Goal: Information Seeking & Learning: Learn about a topic

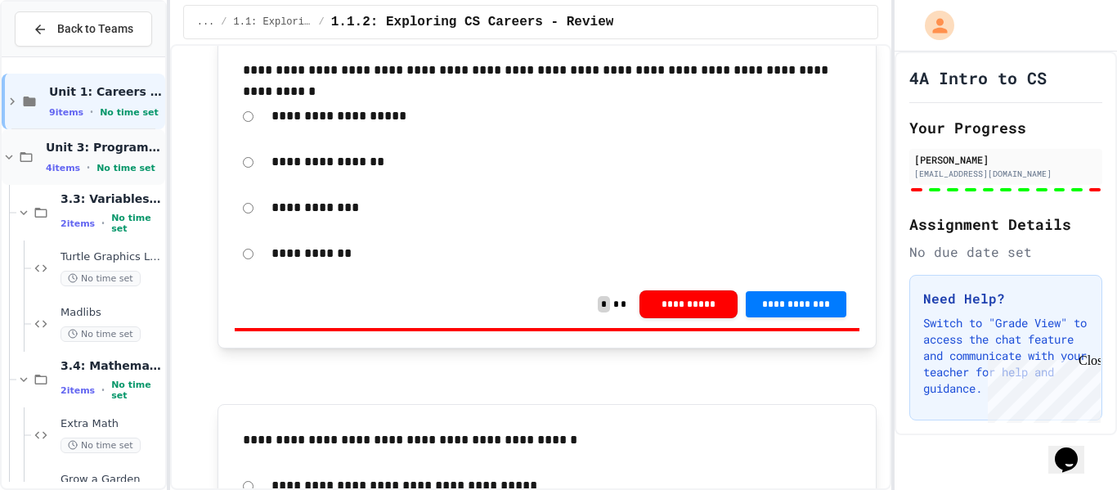
scroll to position [177, 0]
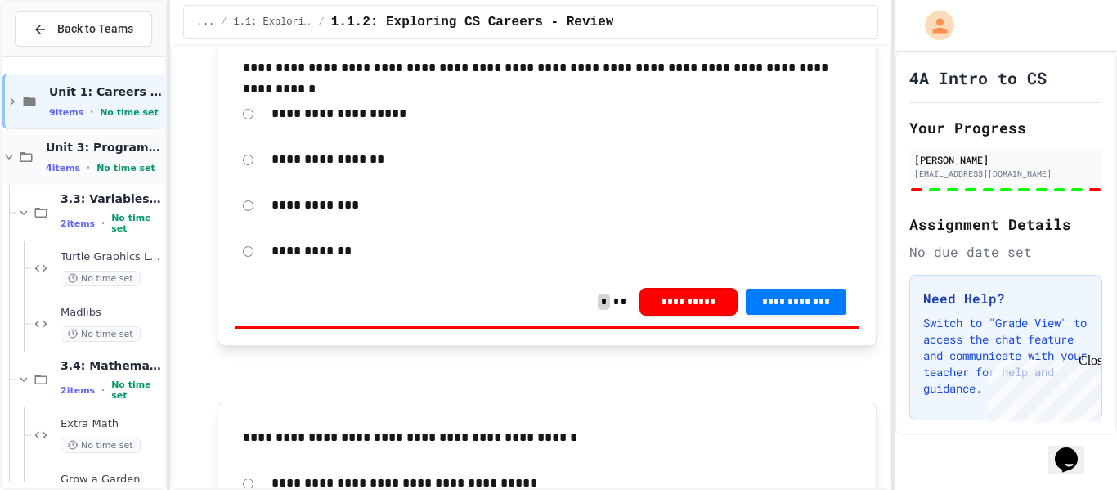
click at [121, 167] on span "No time set" at bounding box center [126, 168] width 59 height 11
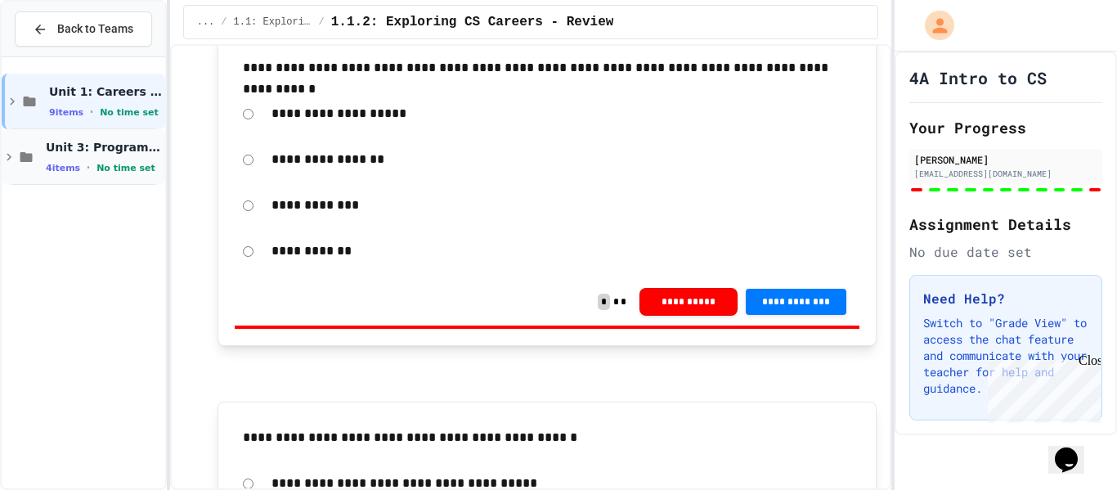
click at [120, 167] on span "No time set" at bounding box center [126, 168] width 59 height 11
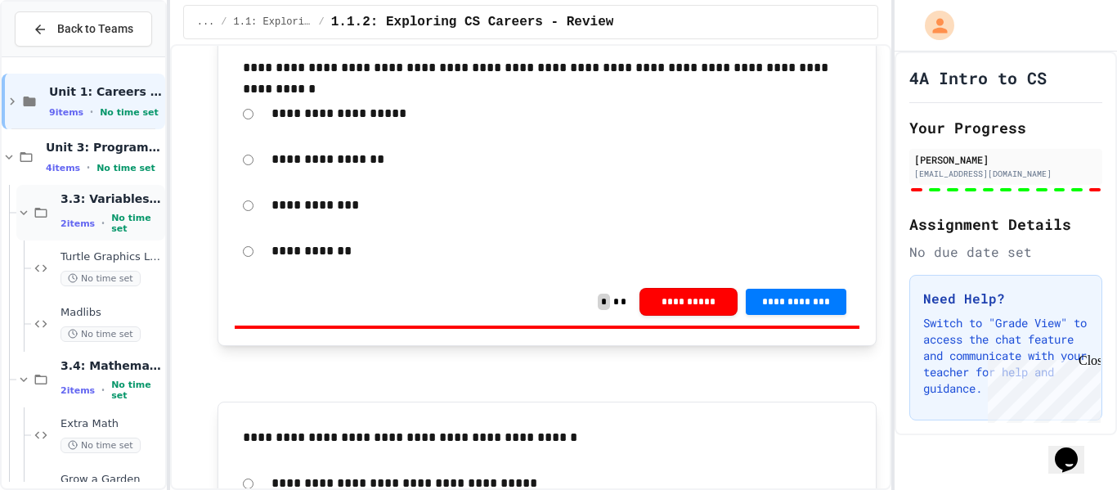
click at [103, 206] on span "3.3: Variables and Data Types" at bounding box center [111, 198] width 101 height 15
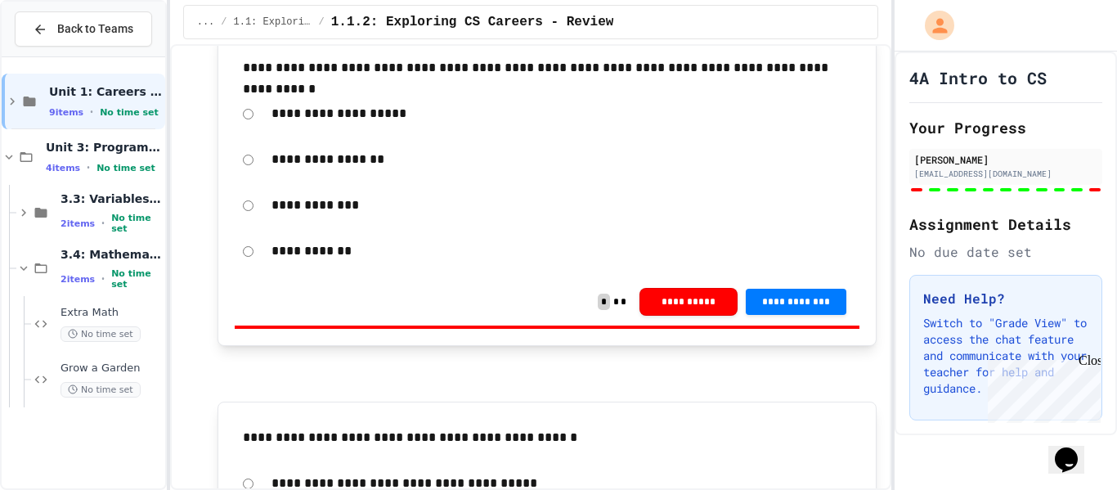
click at [103, 206] on span "3.3: Variables and Data Types" at bounding box center [111, 198] width 101 height 15
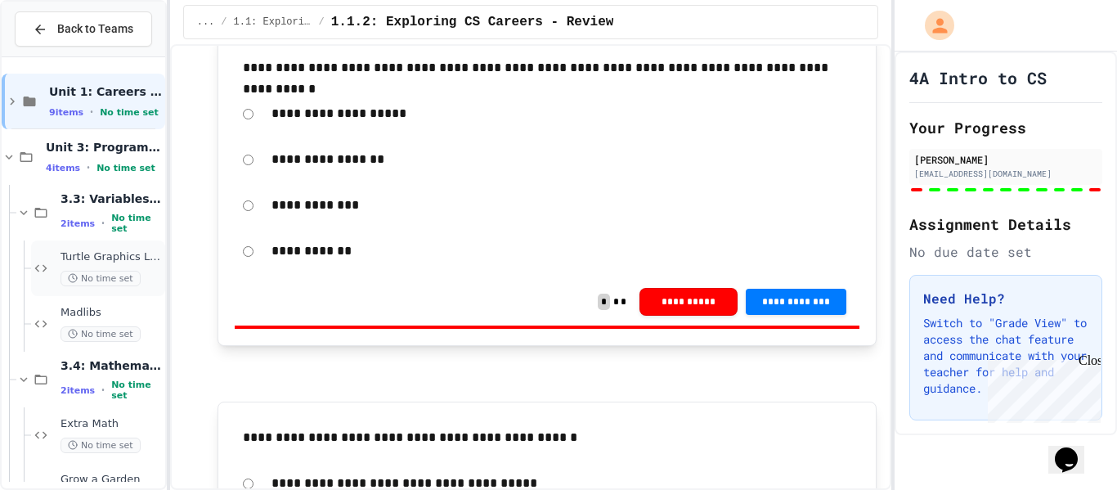
click at [88, 252] on span "Turtle Graphics Logo/character" at bounding box center [111, 257] width 101 height 14
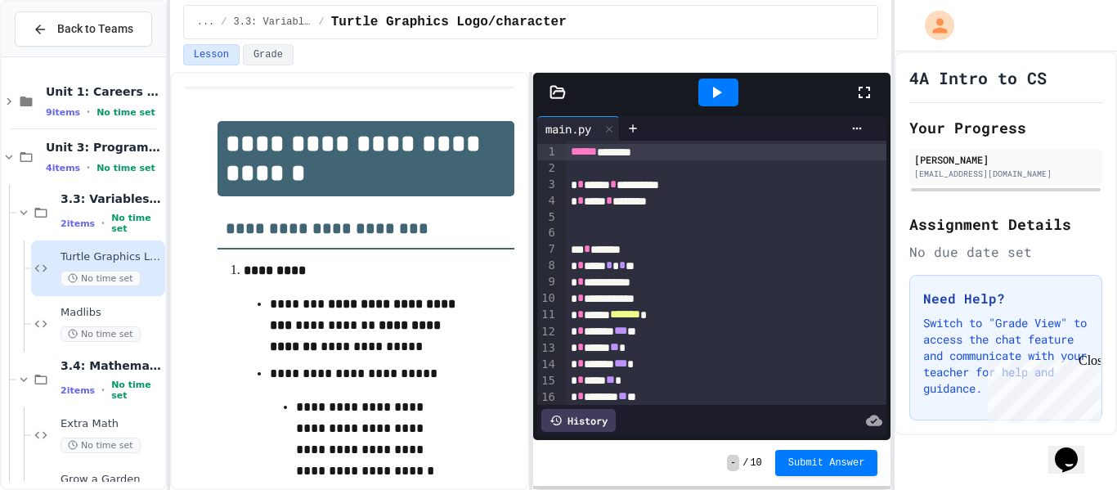
scroll to position [53, 0]
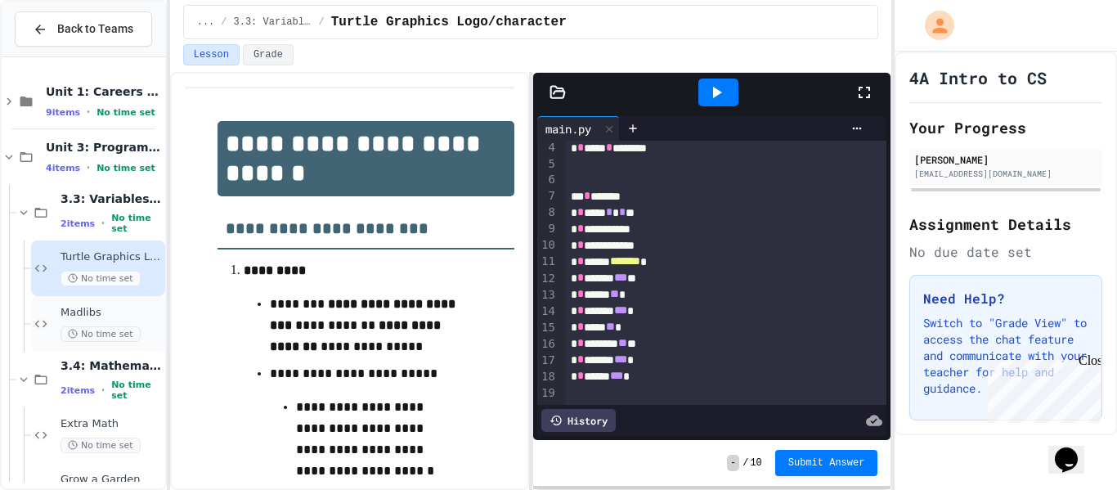
click at [67, 320] on div "Madlibs No time set" at bounding box center [111, 324] width 101 height 36
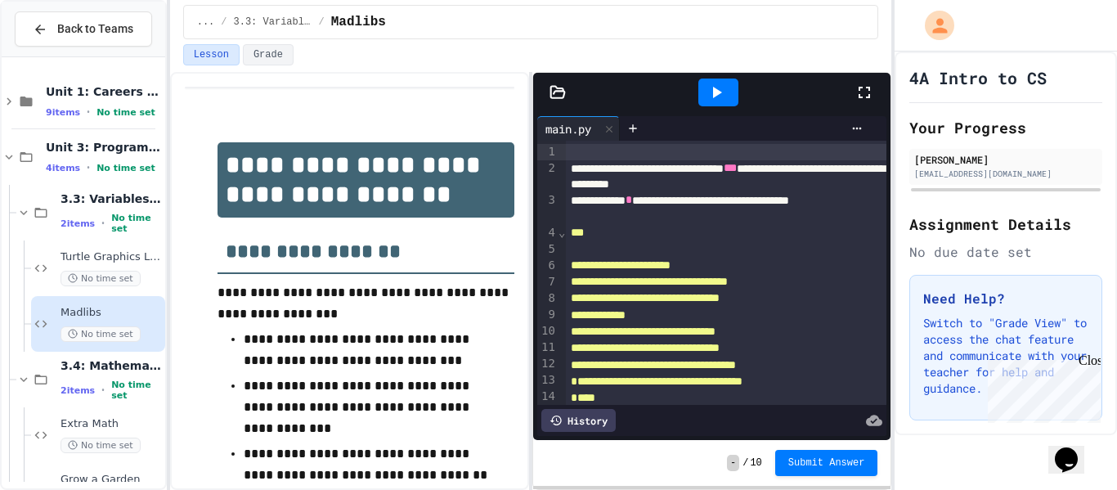
click at [615, 262] on span "**********" at bounding box center [621, 264] width 100 height 11
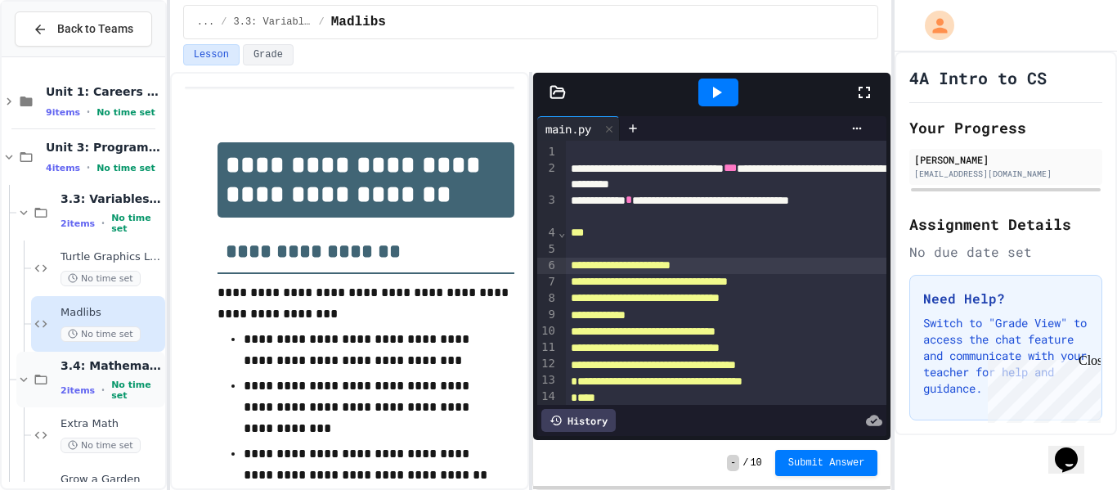
click at [87, 388] on span "2 items" at bounding box center [78, 390] width 34 height 11
click at [107, 441] on span "No time set" at bounding box center [101, 446] width 80 height 16
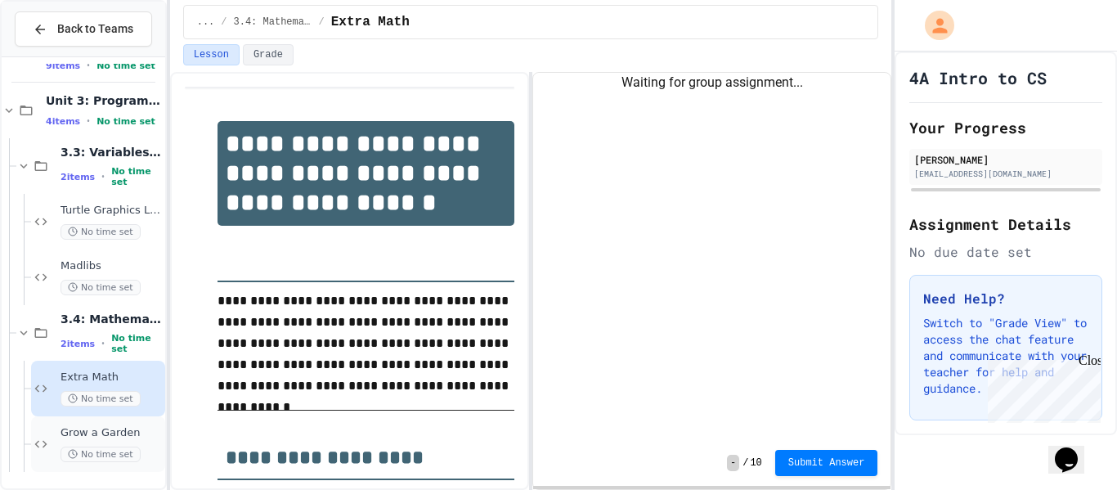
click at [48, 426] on div "Grow a Garden No time set" at bounding box center [98, 444] width 134 height 56
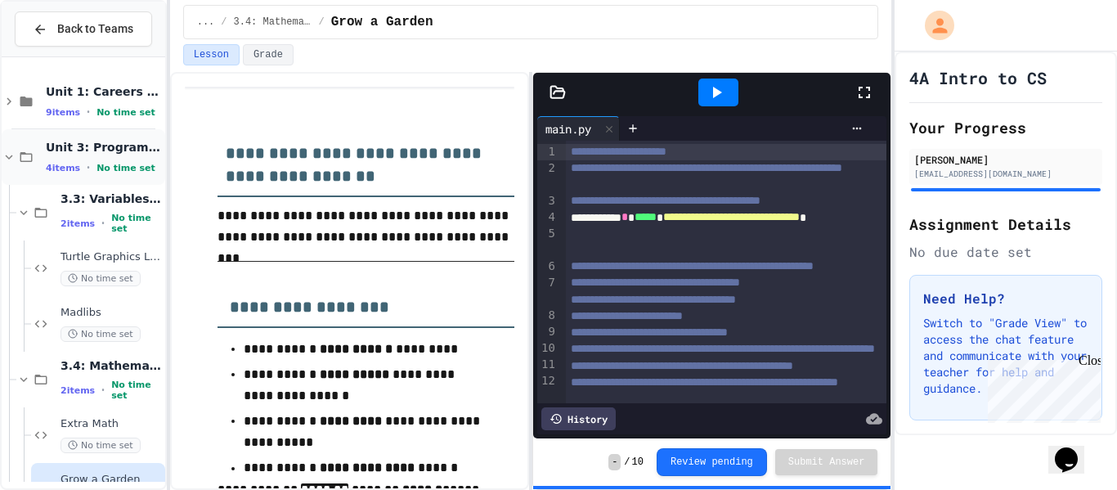
click at [111, 173] on span "No time set" at bounding box center [126, 168] width 59 height 11
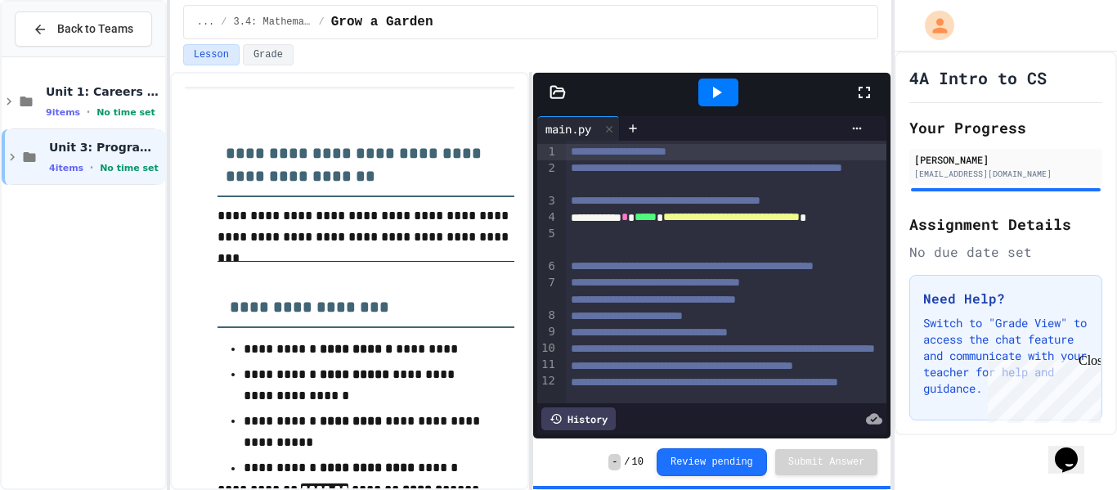
click at [120, 69] on div at bounding box center [84, 119] width 164 height 111
click at [110, 129] on div "Unit 3: Programming Fundamentals 4 items • No time set" at bounding box center [84, 157] width 164 height 56
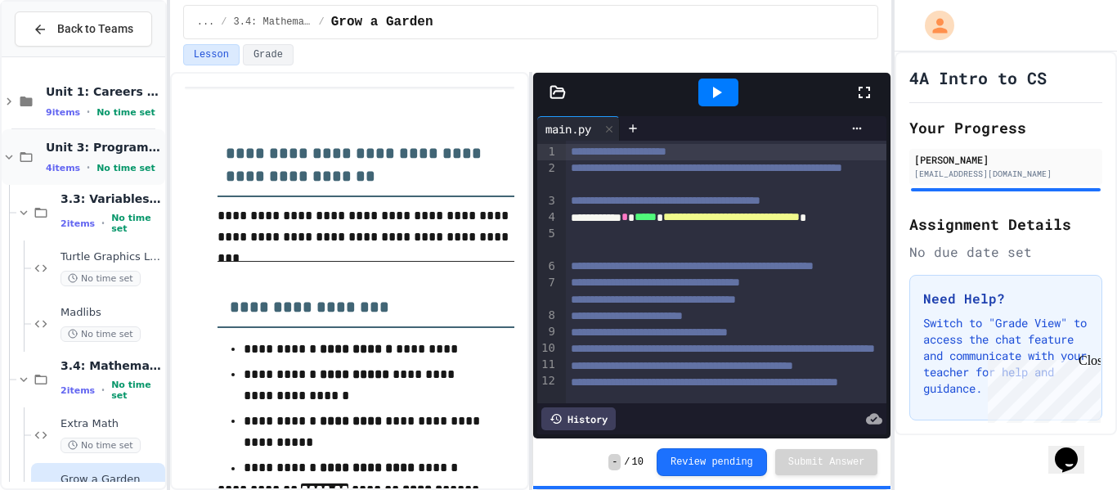
click at [111, 163] on span "No time set" at bounding box center [126, 168] width 59 height 11
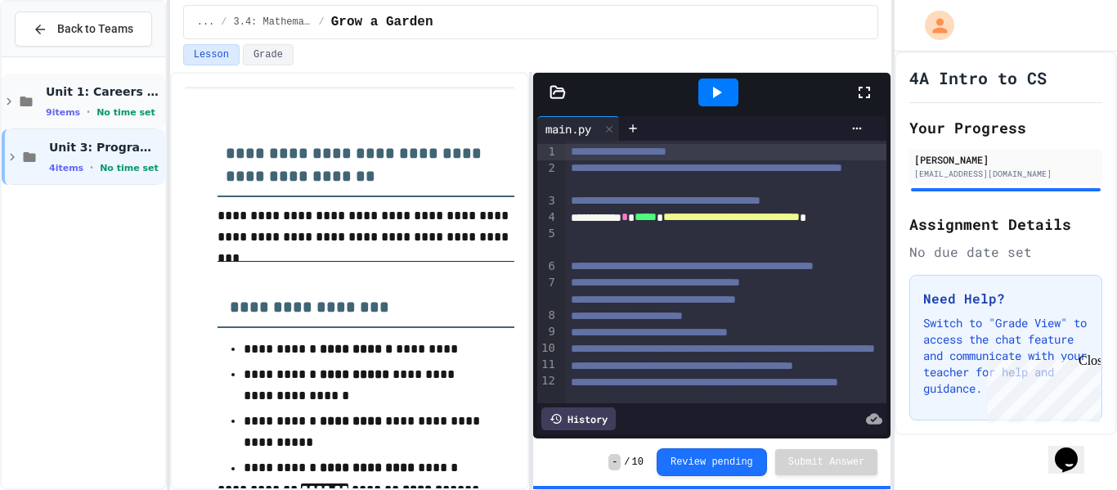
click at [87, 116] on span "•" at bounding box center [88, 111] width 3 height 13
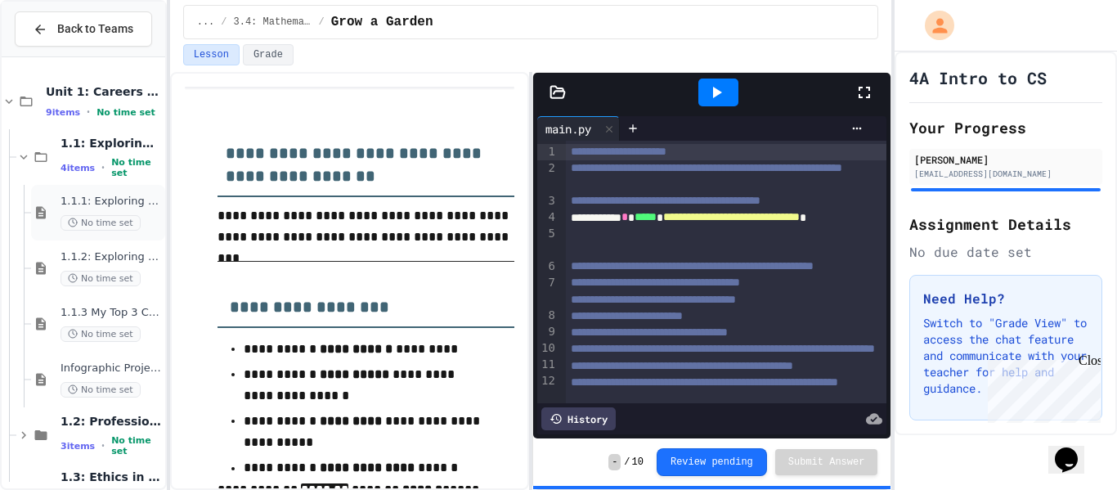
click at [105, 195] on span "1.1.1: Exploring CS Careers" at bounding box center [111, 202] width 101 height 14
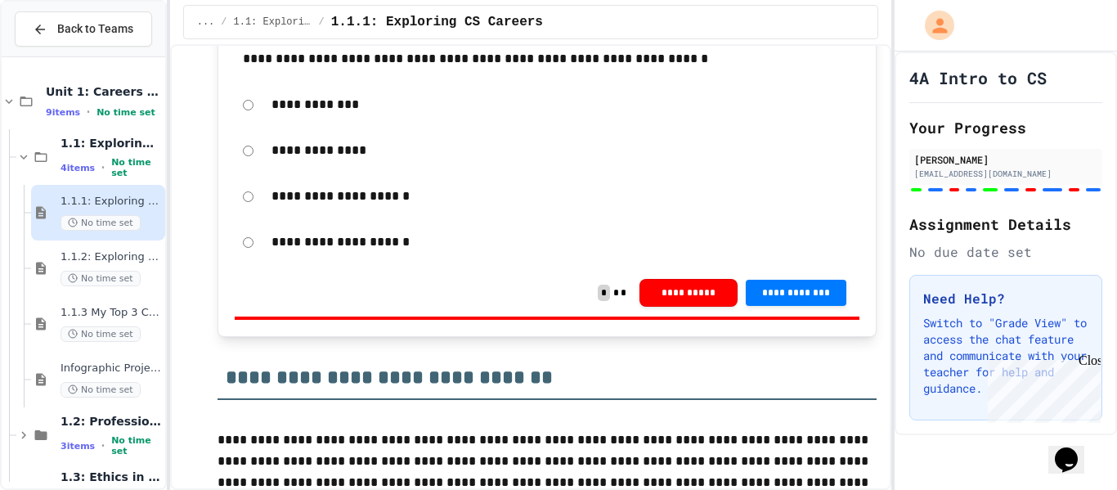
scroll to position [1680, 0]
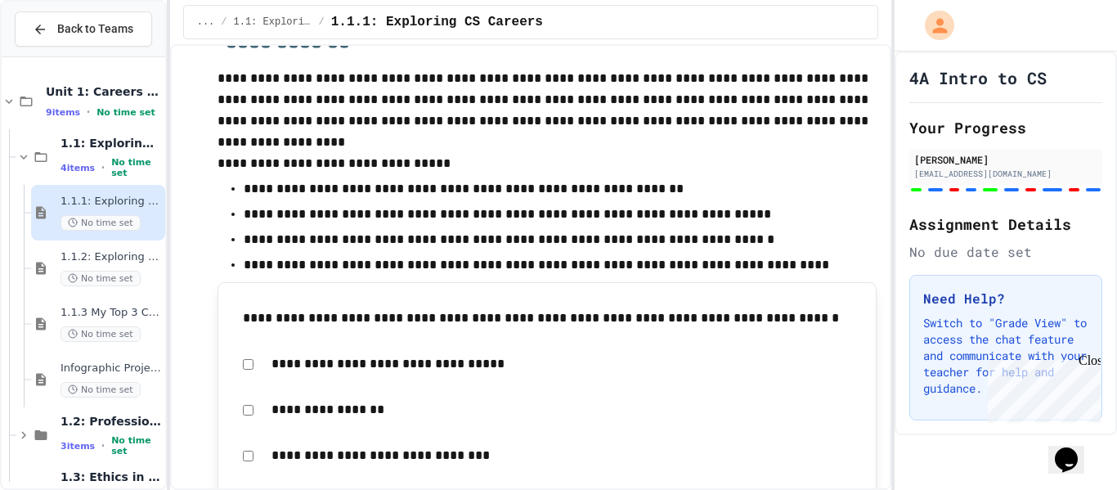
click at [755, 300] on div "**********" at bounding box center [548, 318] width 626 height 38
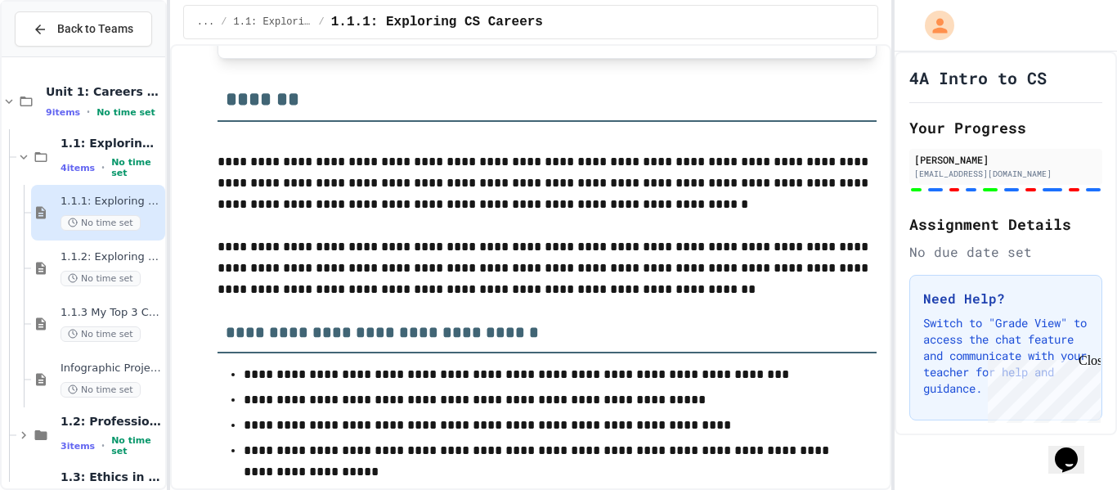
scroll to position [6746, 0]
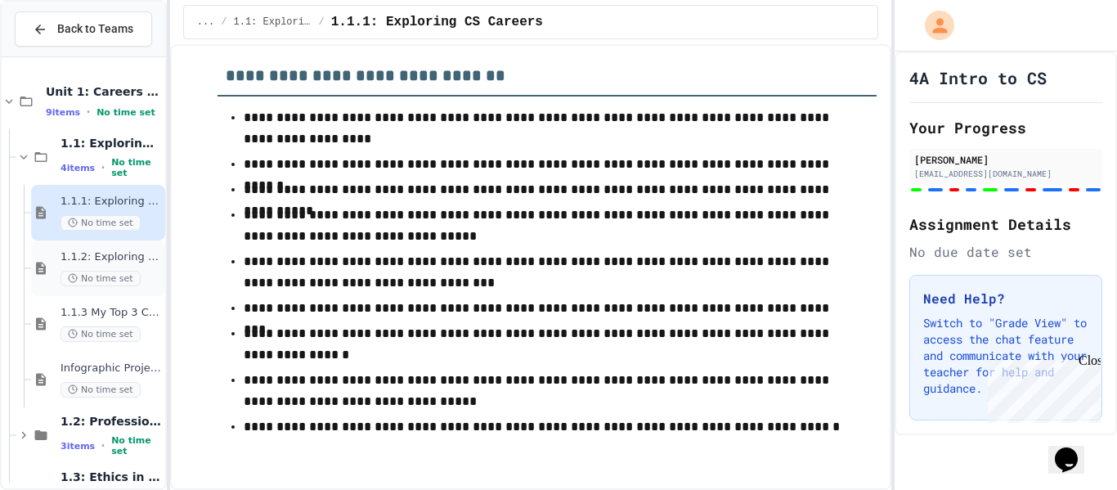
click at [61, 276] on span "No time set" at bounding box center [101, 279] width 80 height 16
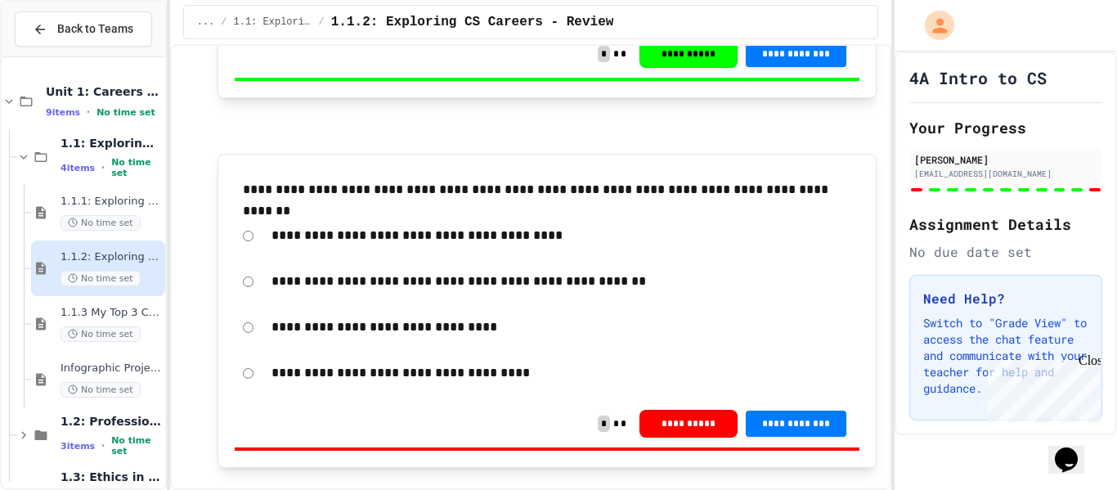
scroll to position [3959, 0]
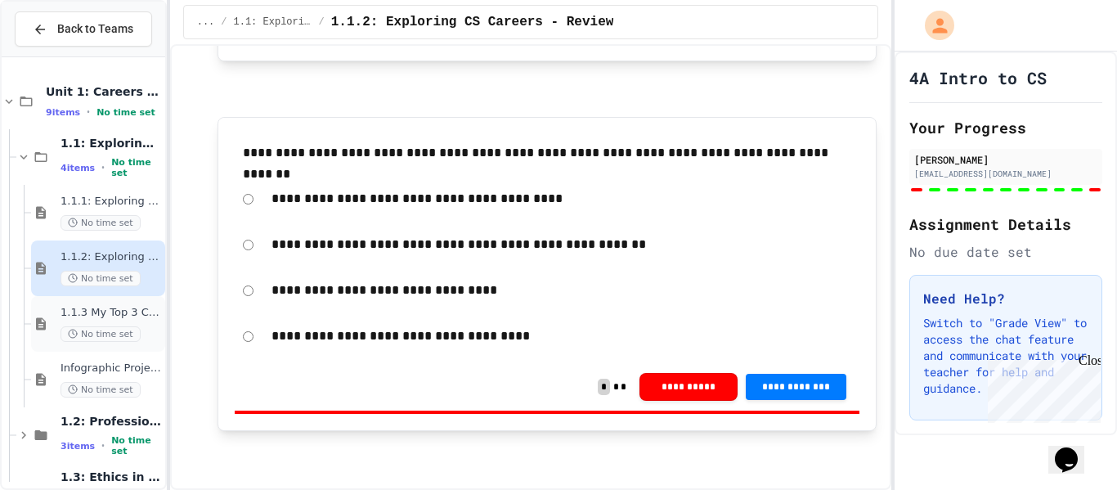
click at [141, 307] on span "1.1.3 My Top 3 CS Careers!" at bounding box center [111, 313] width 101 height 14
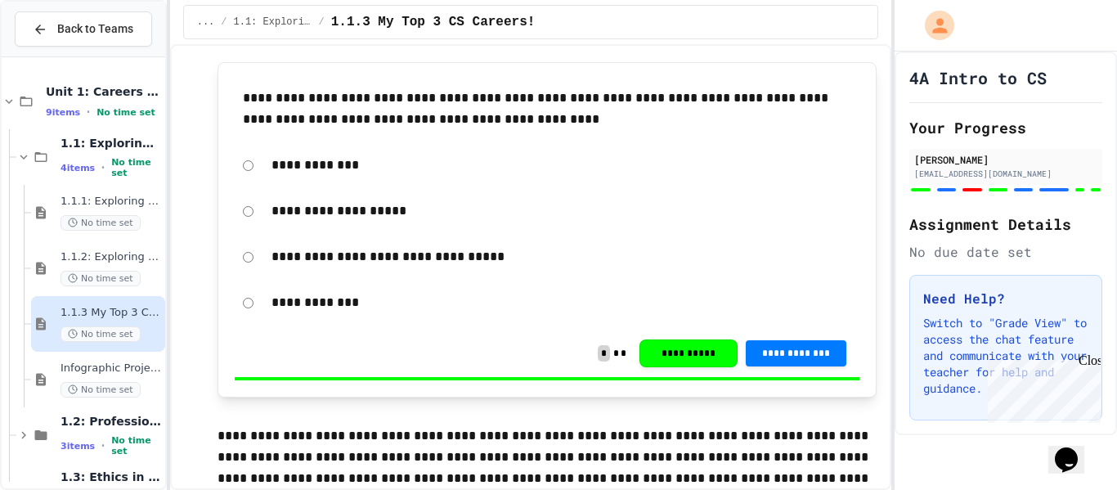
scroll to position [3302, 0]
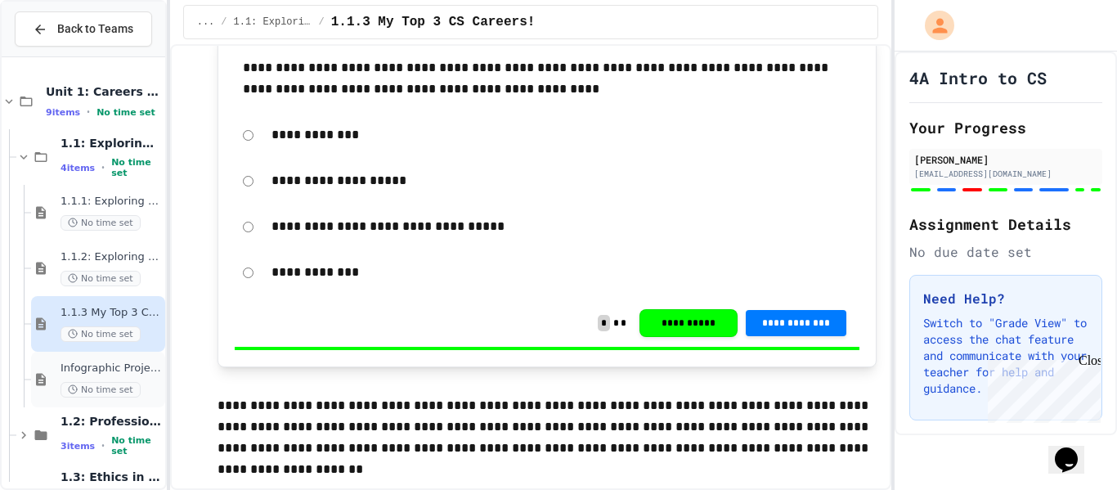
click at [125, 394] on span "No time set" at bounding box center [101, 390] width 80 height 16
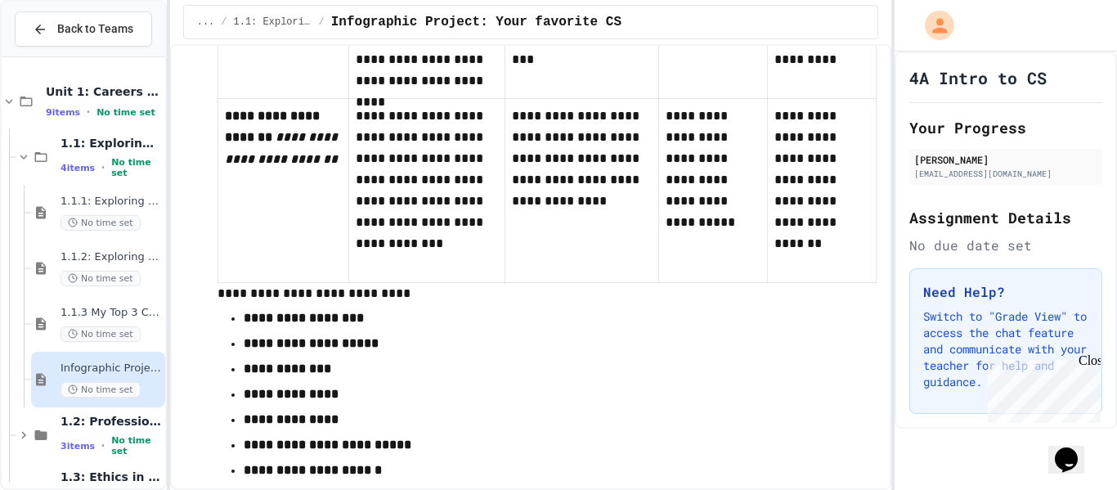
scroll to position [2263, 0]
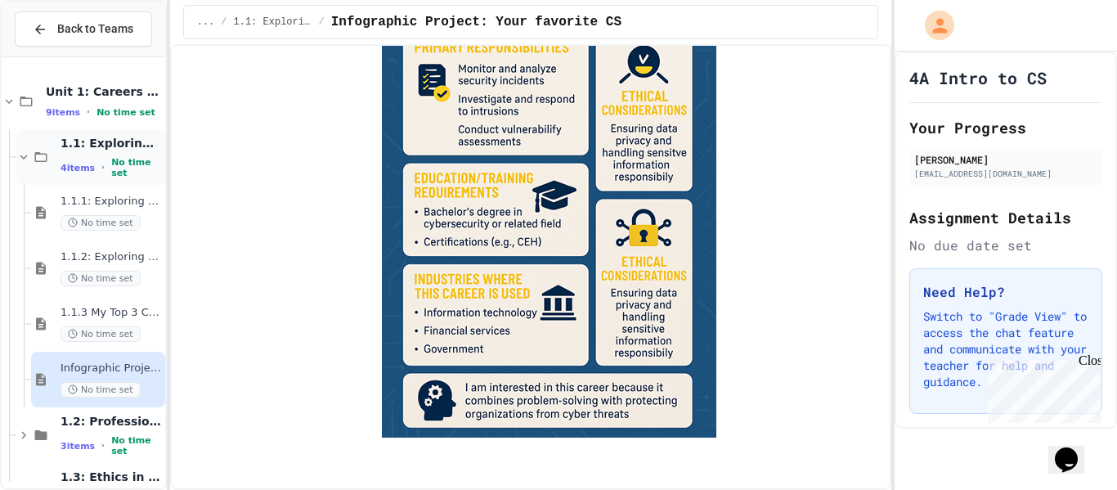
click at [98, 147] on span "1.1: Exploring CS Careers" at bounding box center [111, 143] width 101 height 15
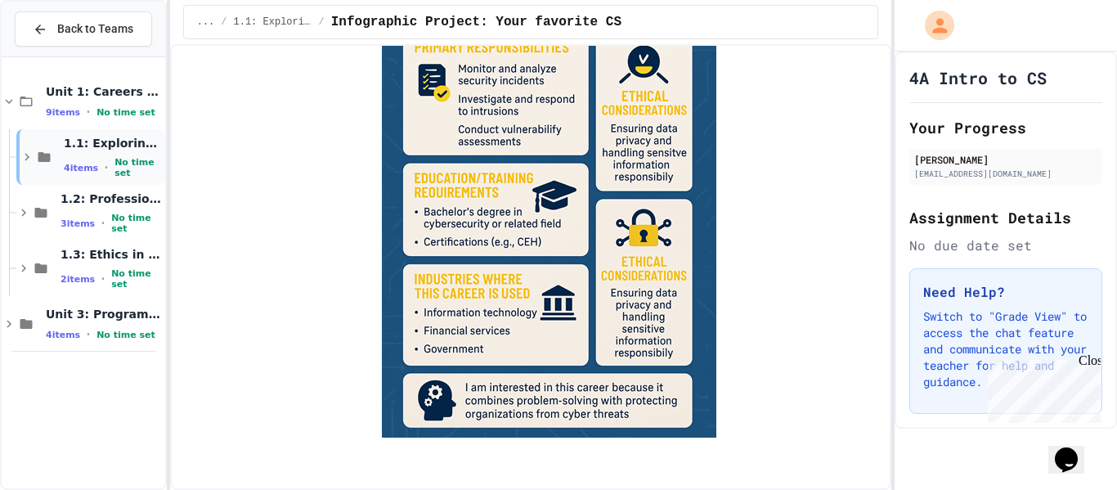
click at [111, 183] on div "1.1: Exploring CS Careers 4 items • No time set" at bounding box center [90, 157] width 149 height 56
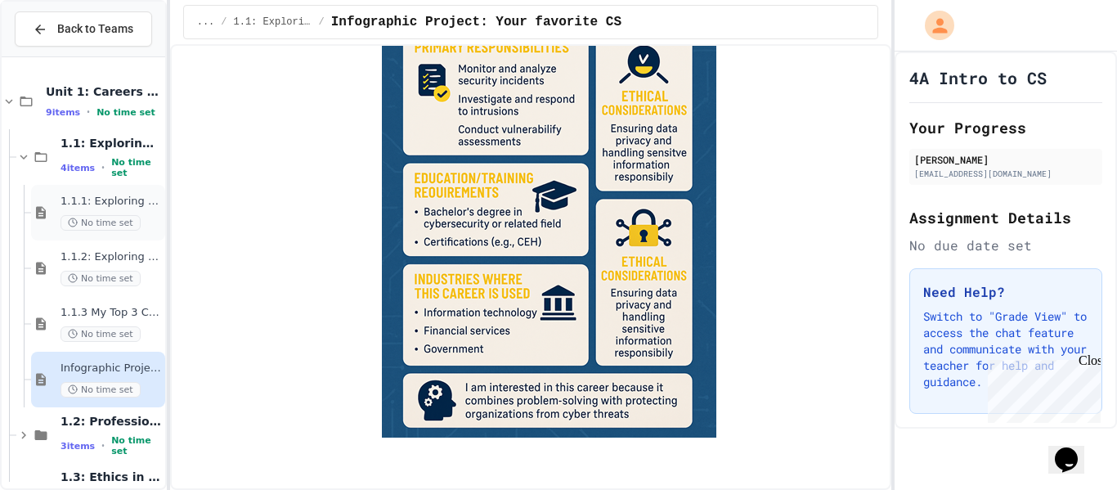
click at [111, 195] on span "1.1.1: Exploring CS Careers" at bounding box center [111, 202] width 101 height 14
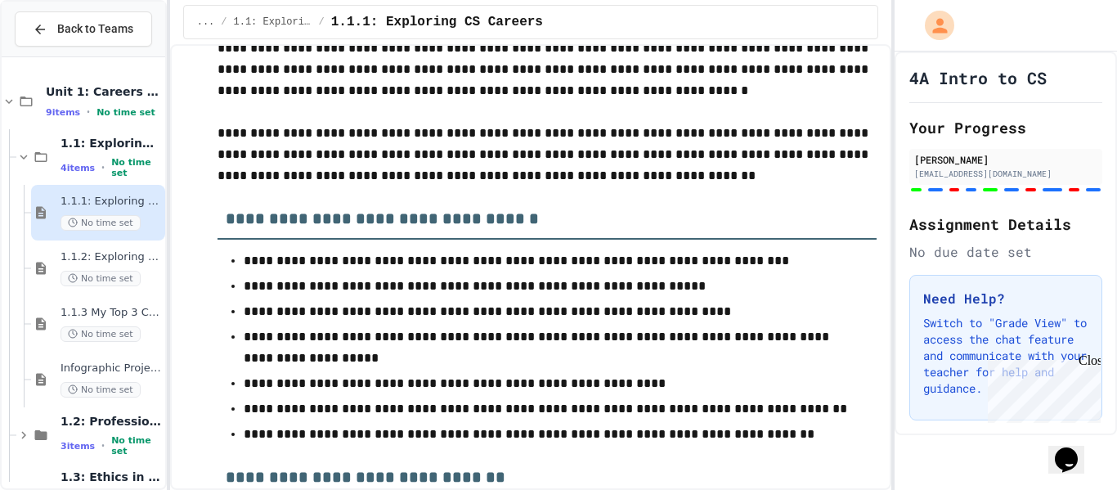
scroll to position [6746, 0]
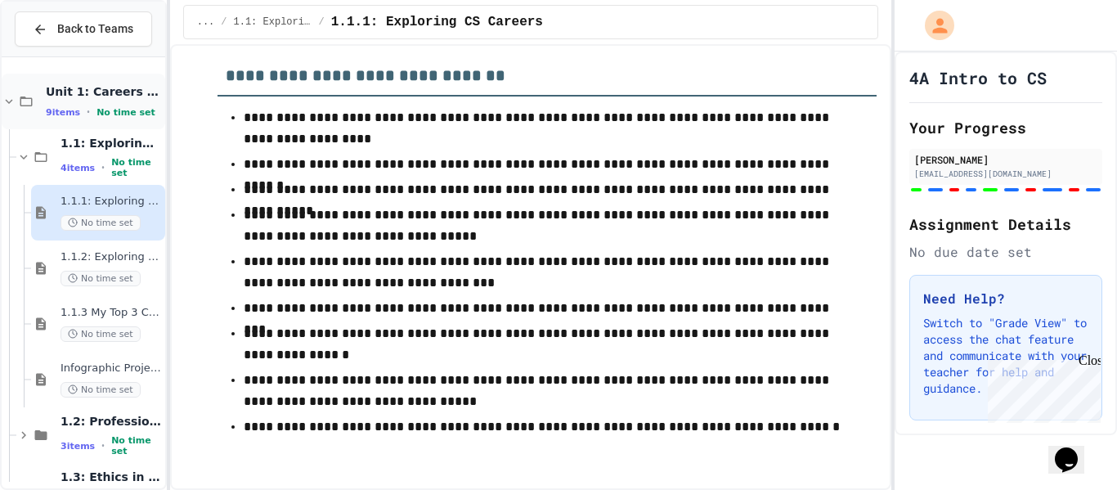
click at [111, 110] on span "No time set" at bounding box center [126, 112] width 59 height 11
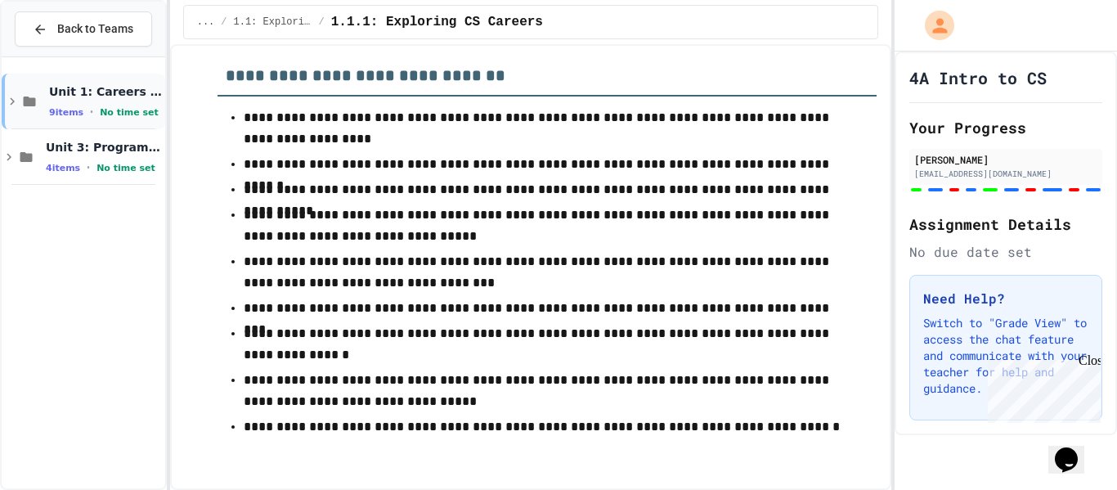
click at [112, 111] on span "No time set" at bounding box center [129, 112] width 59 height 11
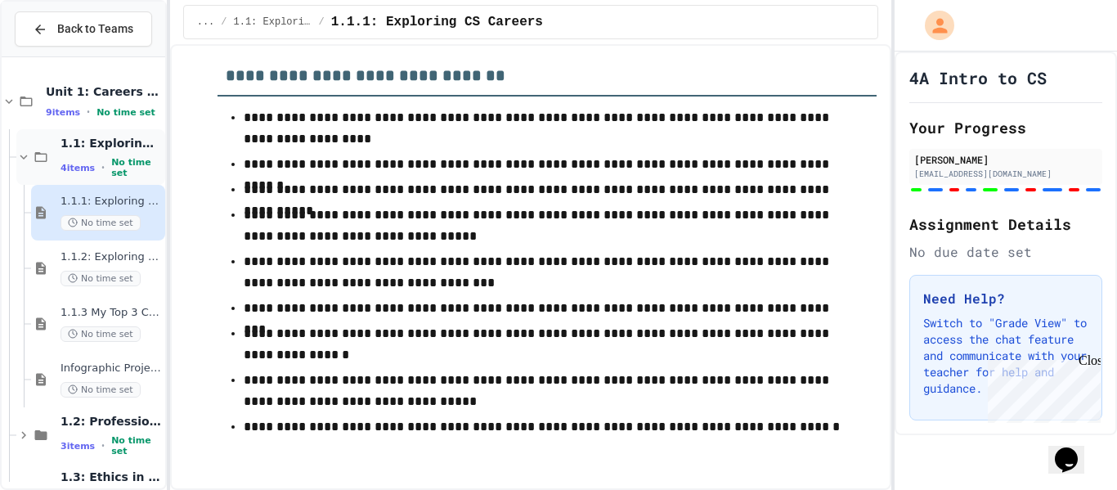
click at [145, 160] on div "4 items • No time set" at bounding box center [111, 167] width 101 height 21
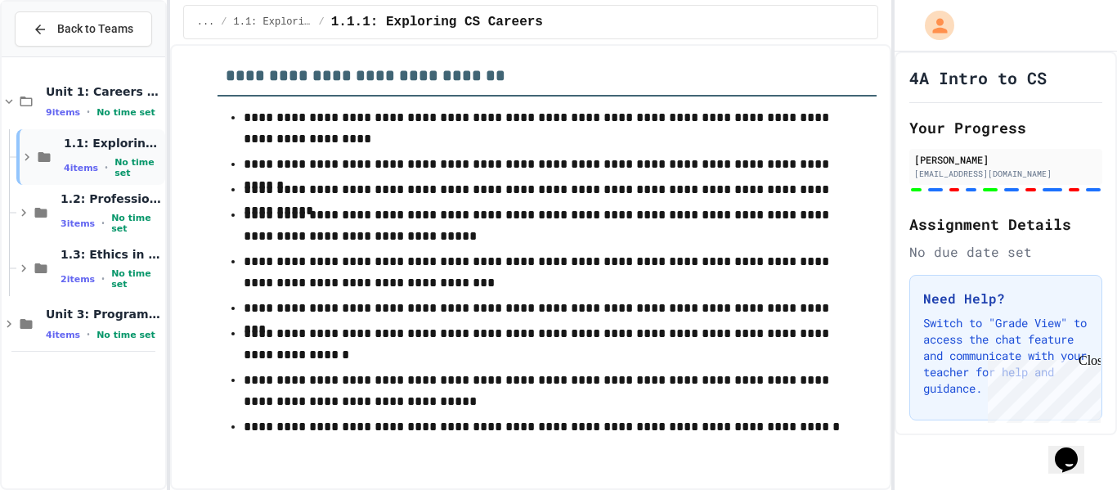
click at [143, 167] on span "No time set" at bounding box center [137, 167] width 47 height 21
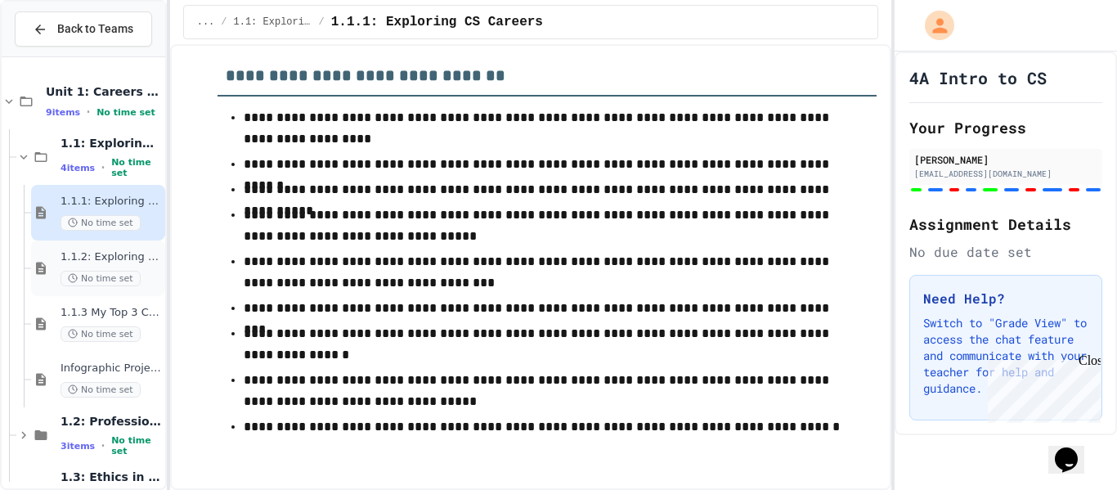
click at [155, 268] on div "1.1.2: Exploring CS Careers - Review No time set" at bounding box center [111, 268] width 101 height 36
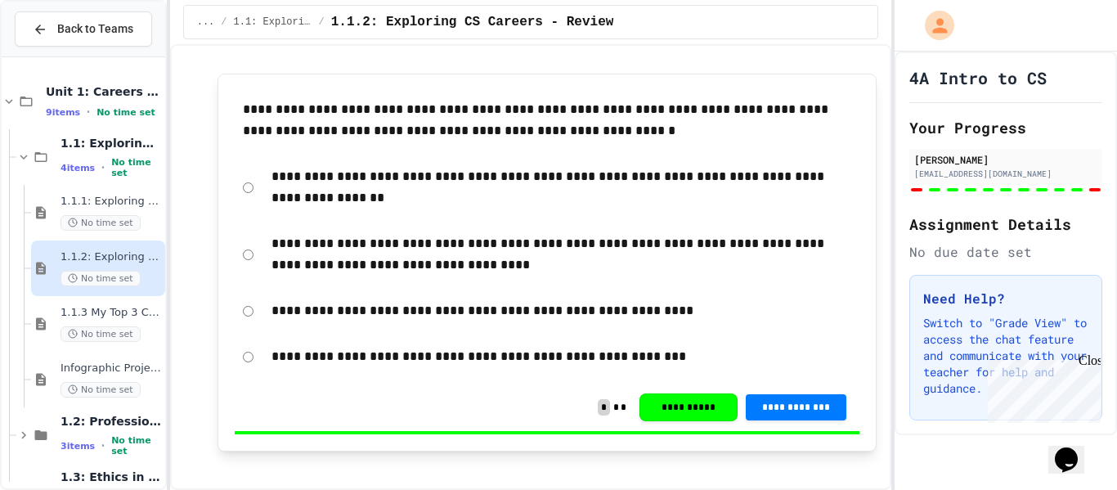
scroll to position [3959, 0]
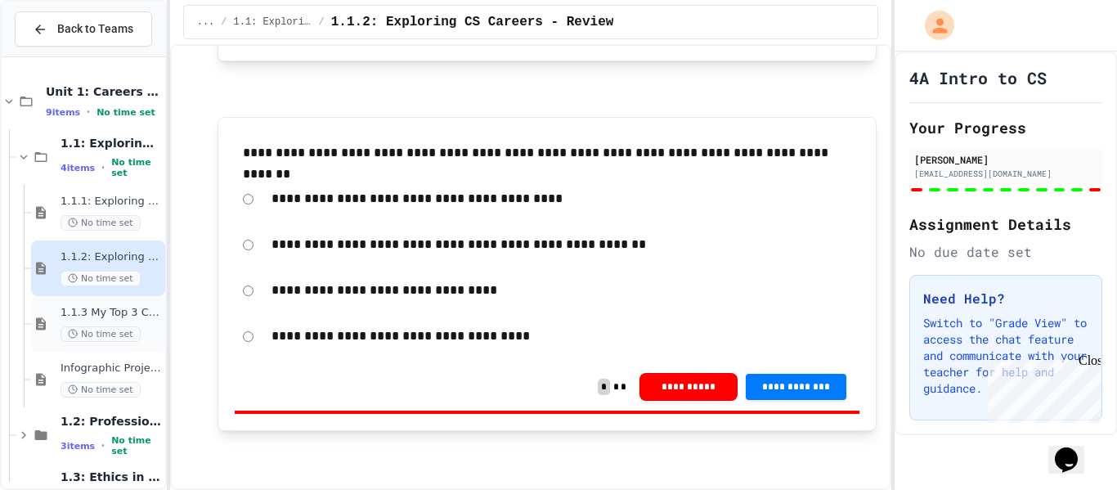
click at [51, 332] on div "1.1.3 My Top 3 CS Careers! No time set" at bounding box center [98, 324] width 134 height 56
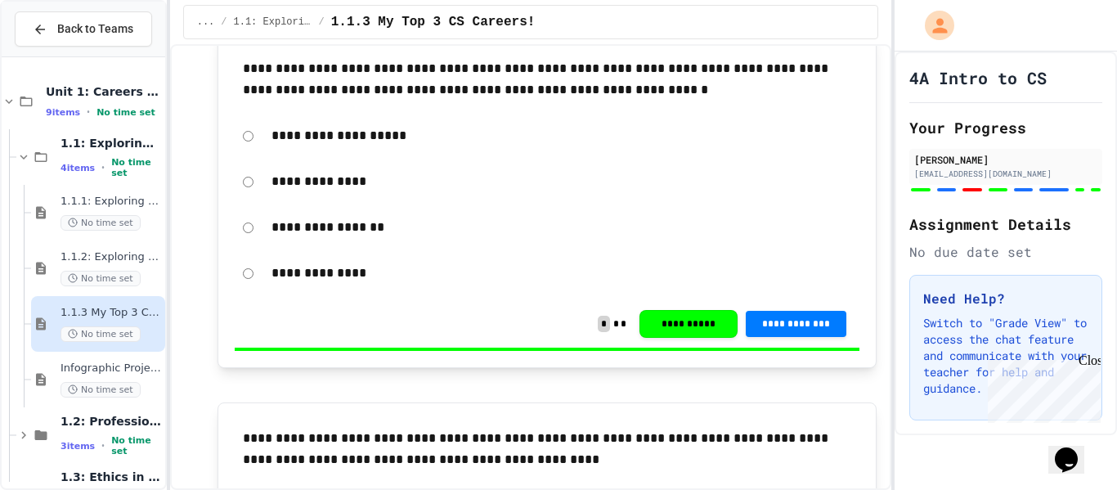
scroll to position [3302, 0]
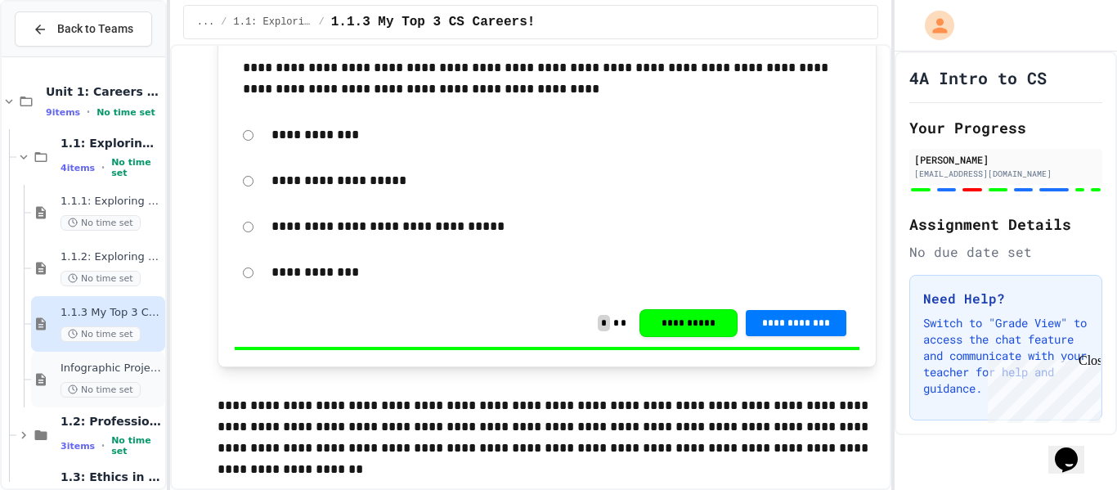
click at [153, 382] on div "No time set" at bounding box center [111, 390] width 101 height 16
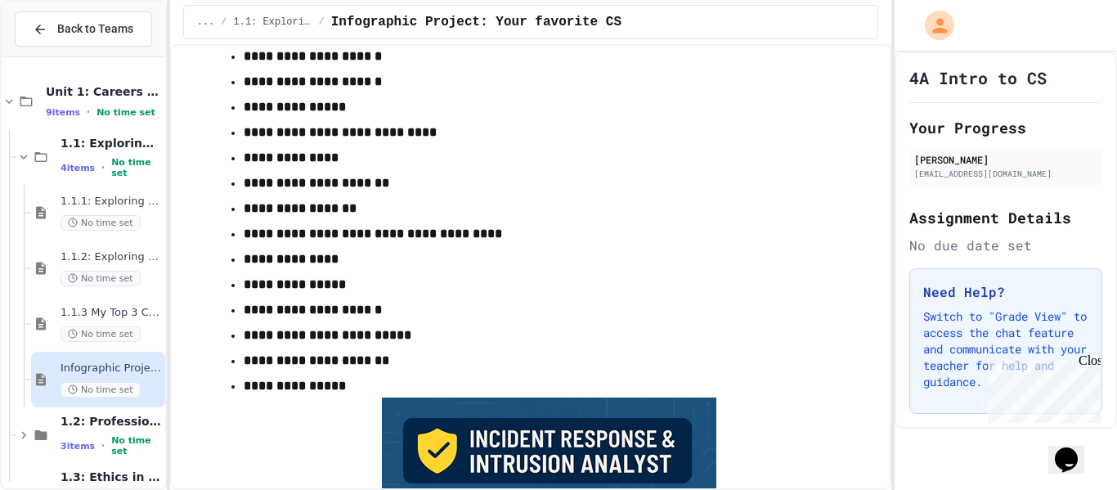
scroll to position [2263, 0]
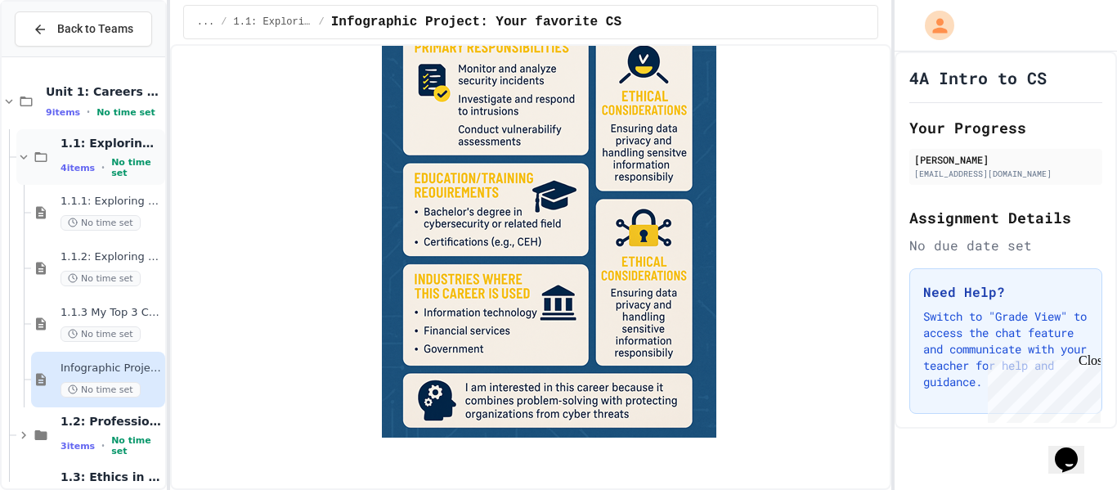
click at [70, 177] on div "1.1: Exploring CS Careers 4 items • No time set" at bounding box center [90, 157] width 149 height 56
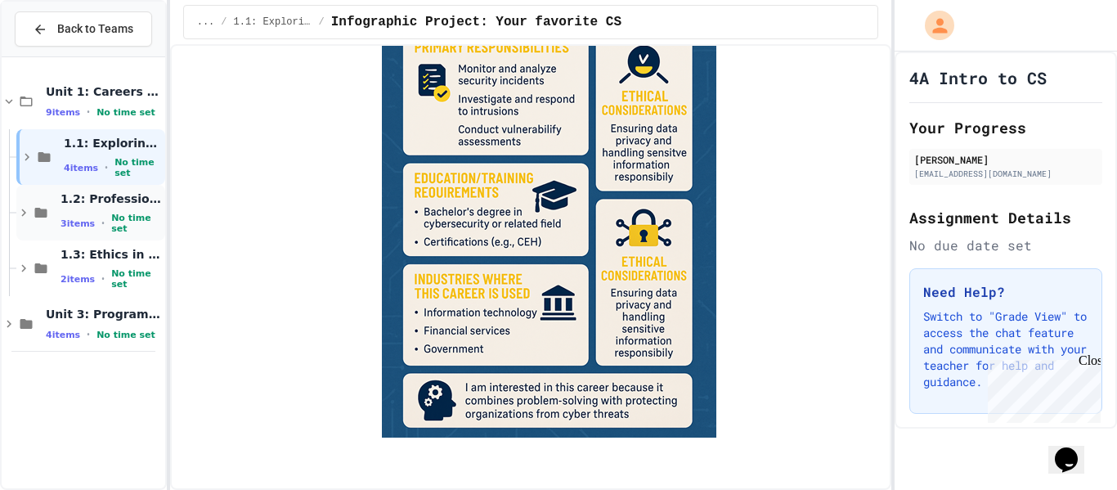
click at [97, 231] on div "1.2: Professional Communication 3 items • No time set" at bounding box center [90, 213] width 149 height 56
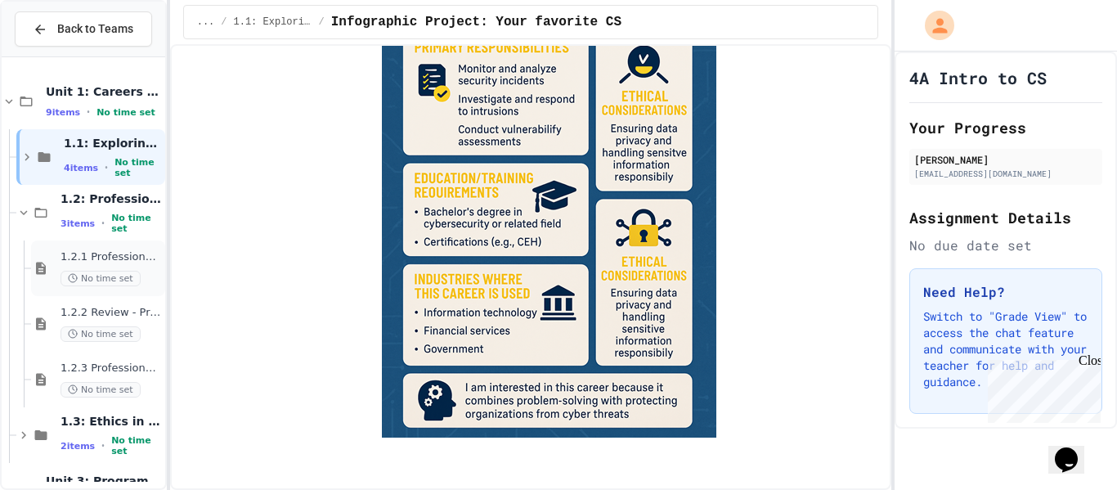
click at [99, 258] on span "1.2.1 Professional Communication" at bounding box center [111, 257] width 101 height 14
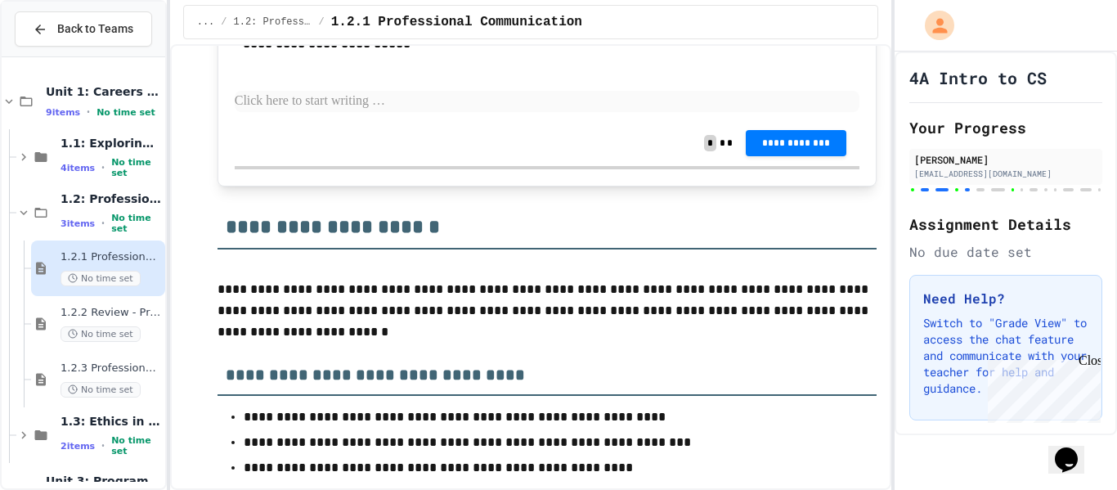
scroll to position [3867, 0]
click at [390, 111] on p at bounding box center [548, 100] width 626 height 21
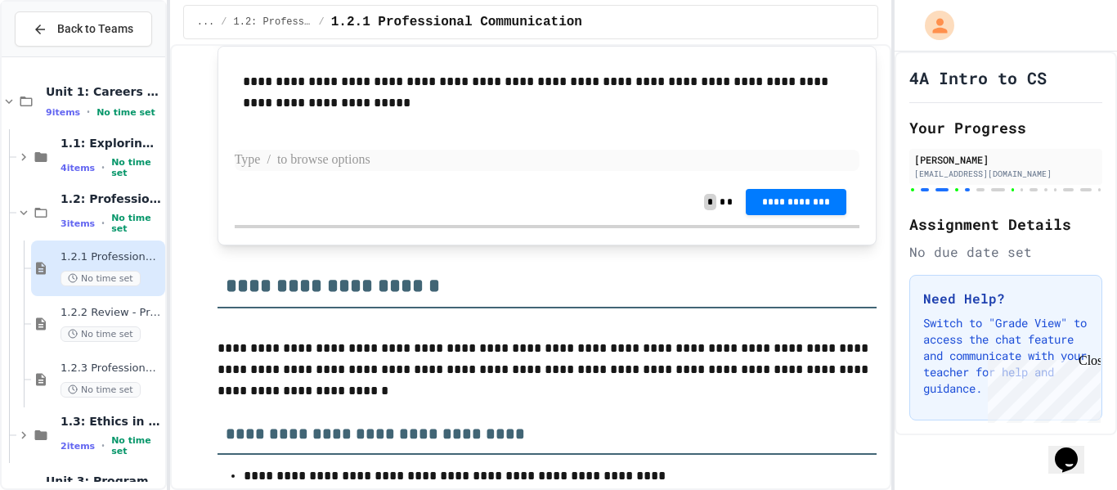
scroll to position [3809, 0]
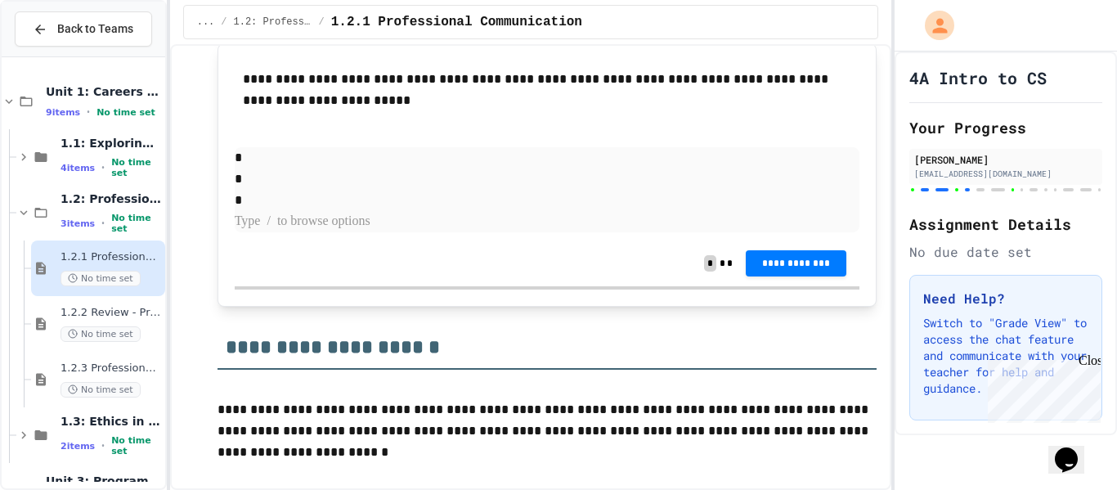
click at [447, 190] on p "*" at bounding box center [548, 178] width 626 height 21
click at [445, 168] on p "*" at bounding box center [548, 157] width 626 height 21
click at [339, 190] on p "*" at bounding box center [548, 178] width 626 height 21
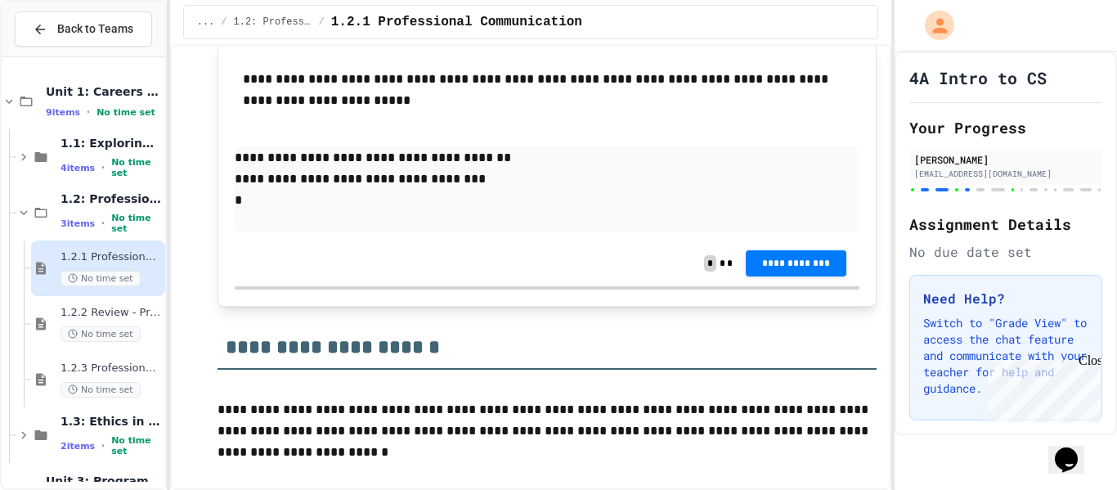
click at [312, 190] on p "**********" at bounding box center [548, 178] width 626 height 21
click at [307, 211] on p "*" at bounding box center [548, 200] width 626 height 21
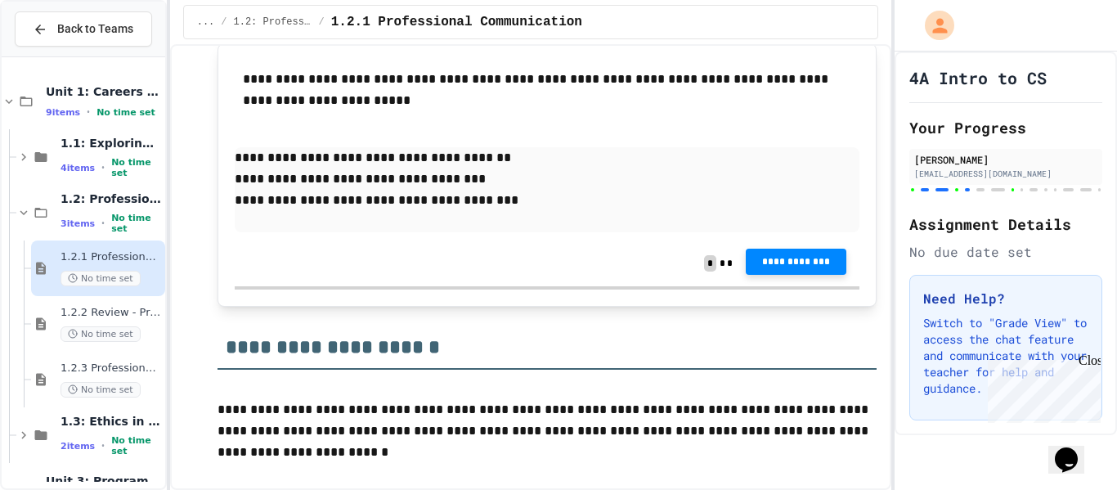
click at [769, 275] on button "**********" at bounding box center [796, 262] width 101 height 26
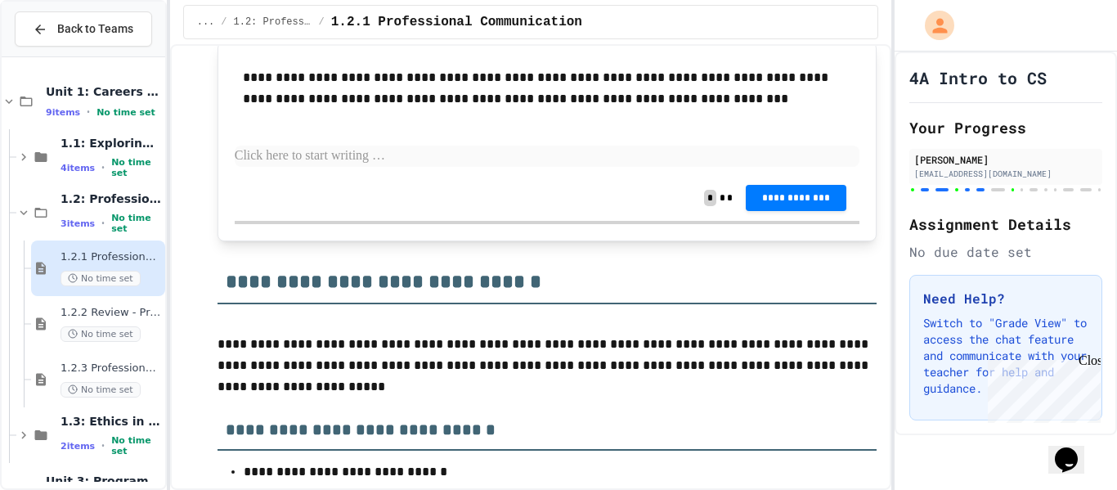
scroll to position [4644, 0]
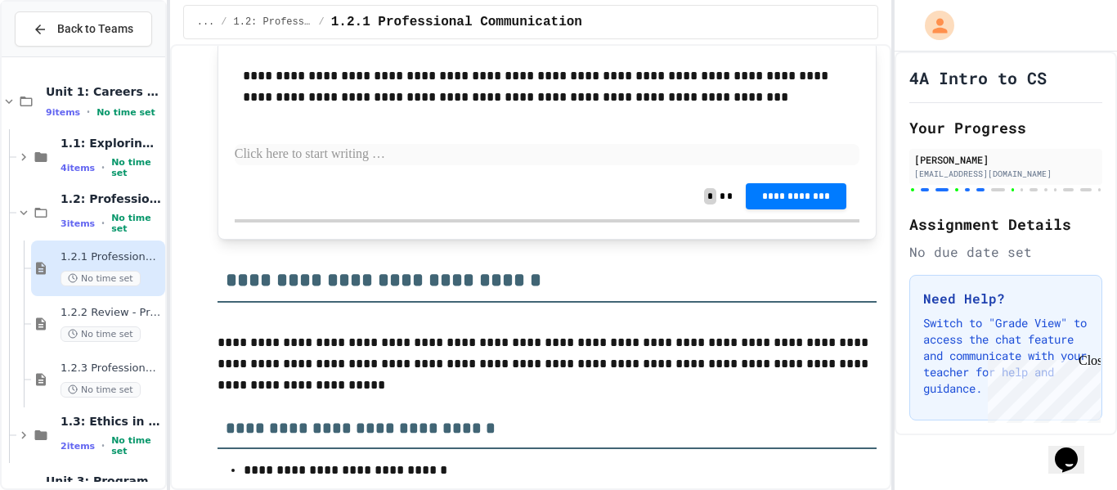
click at [638, 173] on div "**********" at bounding box center [548, 115] width 626 height 116
click at [628, 165] on p at bounding box center [548, 154] width 626 height 21
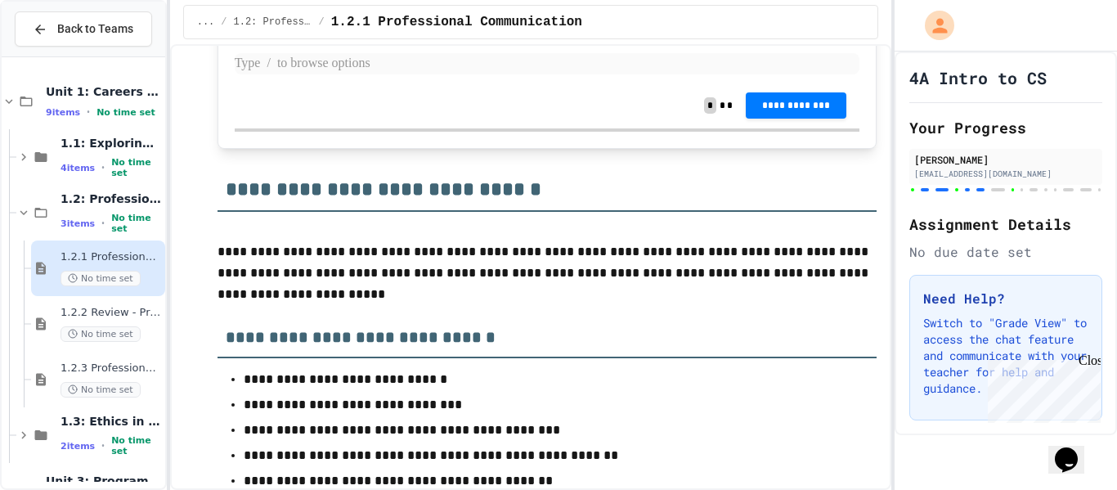
scroll to position [4749, 0]
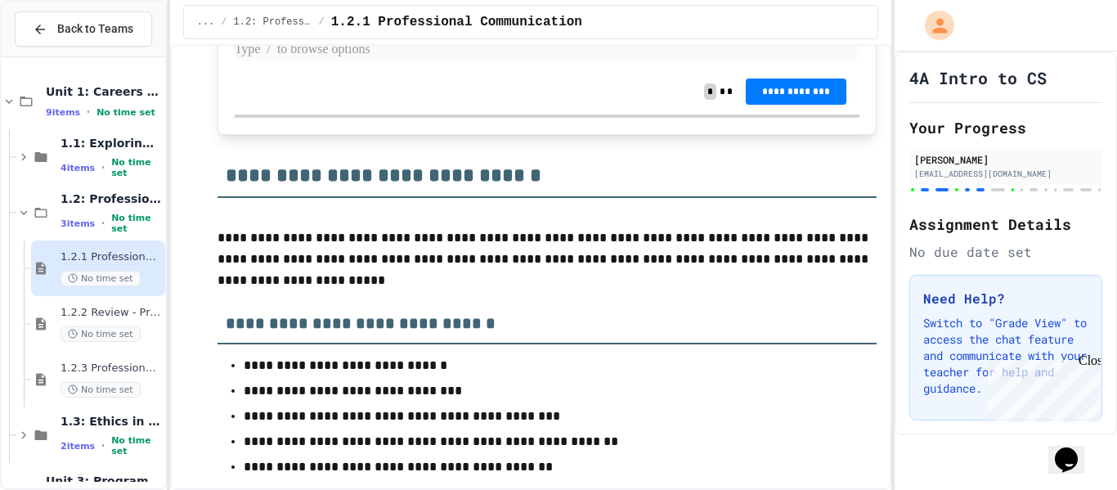
click at [339, 61] on p at bounding box center [548, 49] width 626 height 21
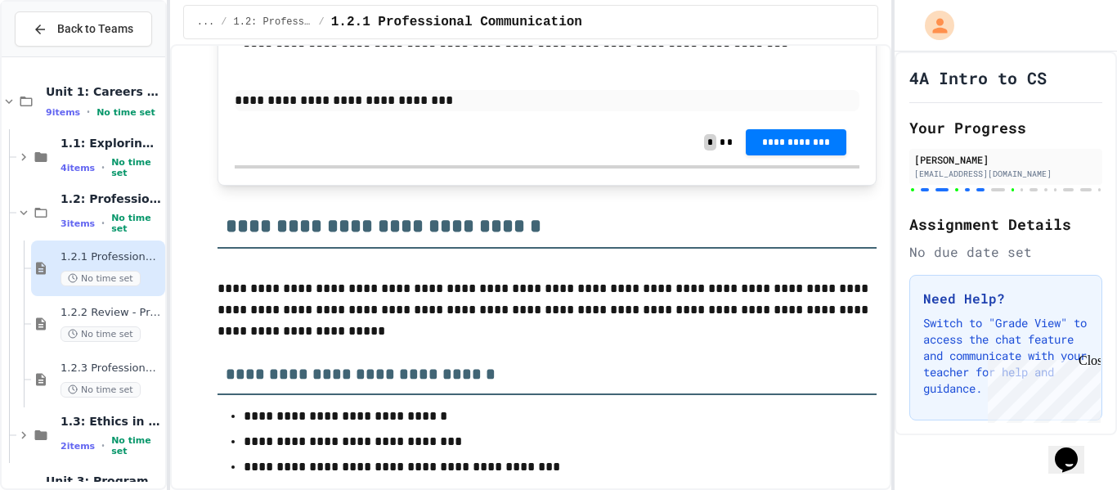
scroll to position [4631, 0]
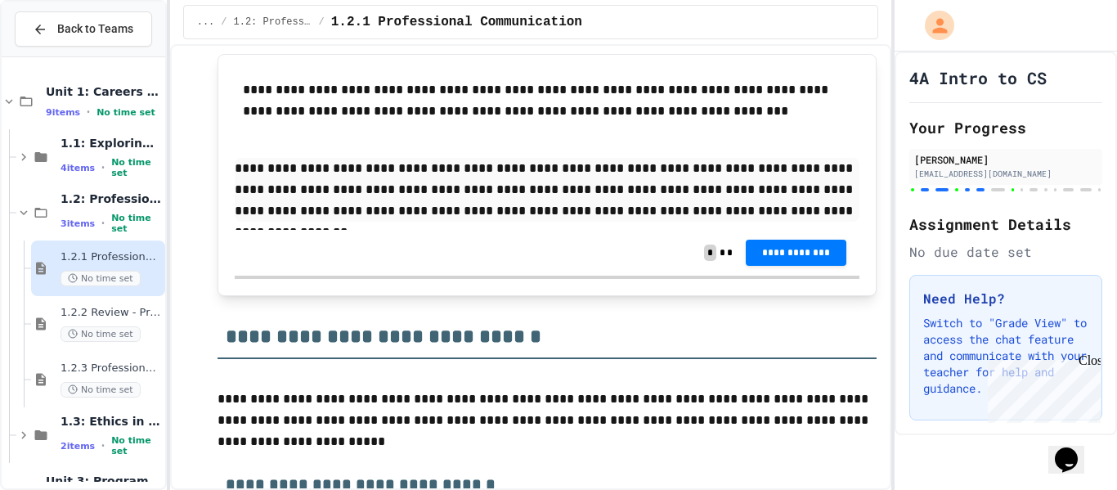
click at [815, 276] on div "**********" at bounding box center [548, 253] width 626 height 46
click at [806, 258] on span "**********" at bounding box center [796, 251] width 74 height 13
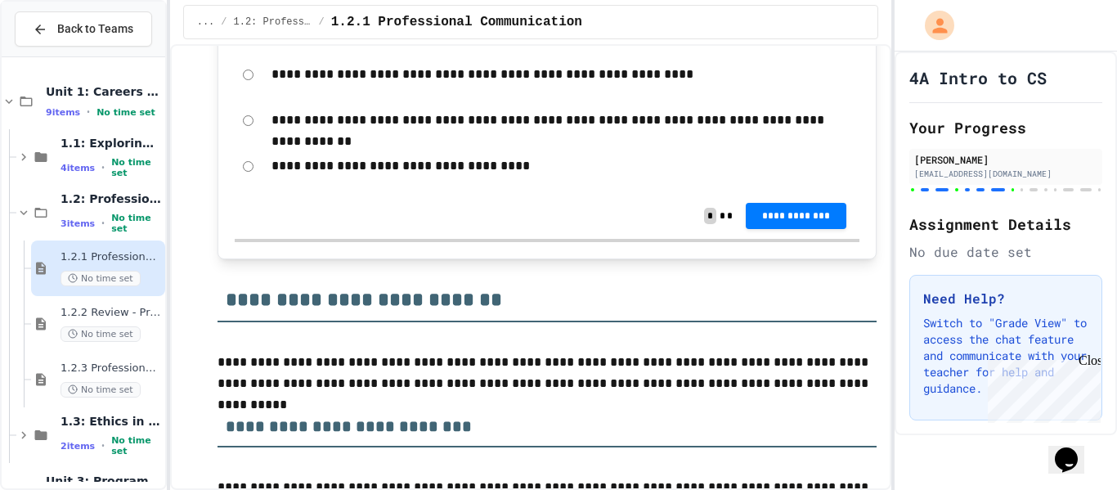
scroll to position [6011, 0]
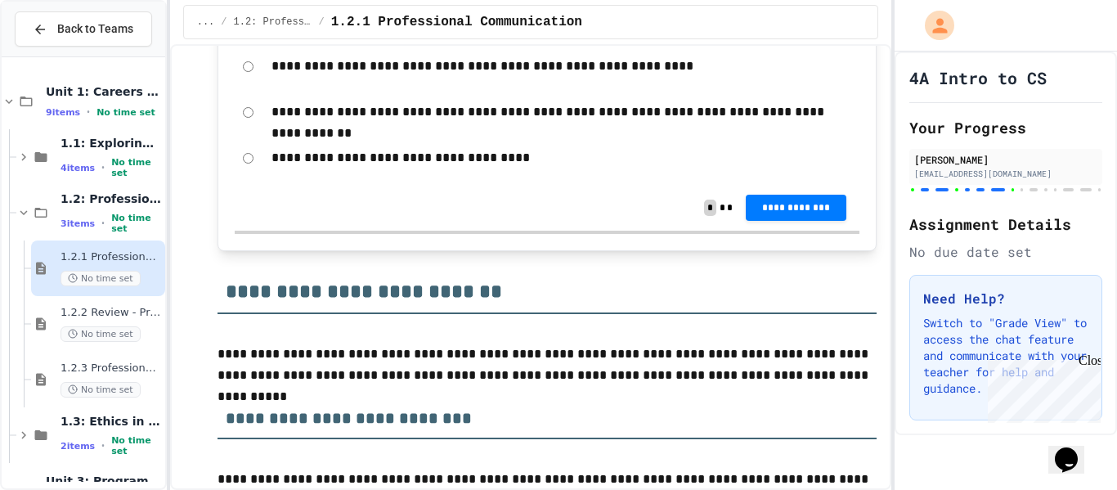
click at [529, 177] on form "**********" at bounding box center [548, 89] width 626 height 175
click at [545, 123] on p "**********" at bounding box center [562, 111] width 581 height 21
click at [780, 213] on span "**********" at bounding box center [796, 206] width 74 height 13
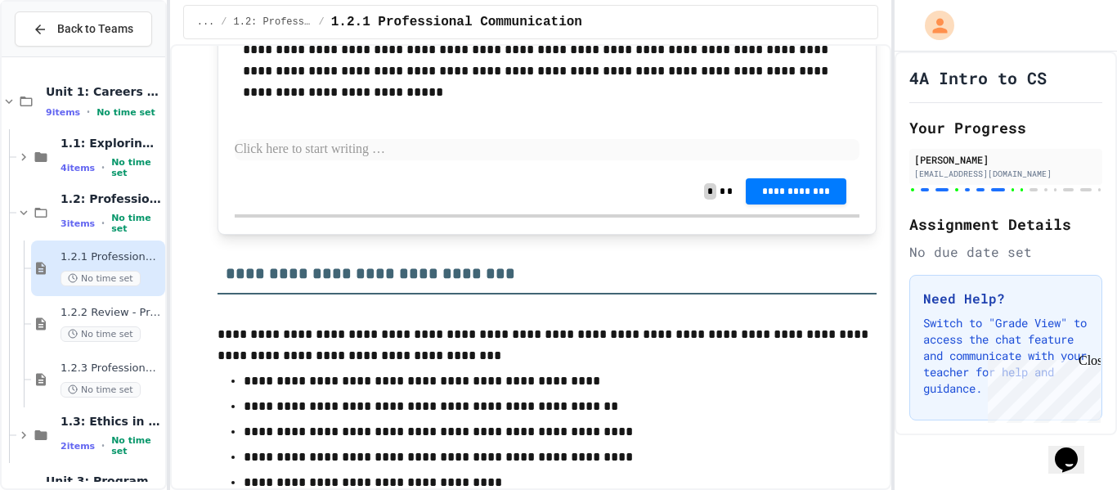
scroll to position [6871, 0]
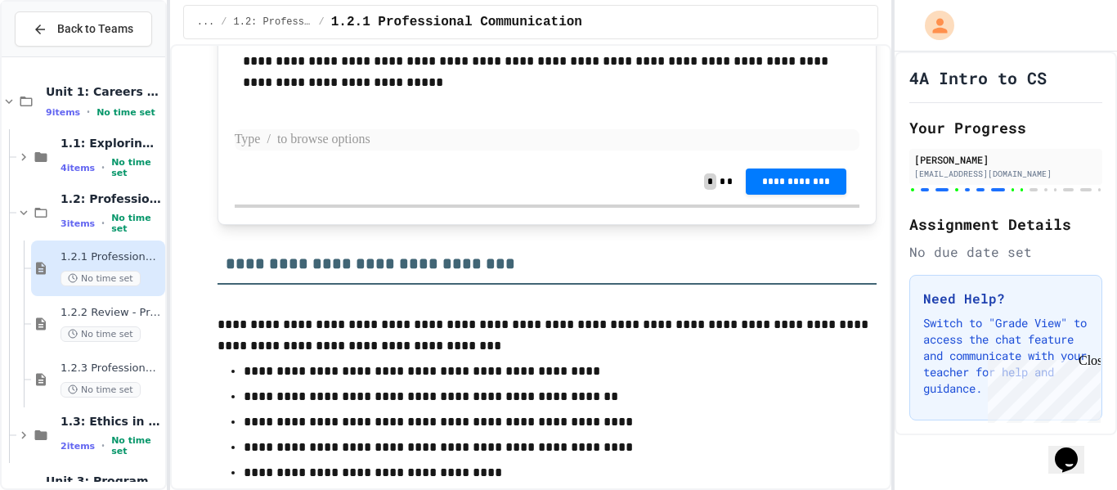
click at [545, 150] on p at bounding box center [548, 139] width 626 height 21
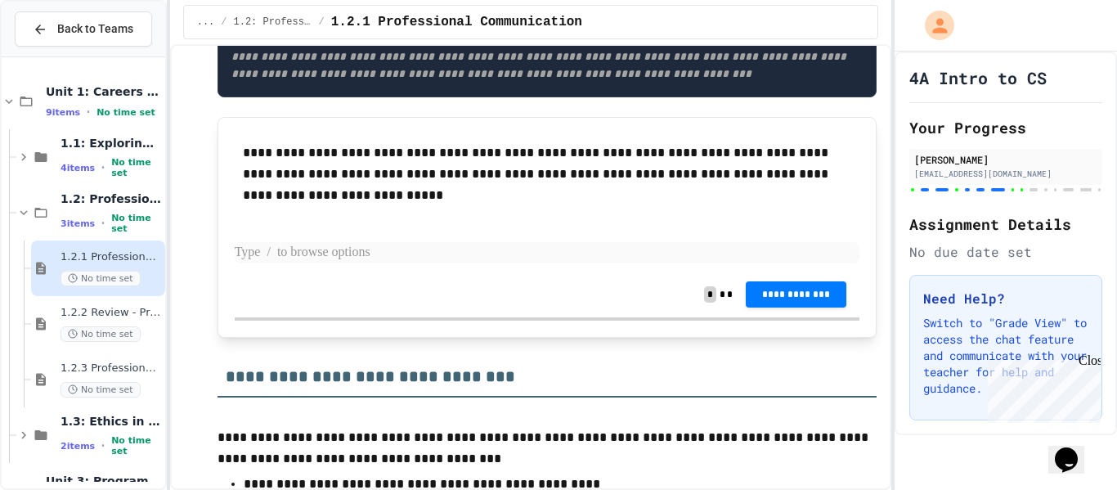
scroll to position [6763, 0]
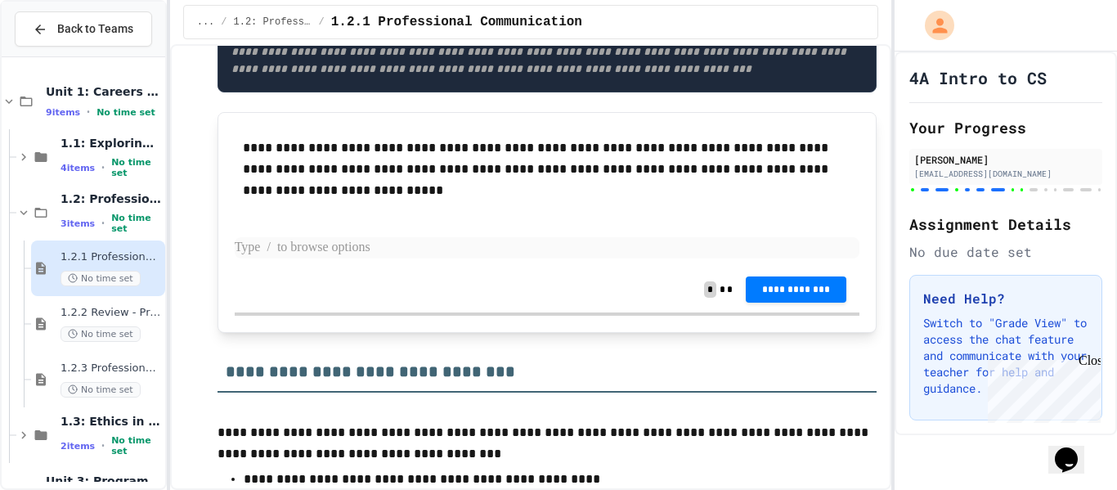
click at [545, 201] on p "**********" at bounding box center [547, 169] width 609 height 64
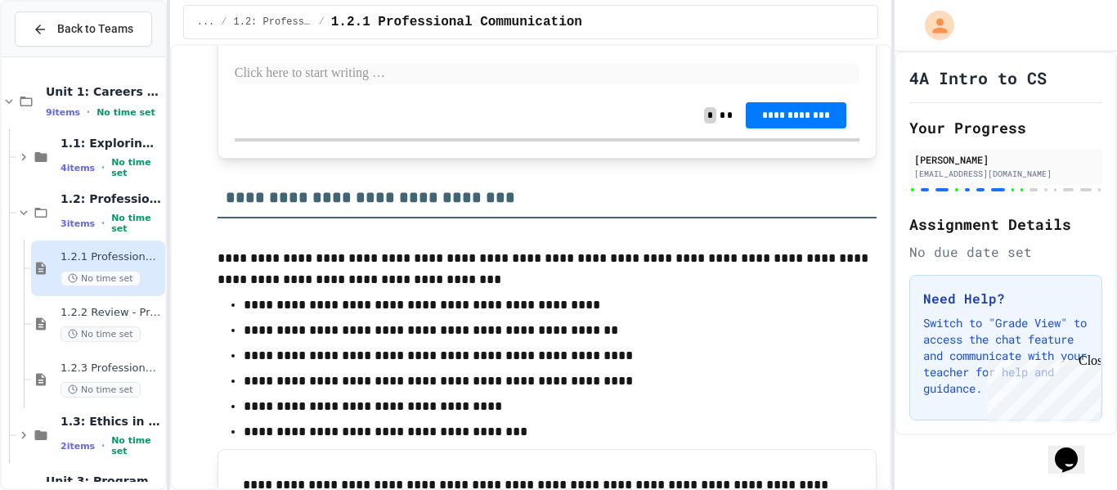
scroll to position [6941, 0]
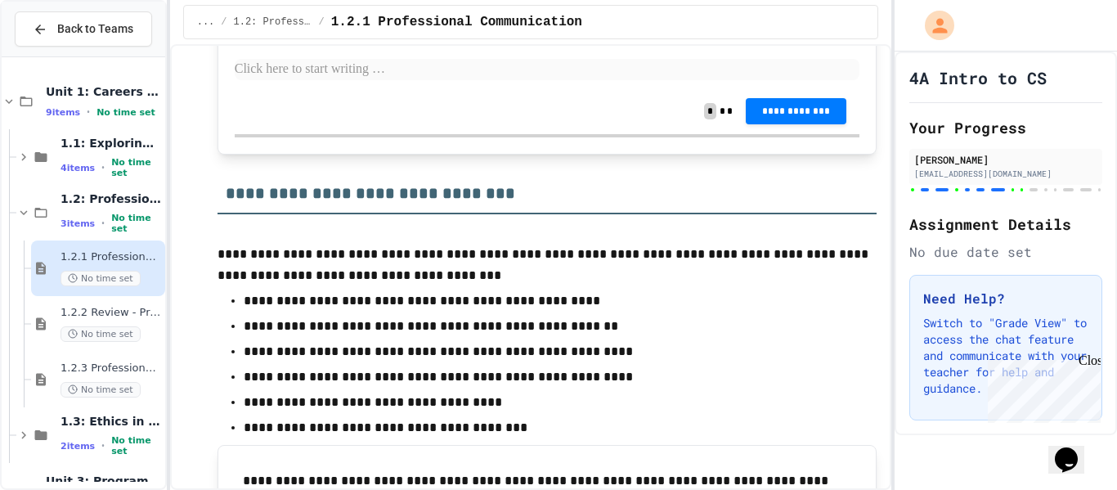
click at [575, 80] on p at bounding box center [548, 69] width 626 height 21
click at [572, 80] on p at bounding box center [548, 69] width 626 height 21
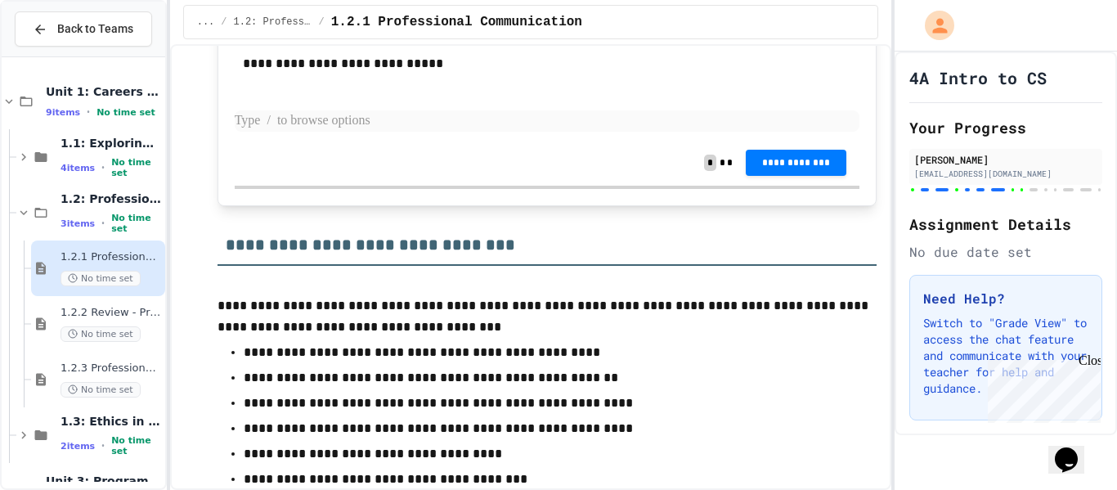
scroll to position [6896, 0]
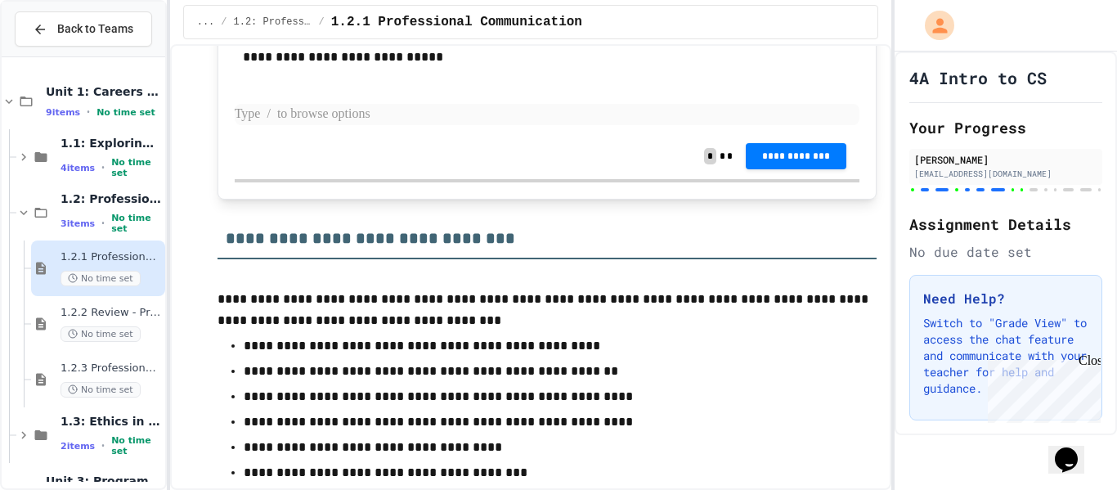
click at [406, 125] on p at bounding box center [548, 114] width 626 height 21
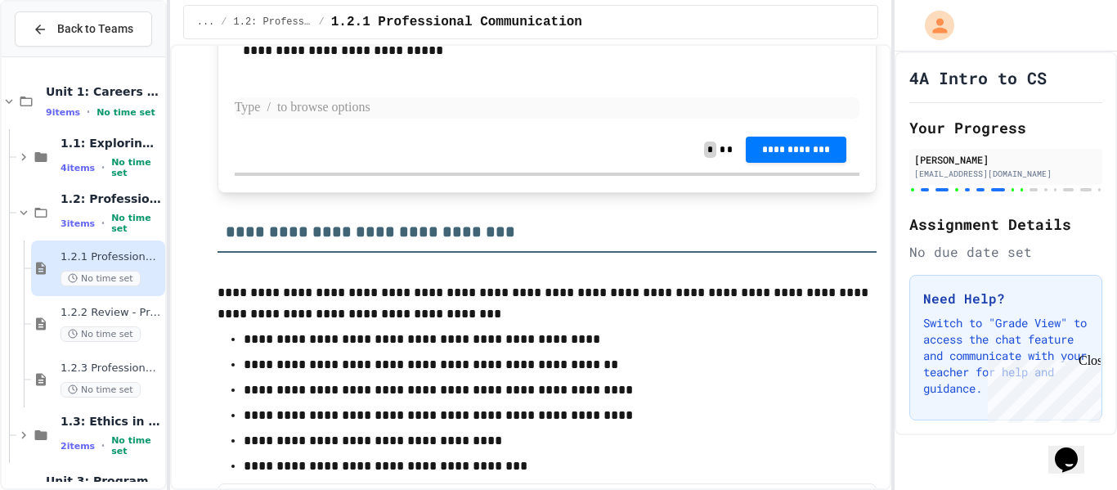
scroll to position [6905, 0]
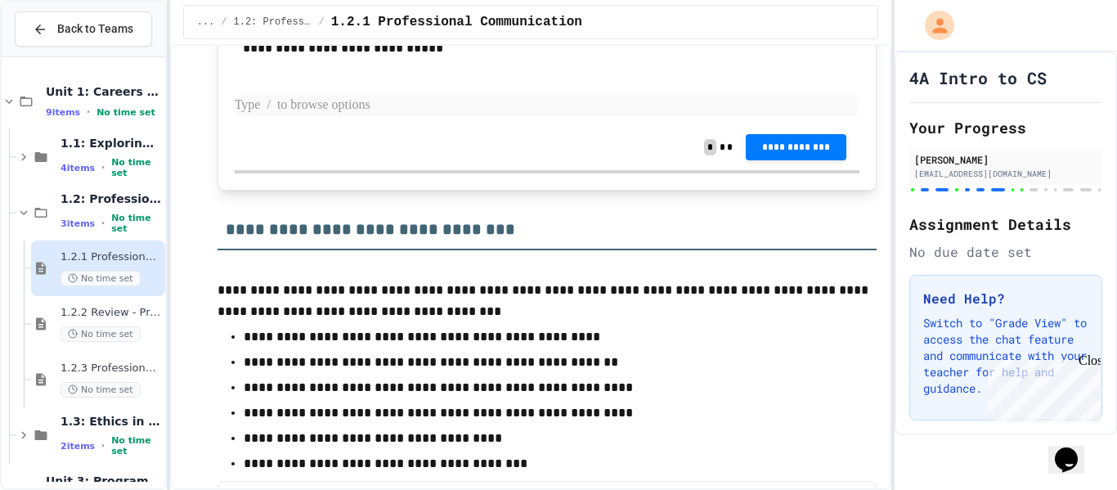
click at [558, 116] on p at bounding box center [548, 105] width 626 height 21
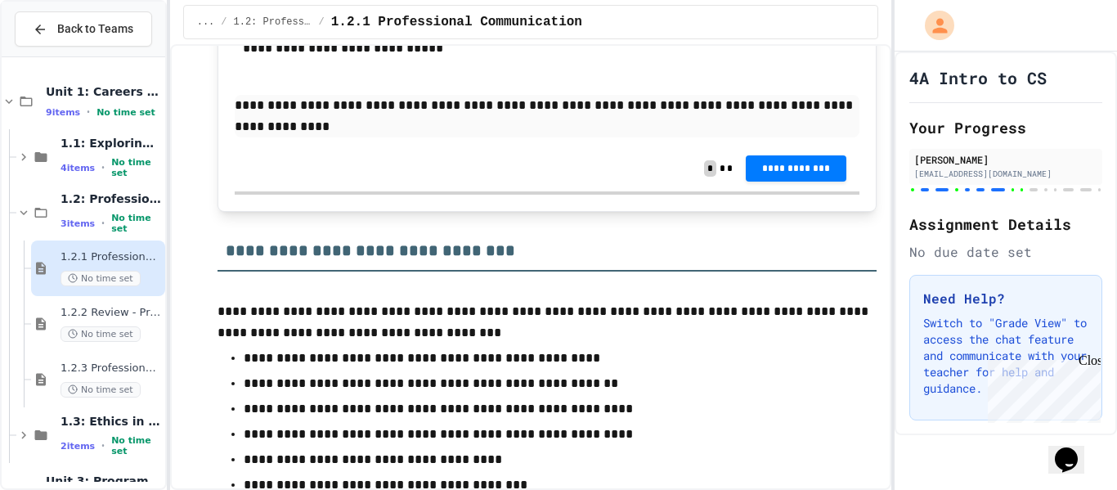
scroll to position [6902, 0]
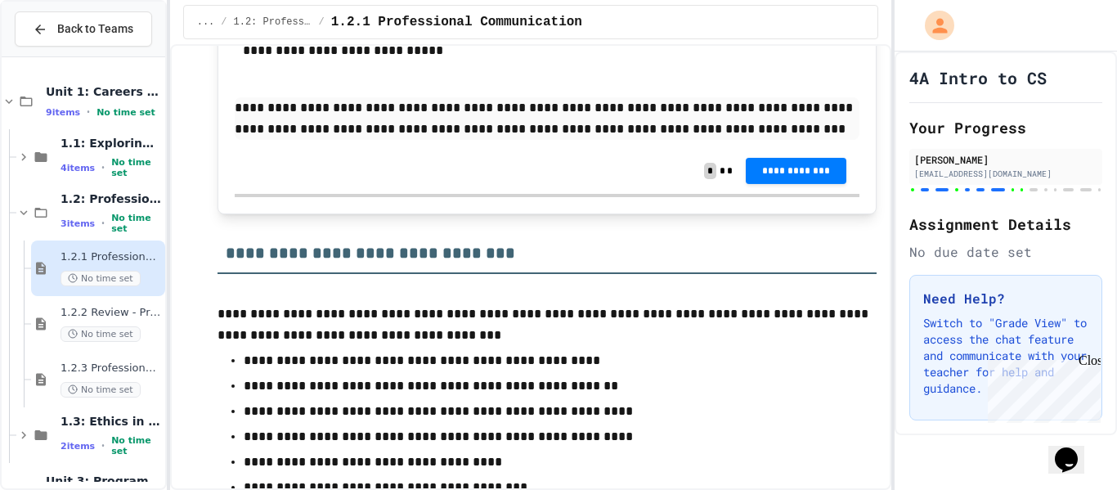
click at [835, 184] on button "**********" at bounding box center [796, 171] width 101 height 26
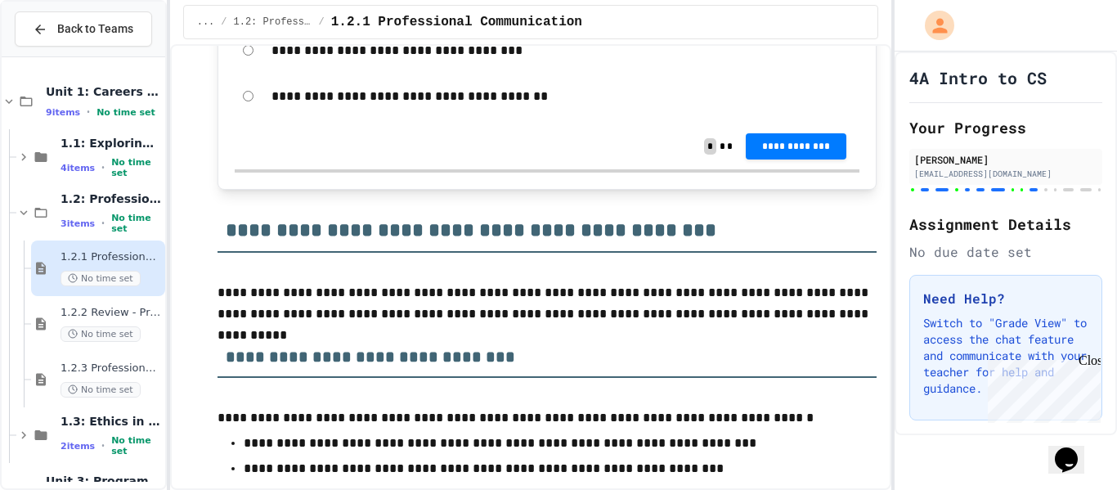
scroll to position [7576, 0]
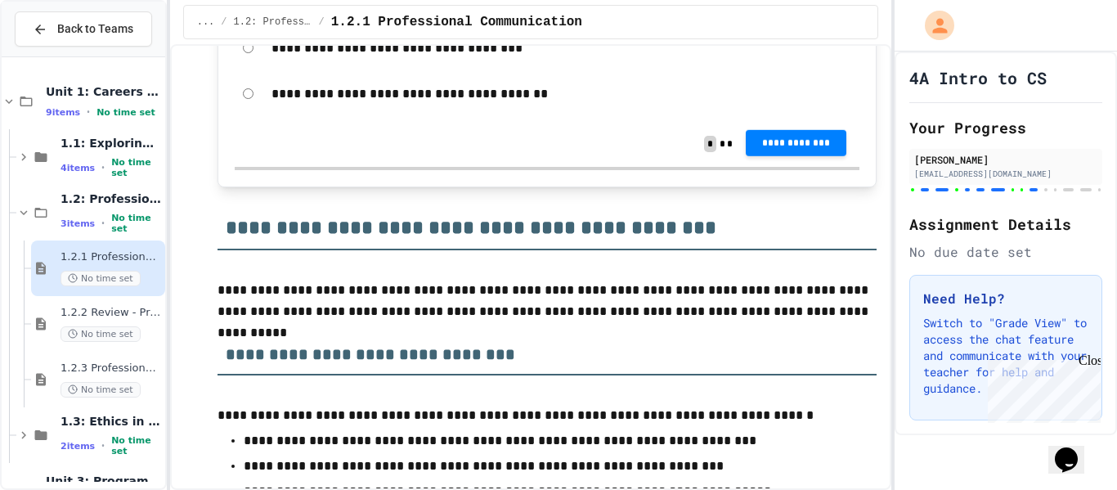
click at [766, 150] on span "**********" at bounding box center [796, 143] width 74 height 13
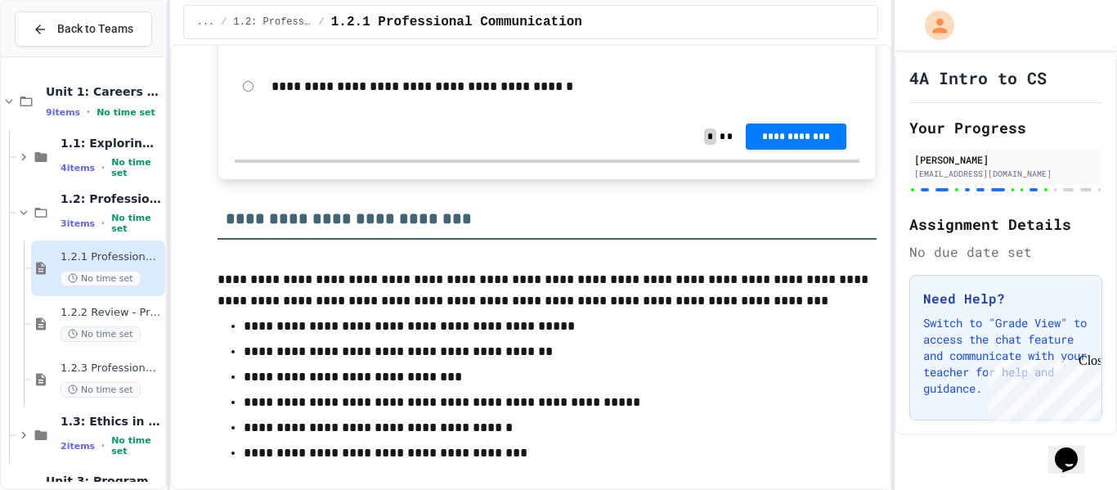
scroll to position [8221, 0]
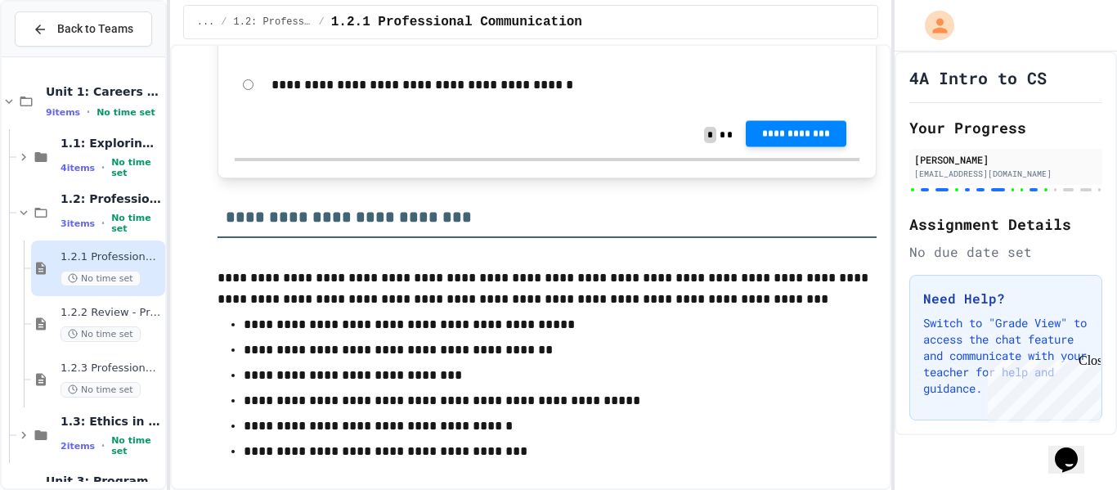
click at [814, 146] on button "**********" at bounding box center [796, 133] width 101 height 26
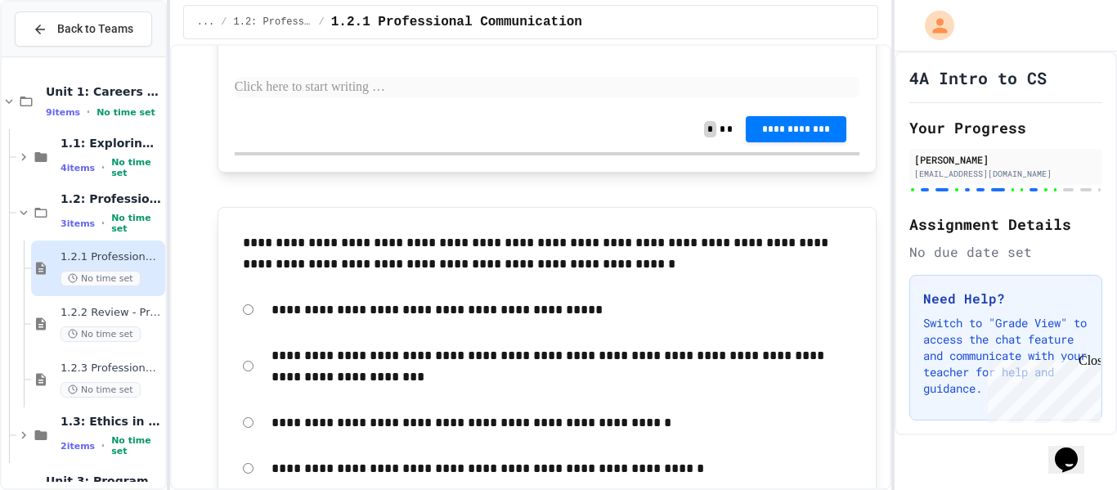
scroll to position [9088, 0]
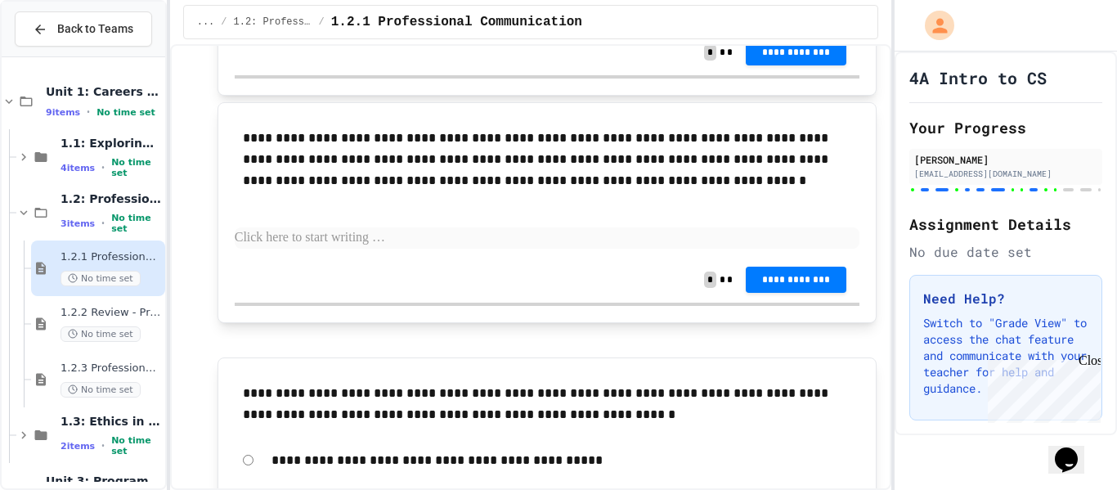
scroll to position [8918, 0]
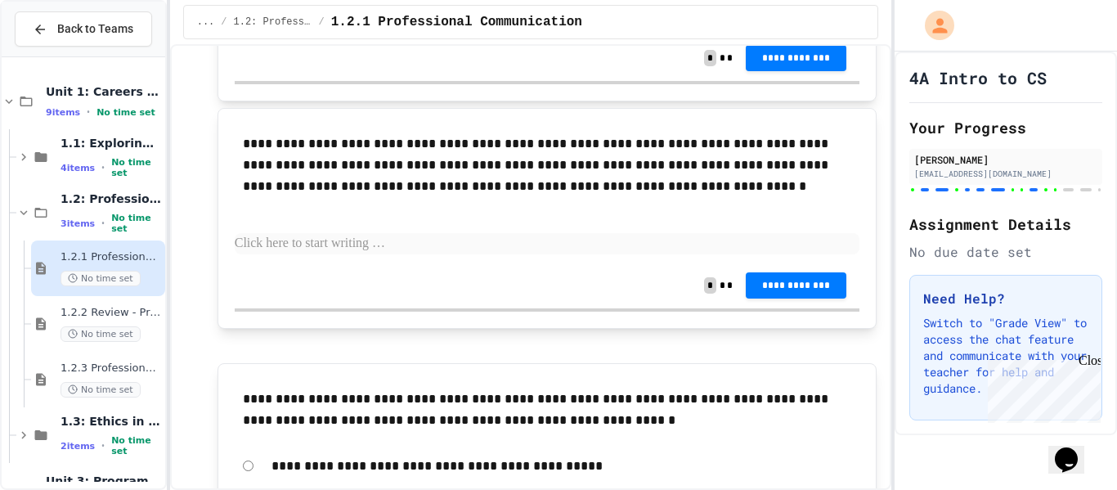
click at [369, 27] on p at bounding box center [548, 16] width 626 height 21
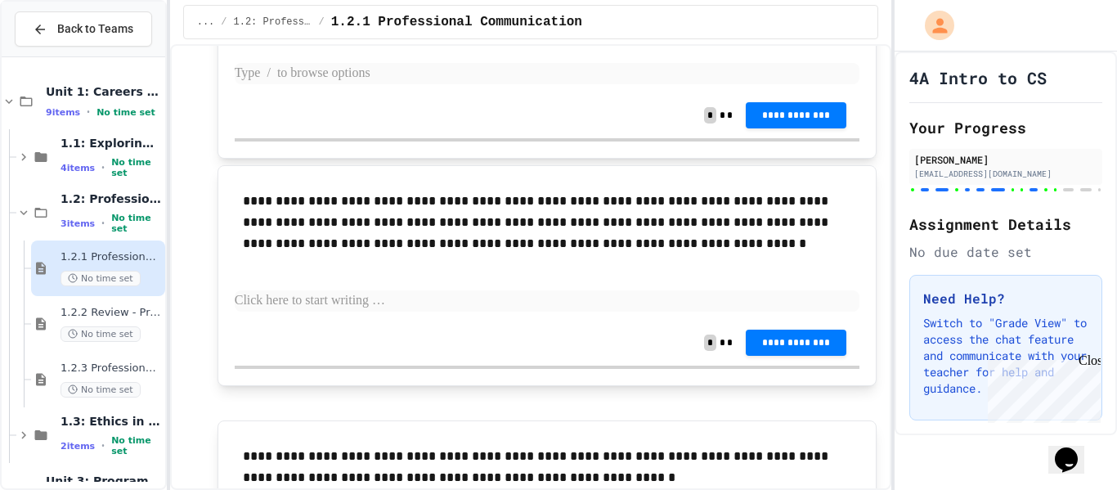
scroll to position [8856, 0]
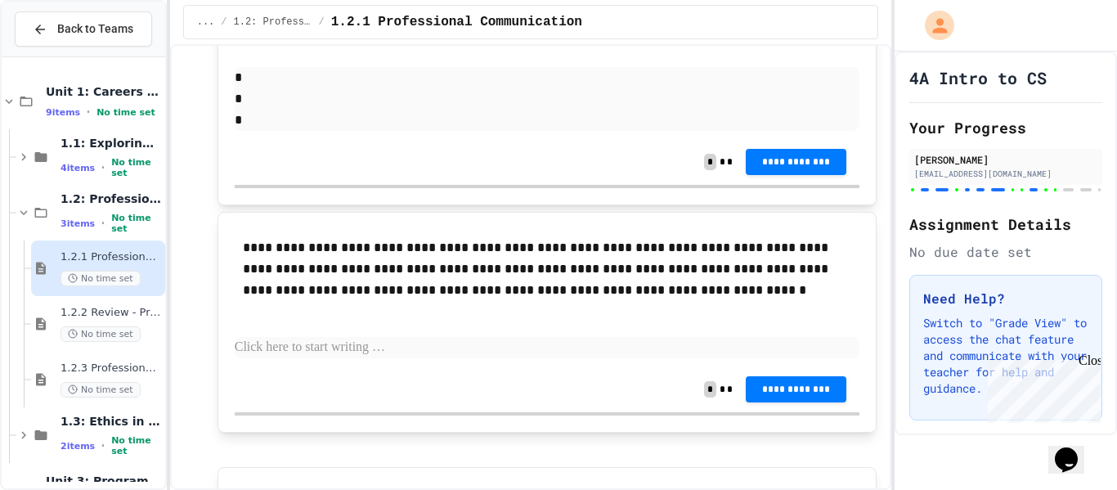
click at [292, 88] on p "*" at bounding box center [548, 77] width 626 height 21
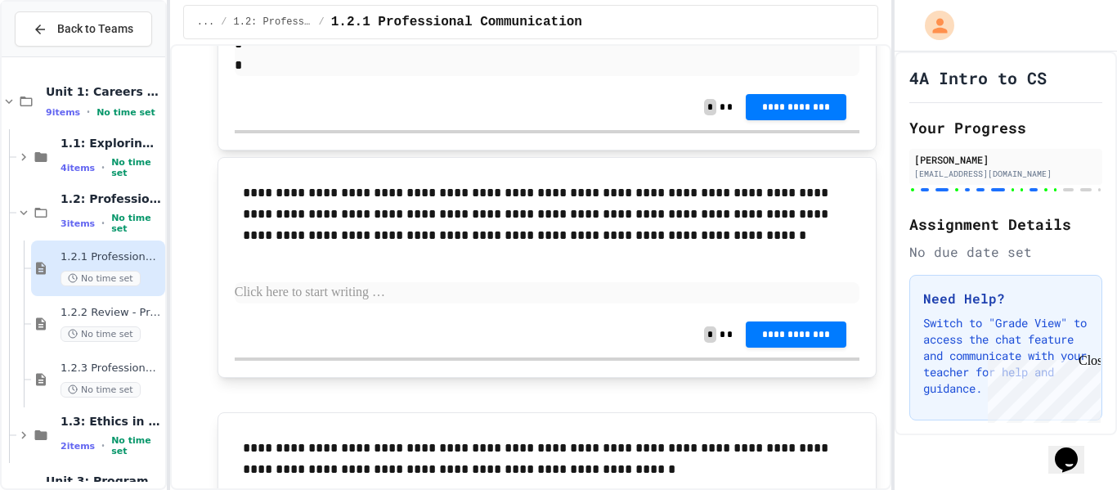
scroll to position [8944, 0]
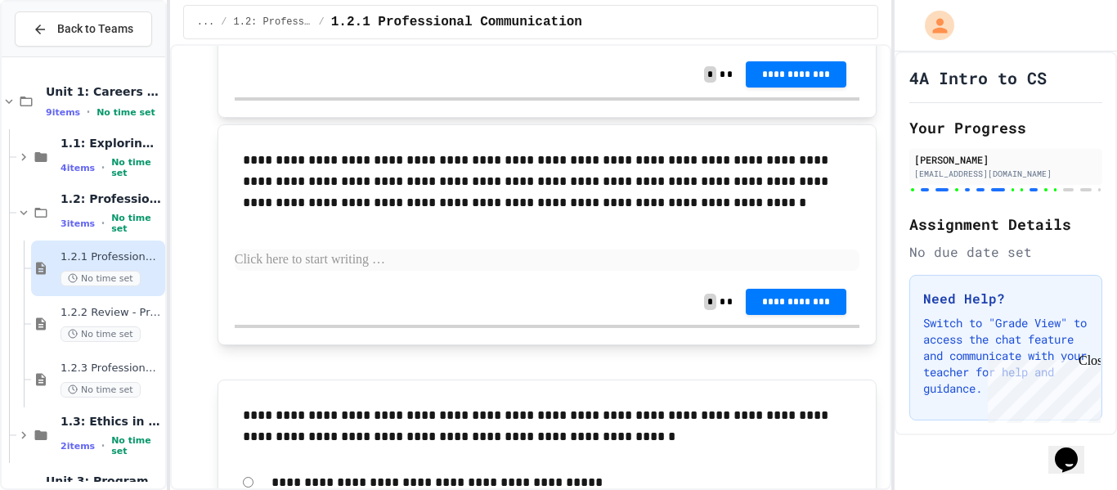
click at [280, 22] on p "*" at bounding box center [548, 11] width 626 height 21
click at [626, 43] on p "*" at bounding box center [548, 32] width 626 height 21
click at [610, 22] on p "*" at bounding box center [548, 11] width 626 height 21
click at [613, 22] on p "*" at bounding box center [548, 11] width 626 height 21
click at [682, 43] on p "*" at bounding box center [548, 32] width 626 height 21
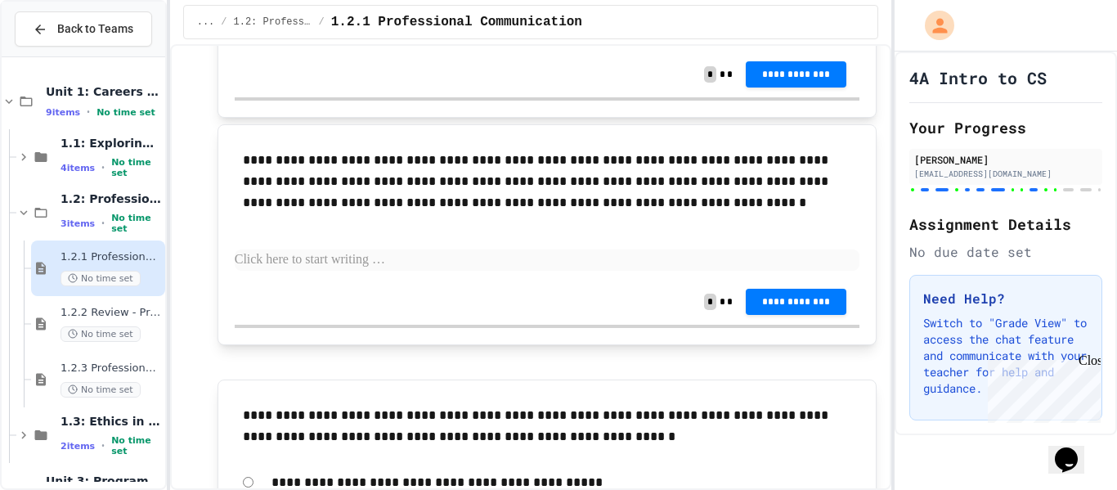
click at [666, 22] on p "*" at bounding box center [548, 11] width 626 height 21
click at [606, 43] on p "*" at bounding box center [548, 32] width 626 height 21
click at [594, 22] on p "*" at bounding box center [548, 11] width 626 height 21
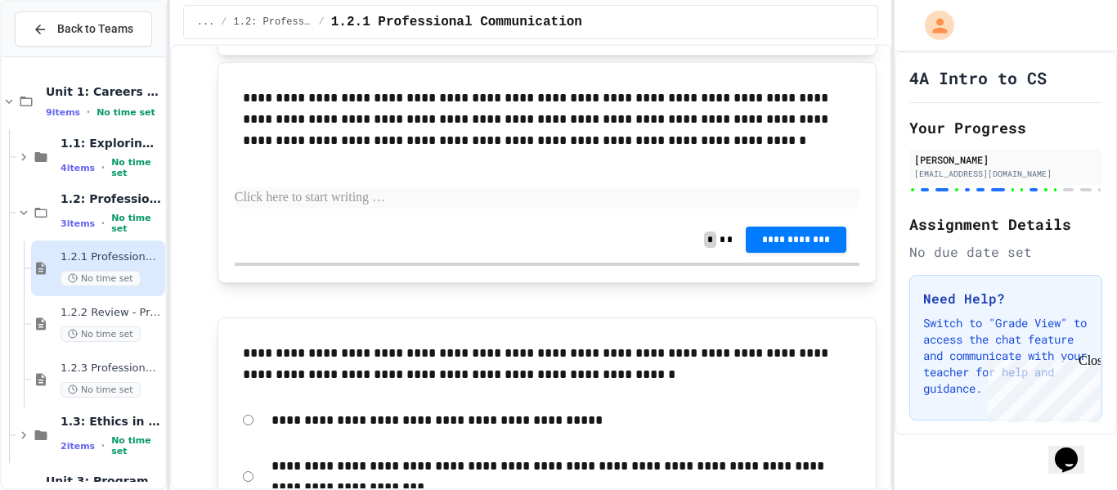
scroll to position [9005, 0]
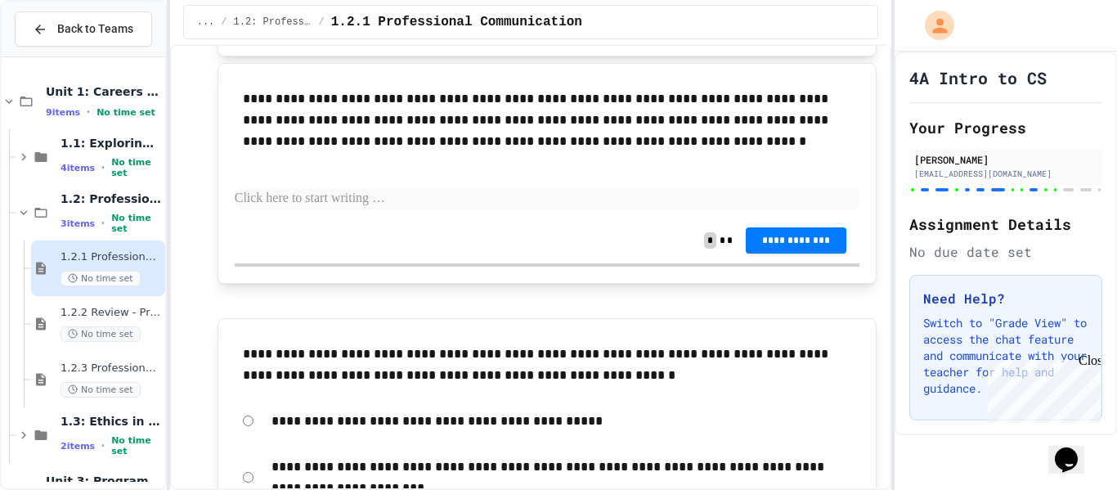
click at [803, 18] on span "**********" at bounding box center [796, 11] width 74 height 13
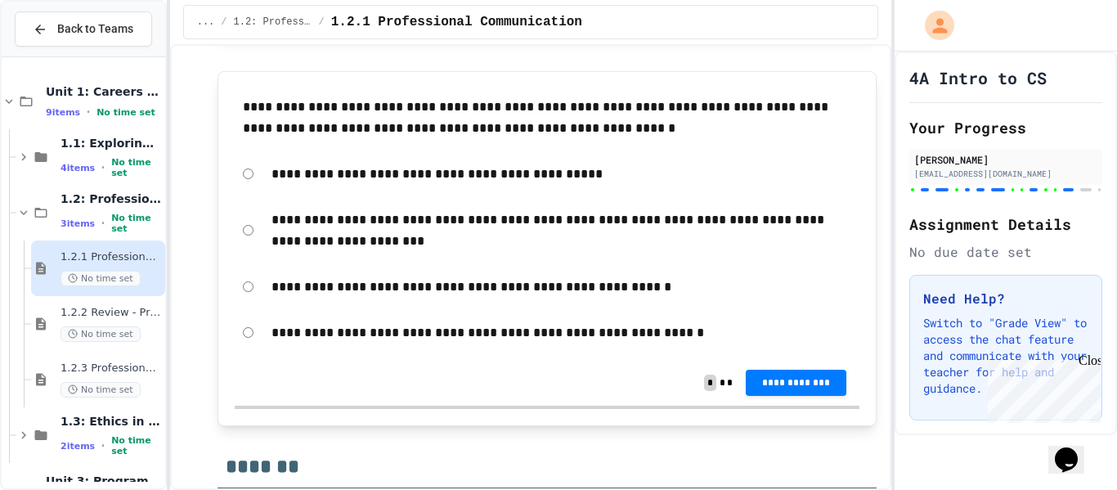
scroll to position [9313, 0]
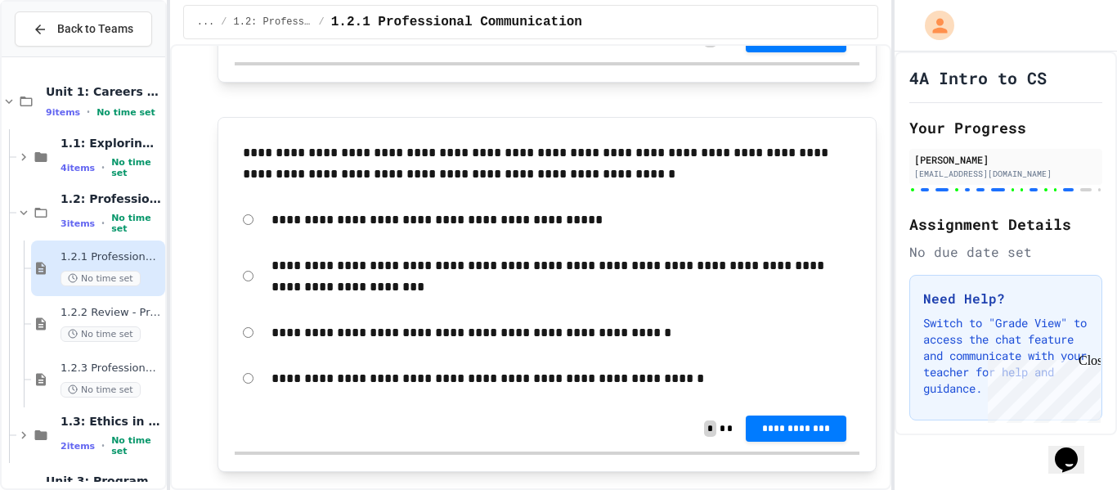
scroll to position [9231, 0]
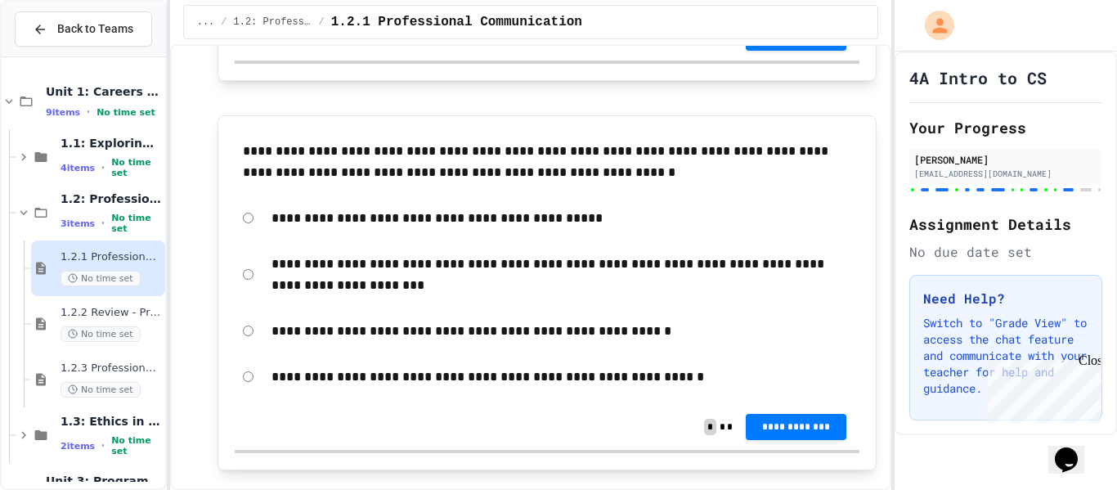
click at [786, 61] on div "**********" at bounding box center [548, 38] width 626 height 46
click at [783, 43] on span "**********" at bounding box center [796, 35] width 74 height 13
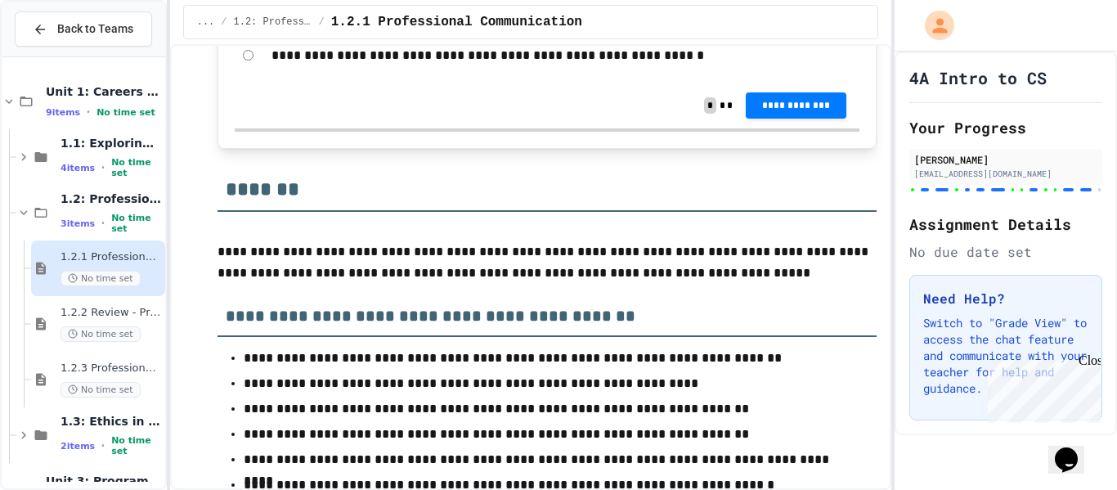
scroll to position [9553, 0]
click at [800, 118] on button "**********" at bounding box center [796, 105] width 101 height 26
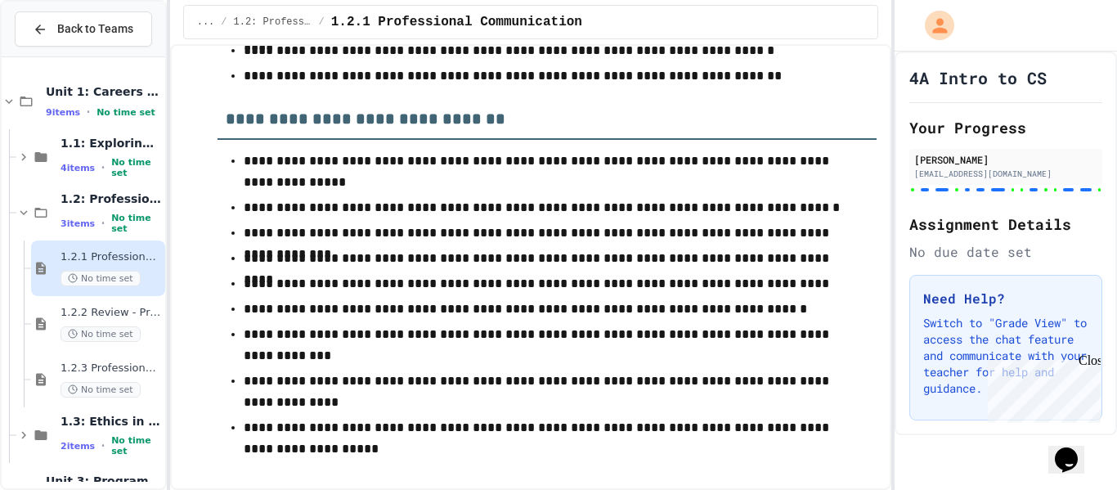
scroll to position [10264, 0]
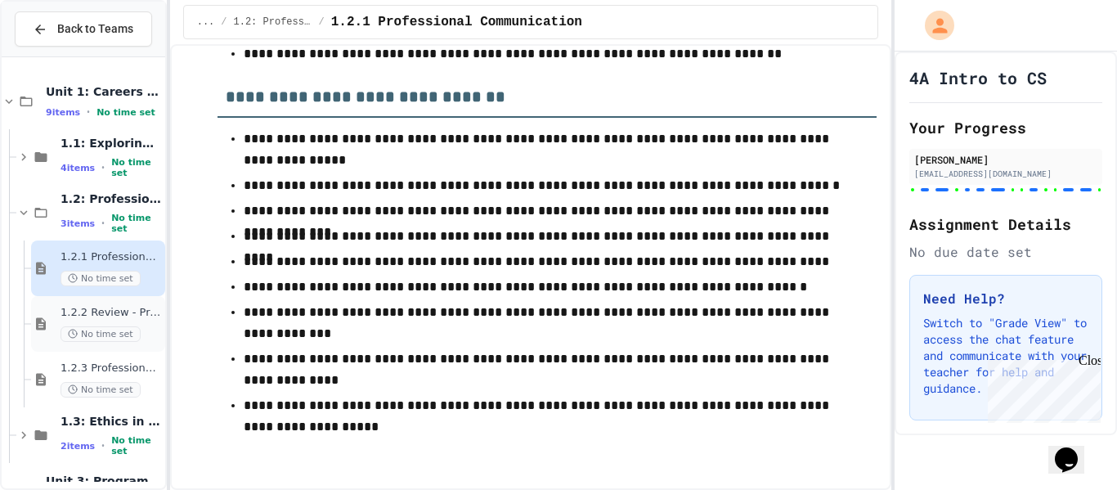
click at [125, 316] on span "1.2.2 Review - Professional Communication" at bounding box center [111, 313] width 101 height 14
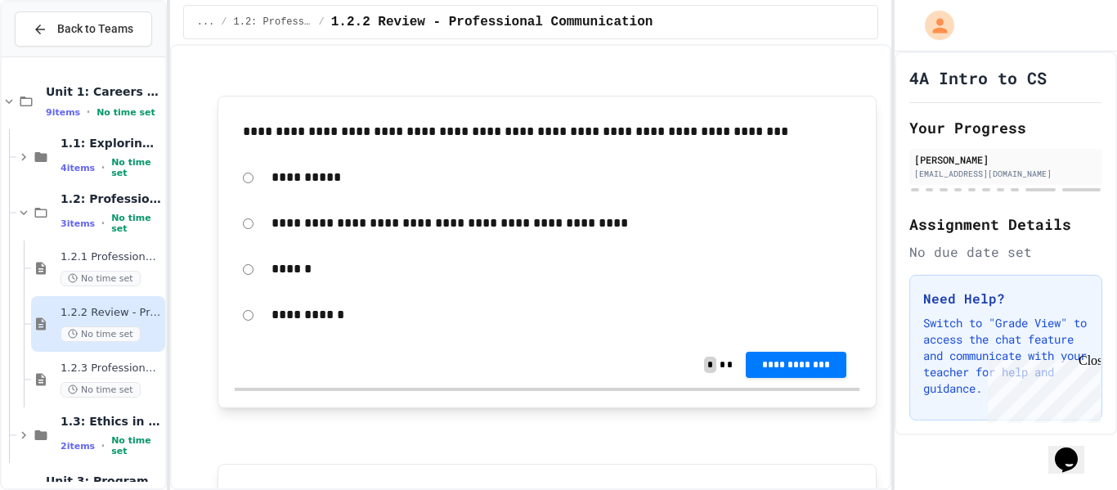
scroll to position [128, 0]
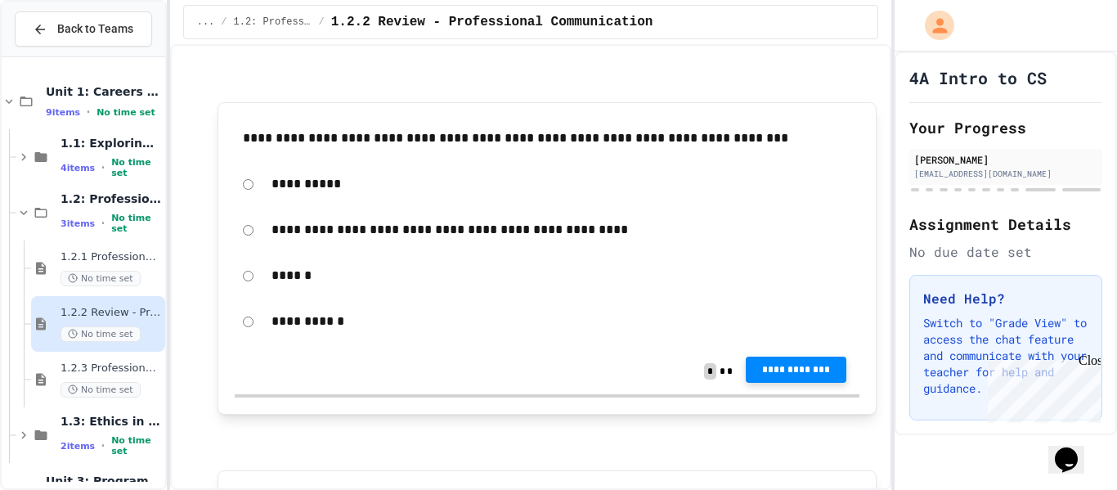
click at [797, 369] on span "**********" at bounding box center [796, 369] width 74 height 13
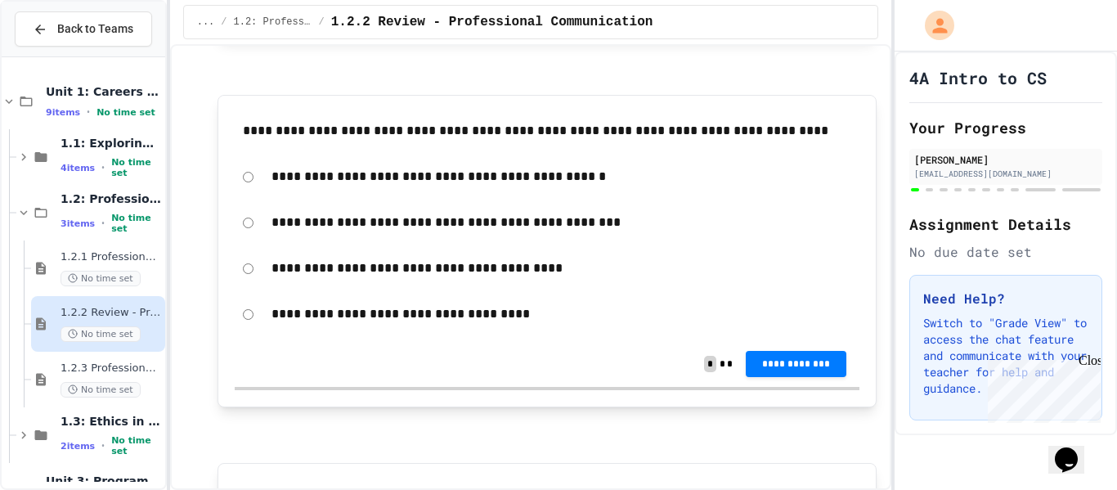
scroll to position [500, 0]
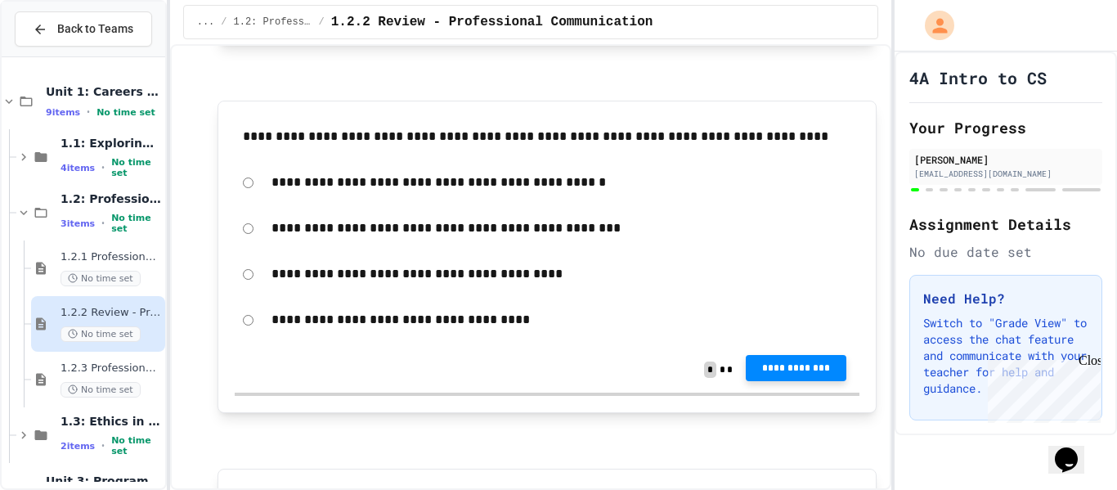
click at [833, 370] on span "**********" at bounding box center [796, 367] width 74 height 13
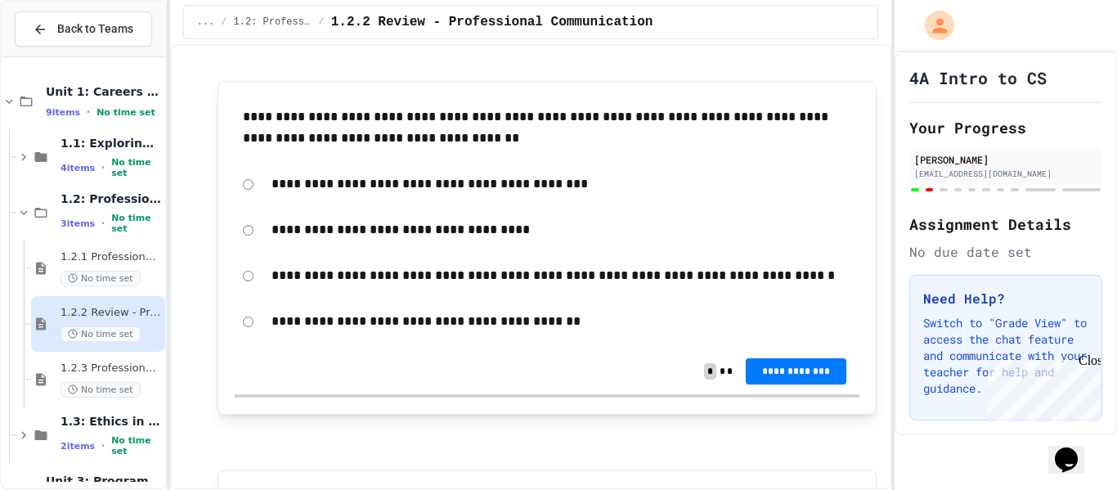
scroll to position [891, 0]
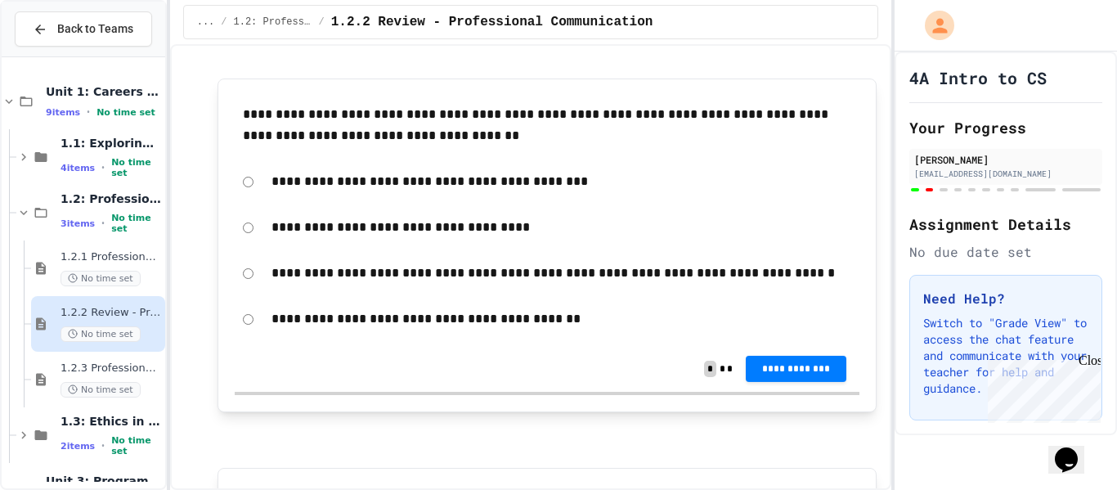
click at [822, 370] on span "**********" at bounding box center [796, 368] width 74 height 13
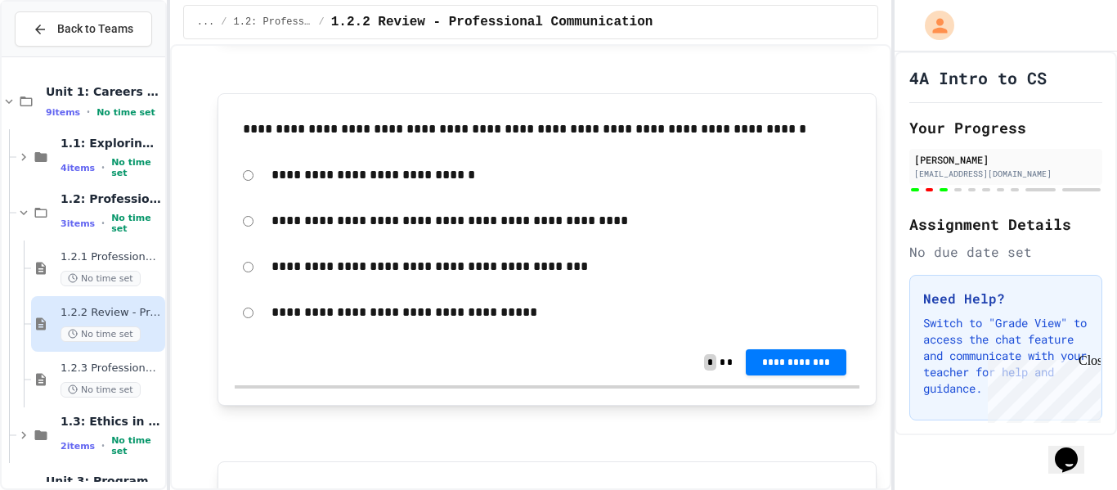
scroll to position [1267, 0]
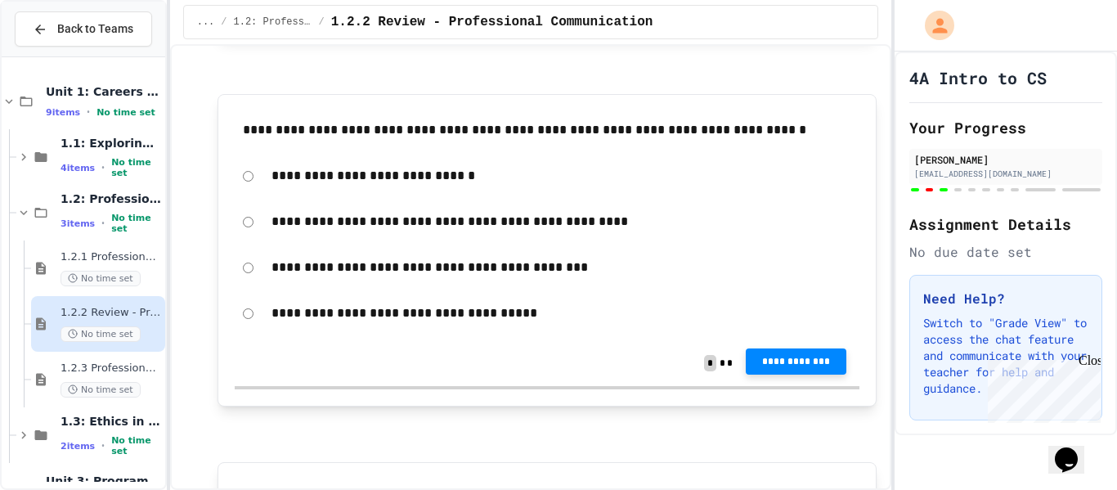
click at [789, 357] on span "**********" at bounding box center [796, 361] width 74 height 13
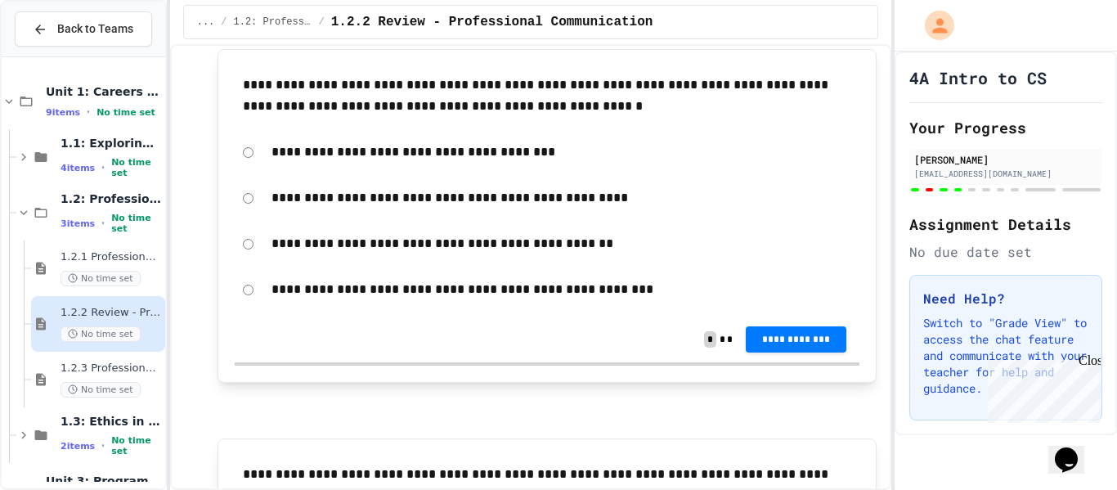
scroll to position [1684, 0]
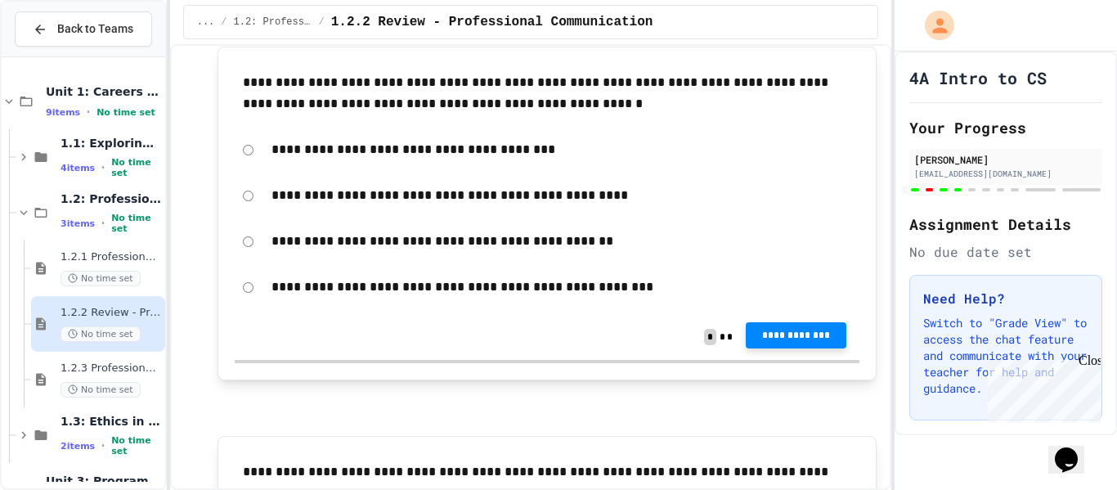
click at [831, 338] on span "**********" at bounding box center [796, 335] width 74 height 13
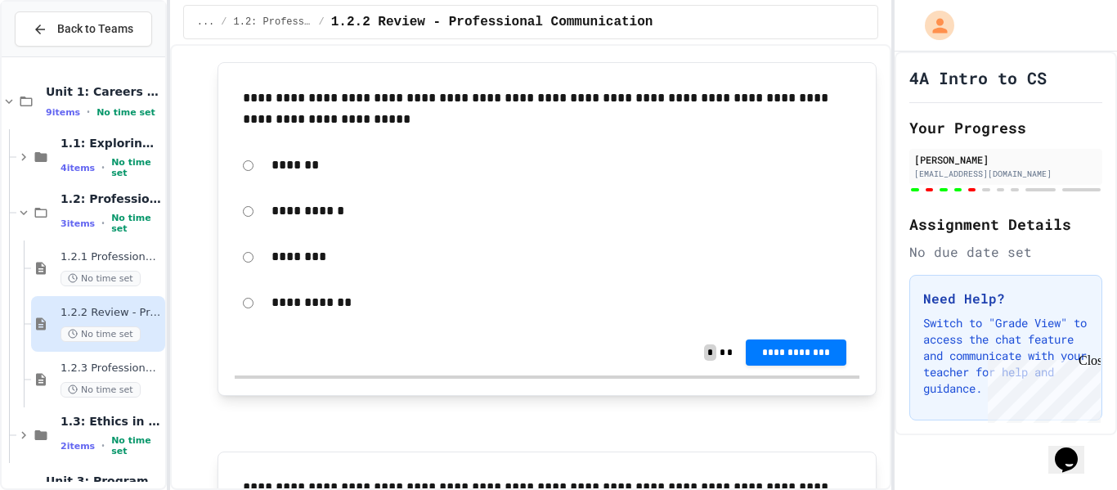
scroll to position [2053, 0]
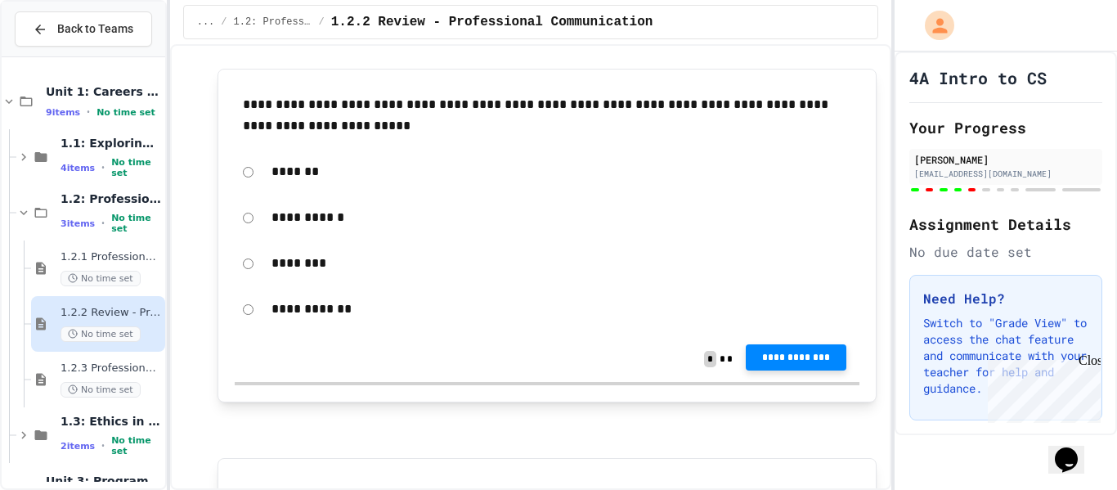
click at [776, 346] on button "**********" at bounding box center [796, 357] width 101 height 26
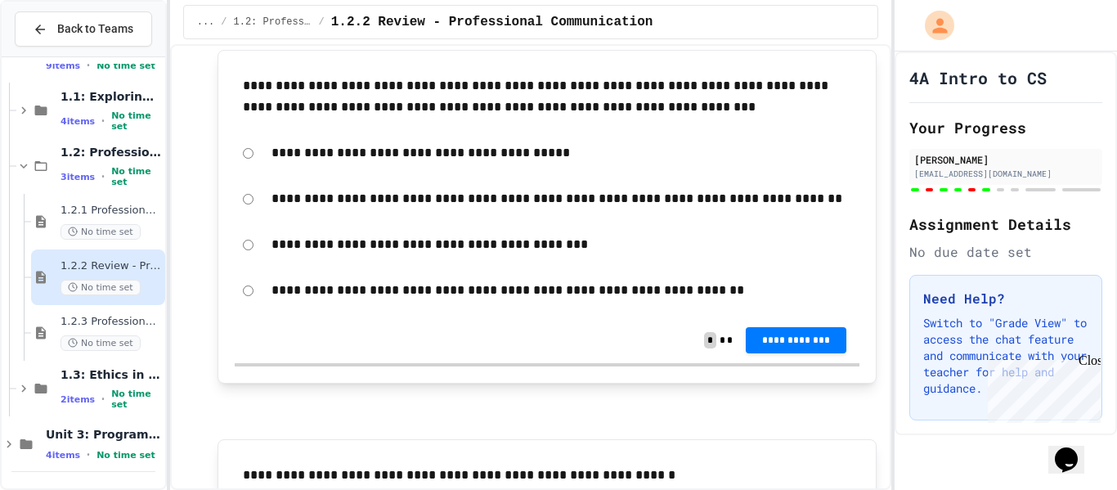
scroll to position [2458, 0]
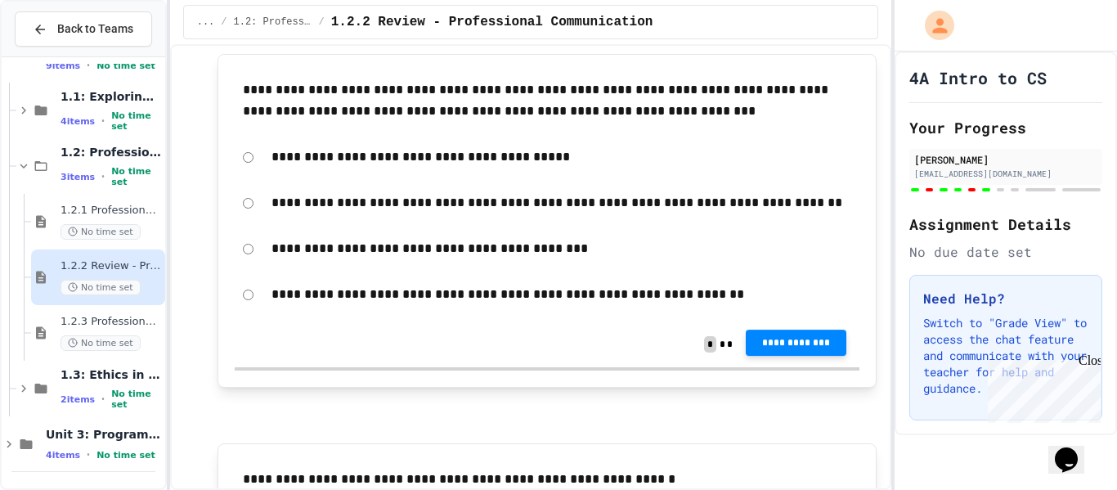
click at [805, 331] on button "**********" at bounding box center [796, 343] width 101 height 26
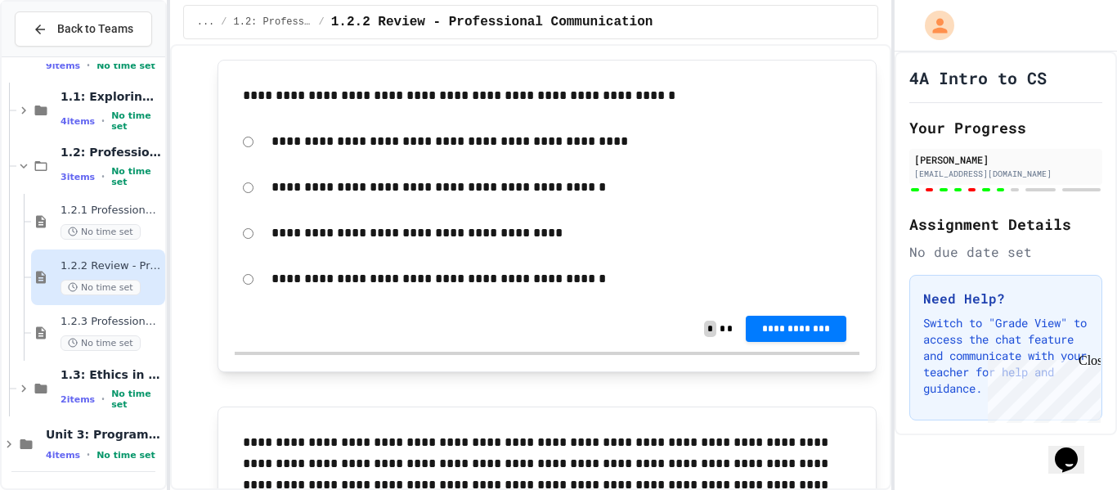
scroll to position [2843, 0]
click at [786, 340] on button "**********" at bounding box center [796, 328] width 101 height 26
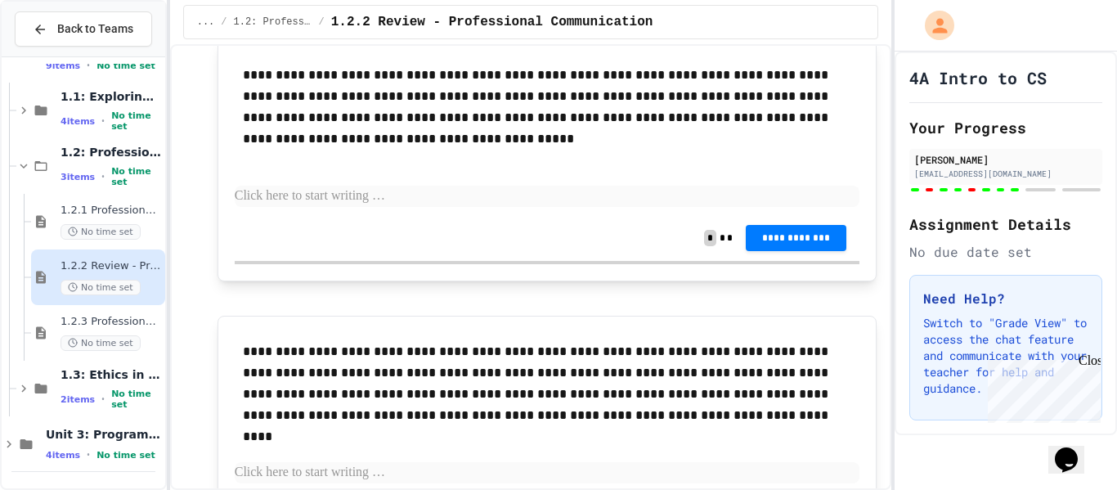
scroll to position [3210, 0]
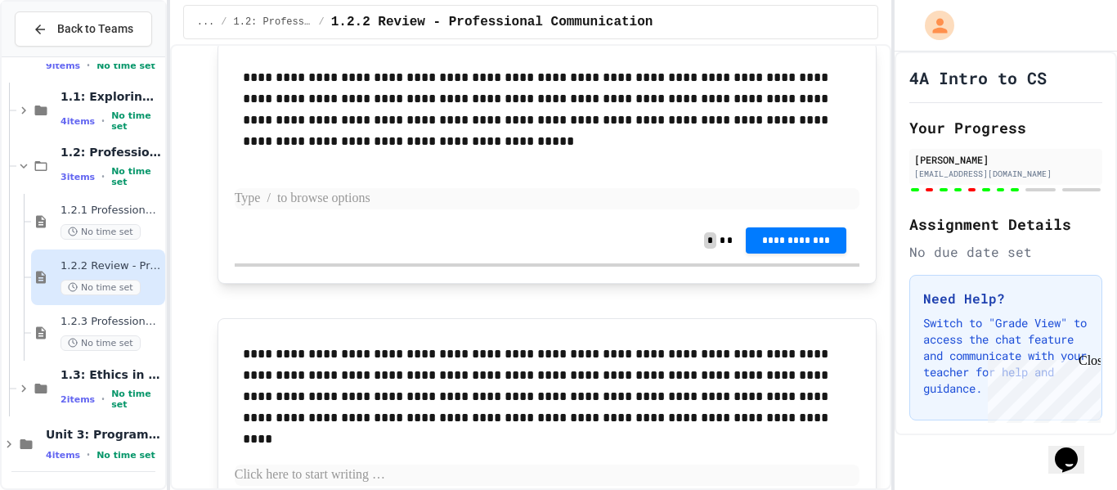
click at [465, 203] on p at bounding box center [548, 198] width 626 height 21
click at [390, 192] on p at bounding box center [548, 198] width 626 height 21
click at [547, 188] on p at bounding box center [548, 198] width 626 height 21
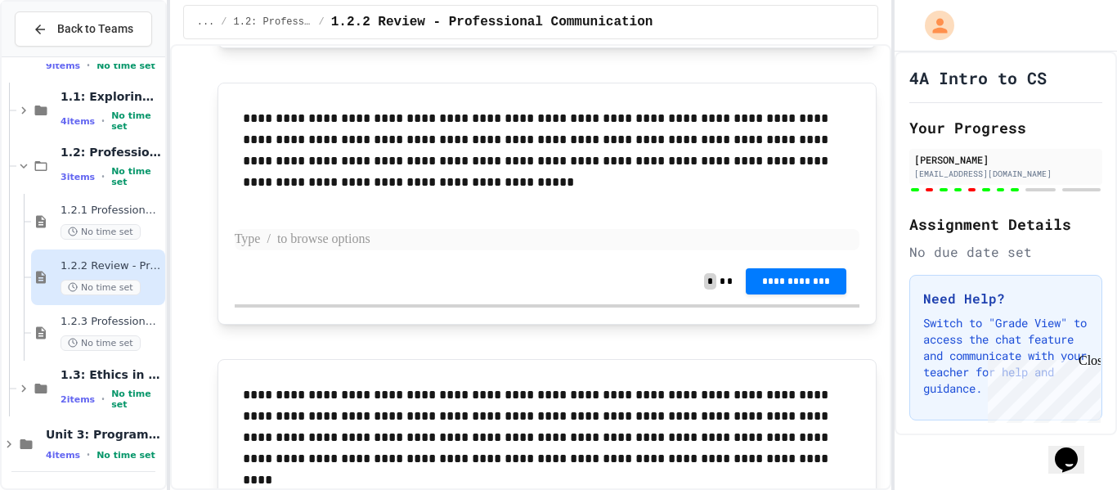
scroll to position [3160, 0]
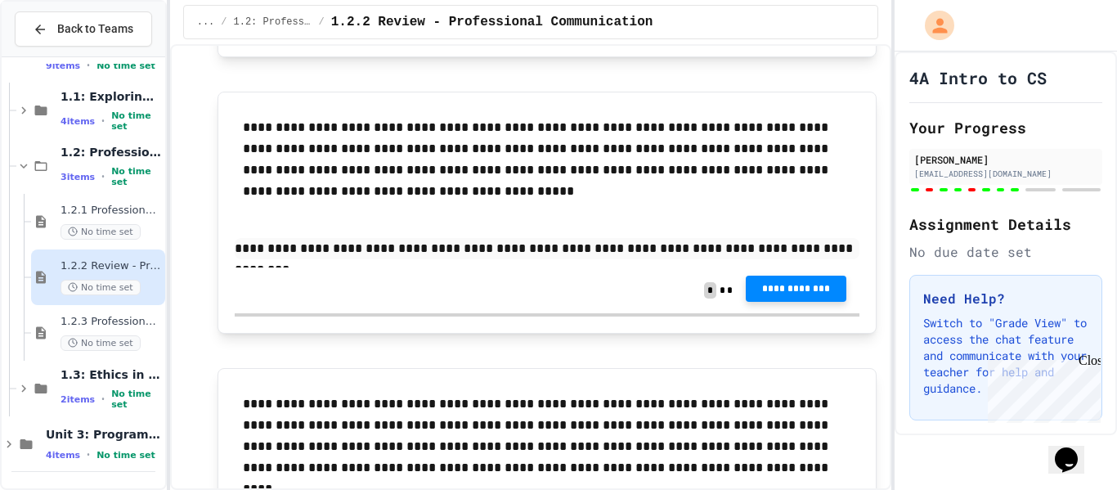
click at [801, 278] on button "**********" at bounding box center [796, 289] width 101 height 26
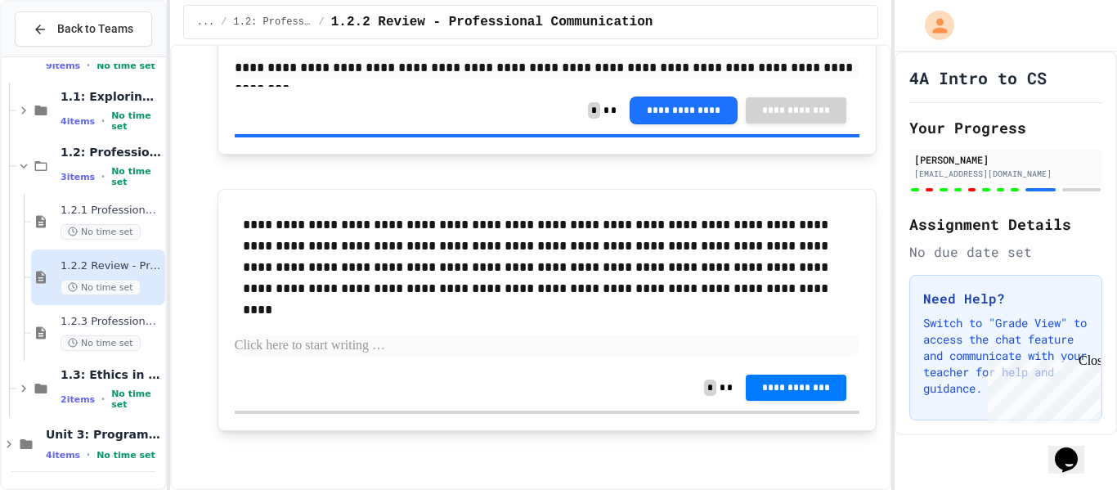
click at [346, 339] on p at bounding box center [548, 345] width 626 height 21
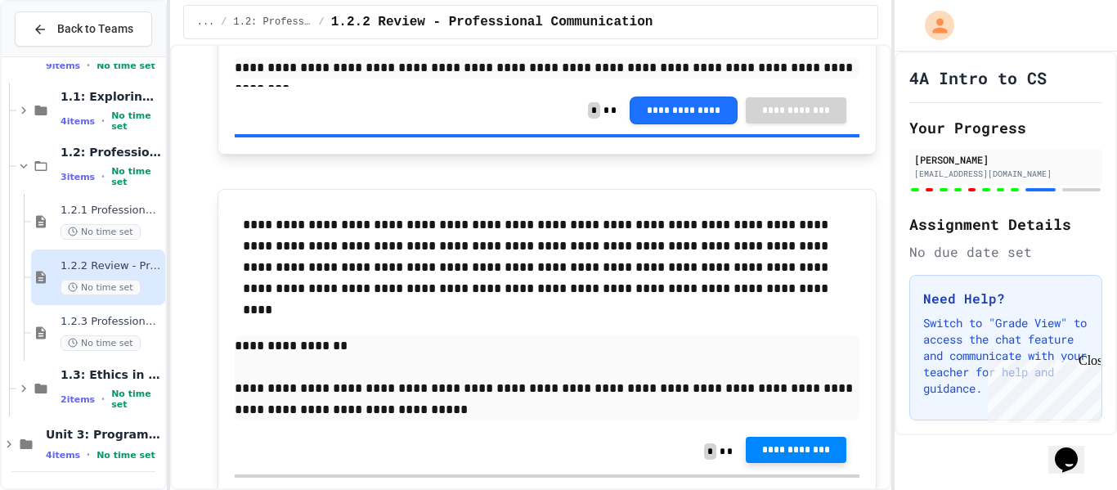
click at [804, 452] on span "**********" at bounding box center [796, 449] width 74 height 13
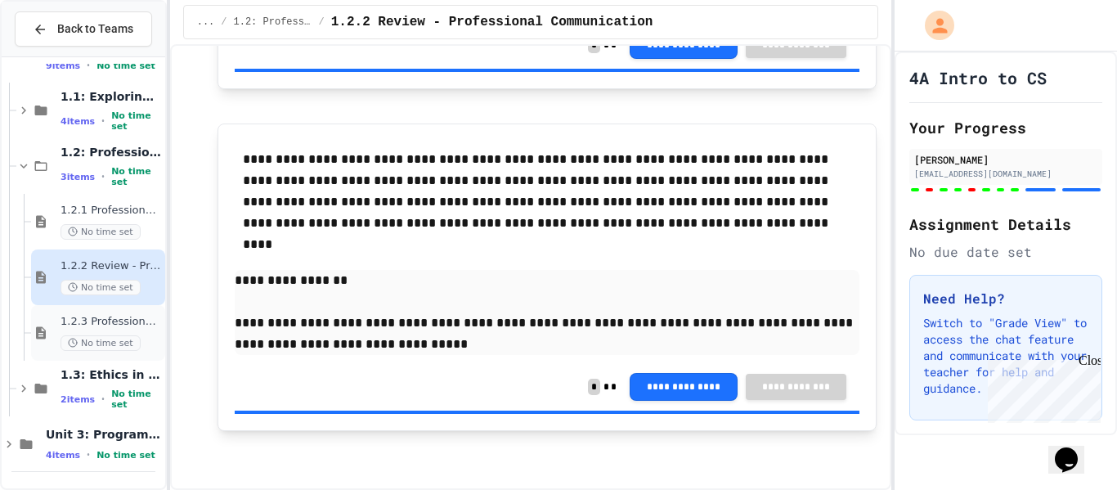
click at [141, 316] on span "1.2.3 Professional Communication Challenge" at bounding box center [111, 322] width 101 height 14
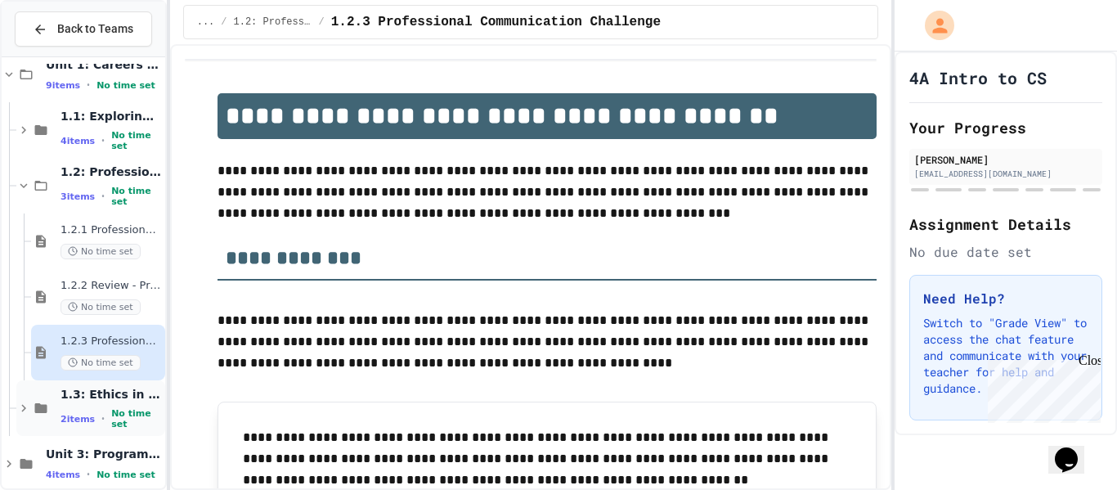
click at [107, 424] on div "2 items • No time set" at bounding box center [111, 418] width 101 height 21
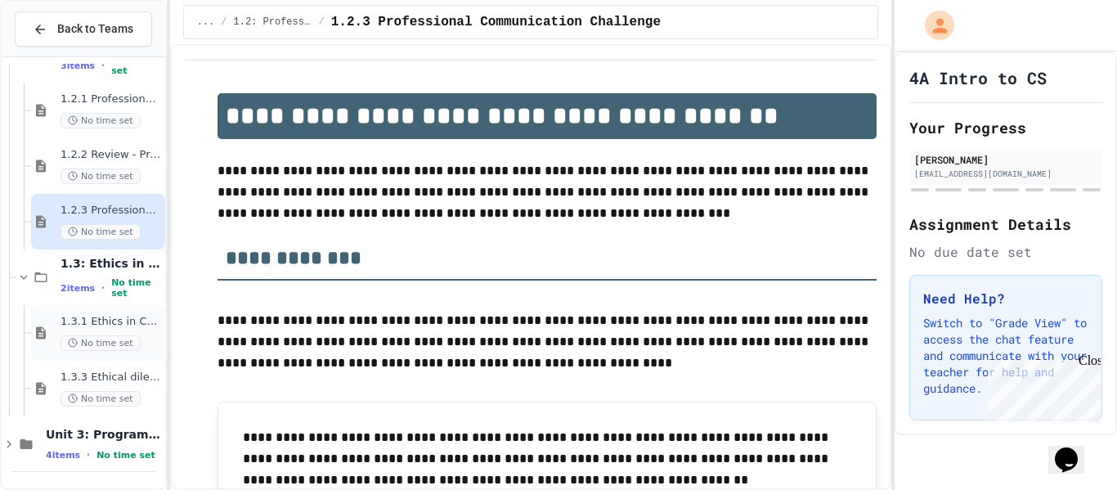
click at [70, 335] on span "No time set" at bounding box center [101, 343] width 80 height 16
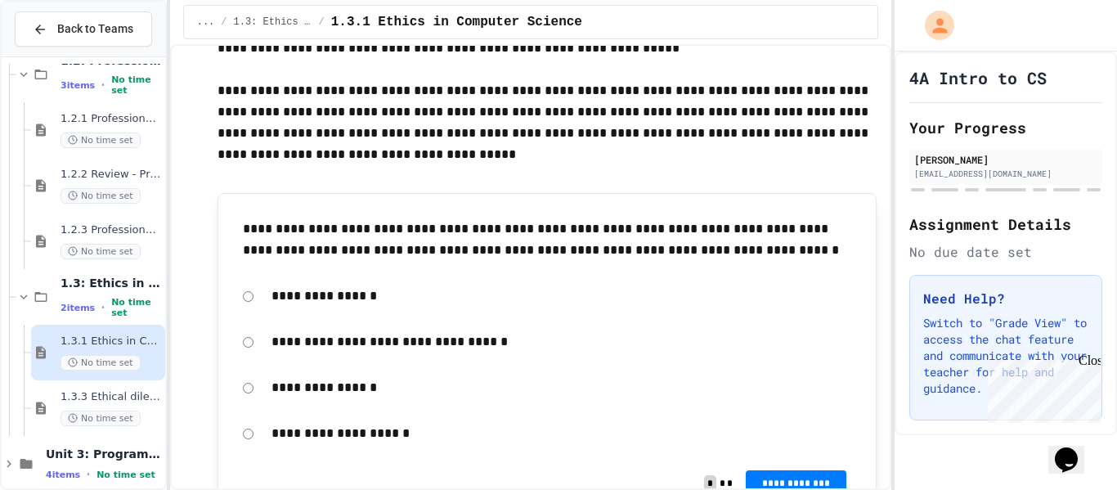
scroll to position [1808, 0]
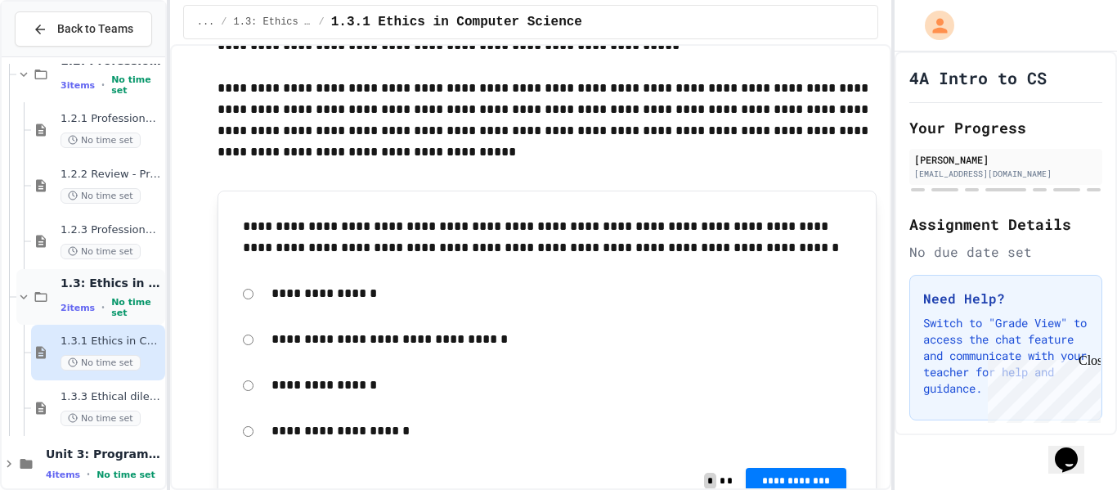
click at [136, 303] on span "No time set" at bounding box center [136, 307] width 51 height 21
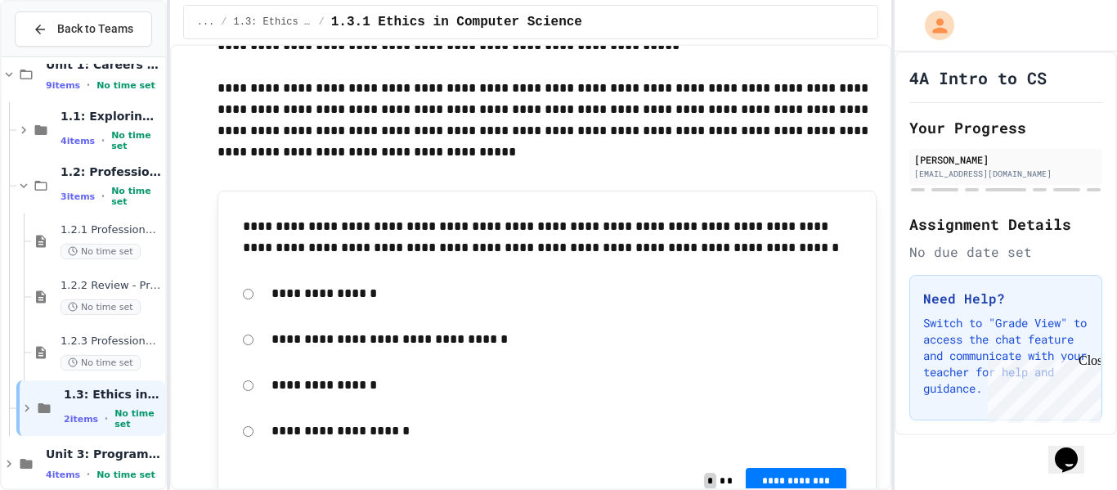
click at [136, 303] on div "No time set" at bounding box center [111, 307] width 101 height 16
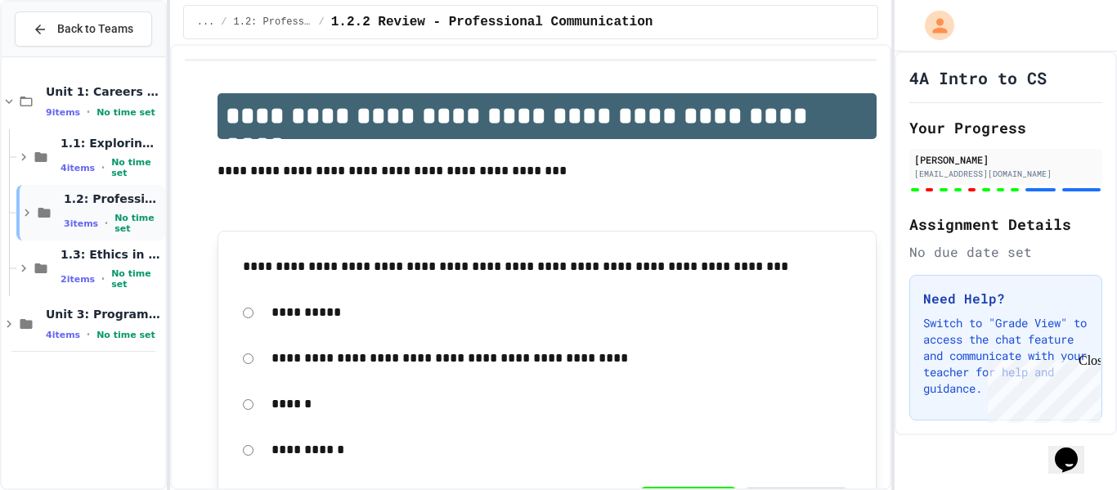
click at [127, 231] on div "1.2: Professional Communication 3 items • No time set" at bounding box center [90, 213] width 149 height 56
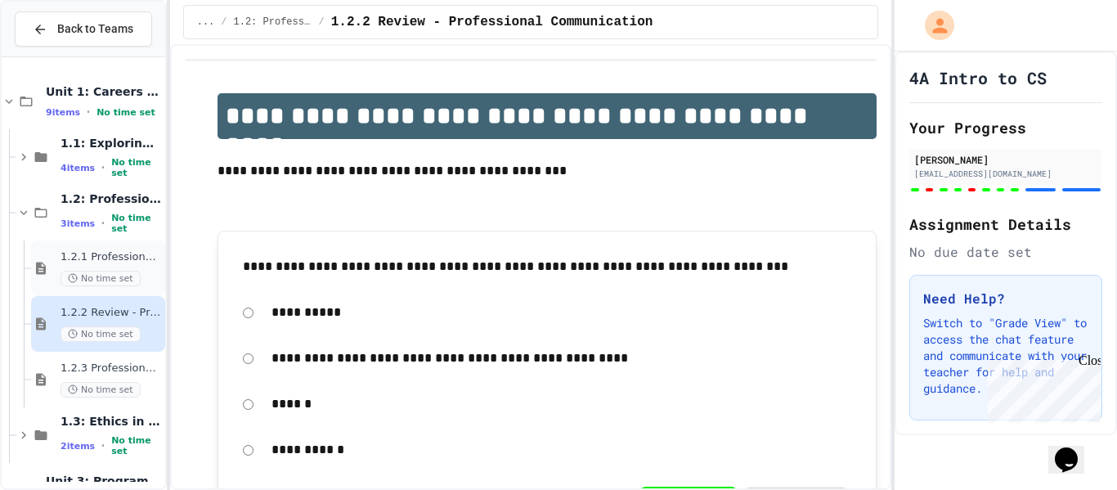
click at [128, 273] on span "No time set" at bounding box center [101, 279] width 80 height 16
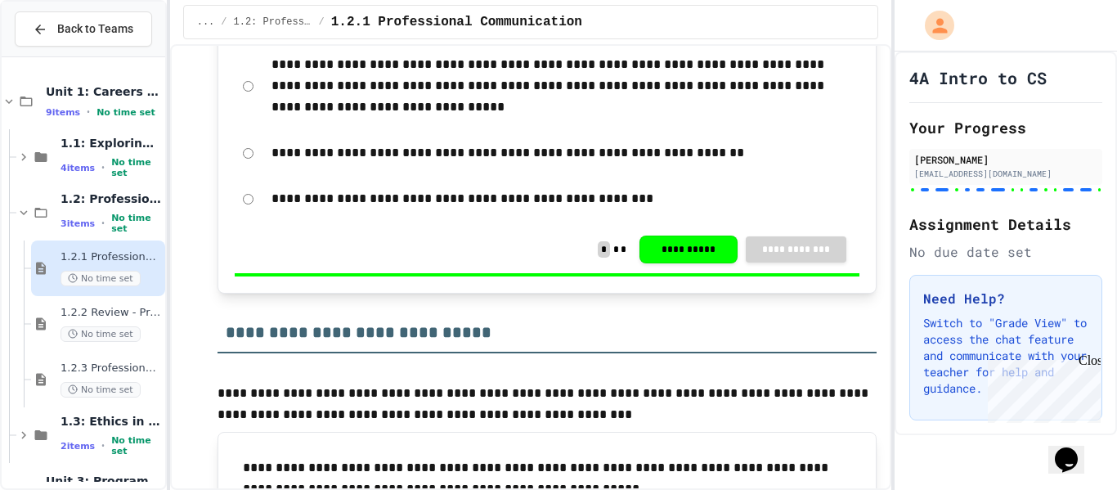
scroll to position [3494, 0]
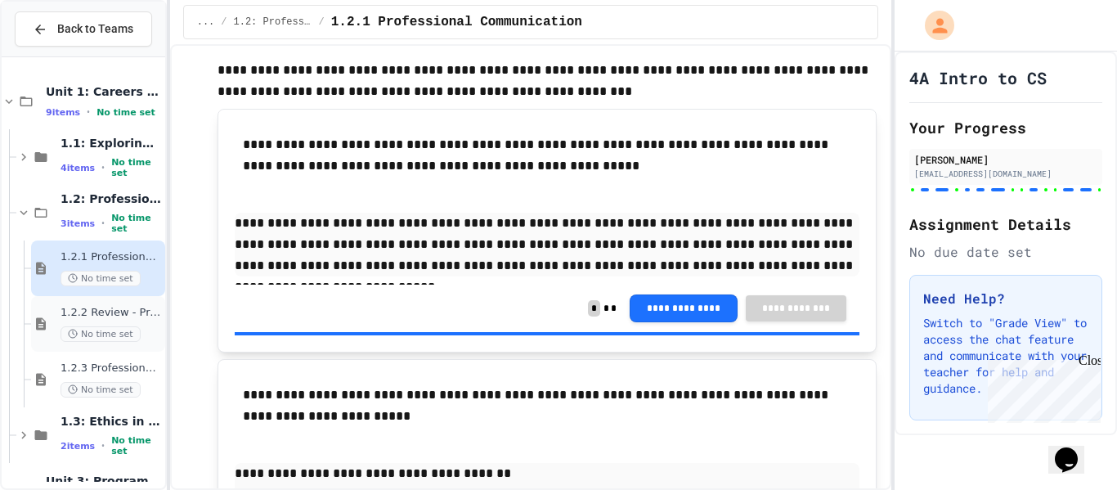
click at [99, 334] on span "No time set" at bounding box center [101, 334] width 80 height 16
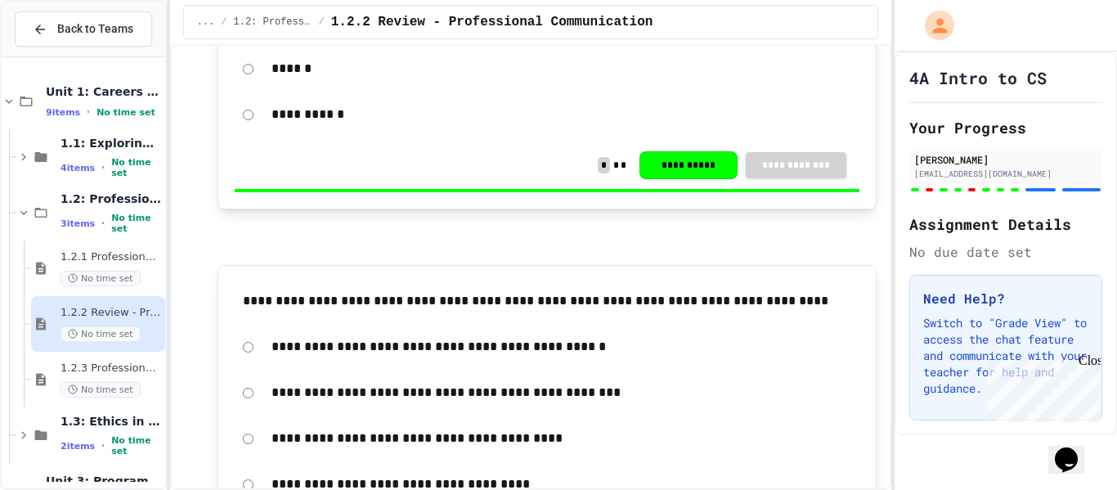
scroll to position [392, 0]
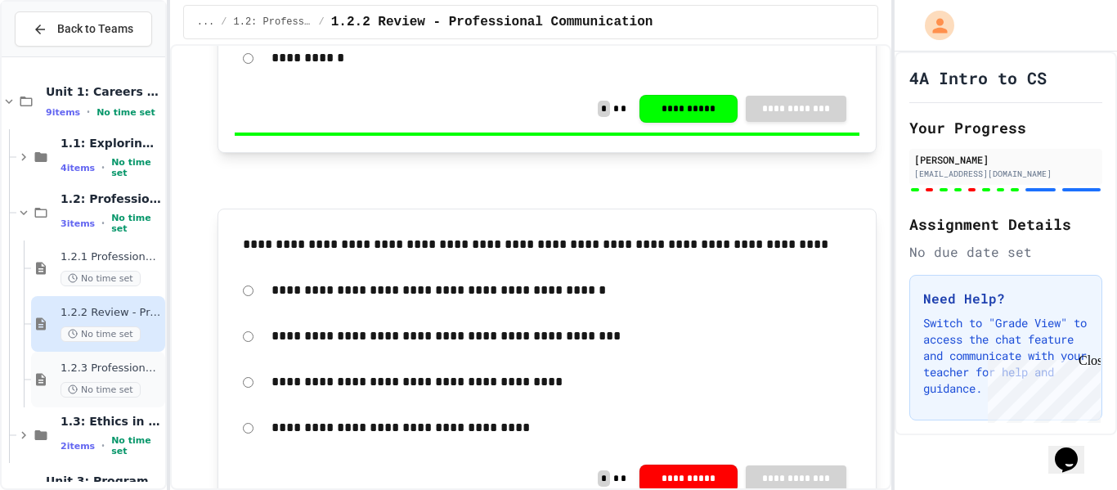
click at [131, 377] on div "1.2.3 Professional Communication Challenge No time set" at bounding box center [111, 379] width 101 height 36
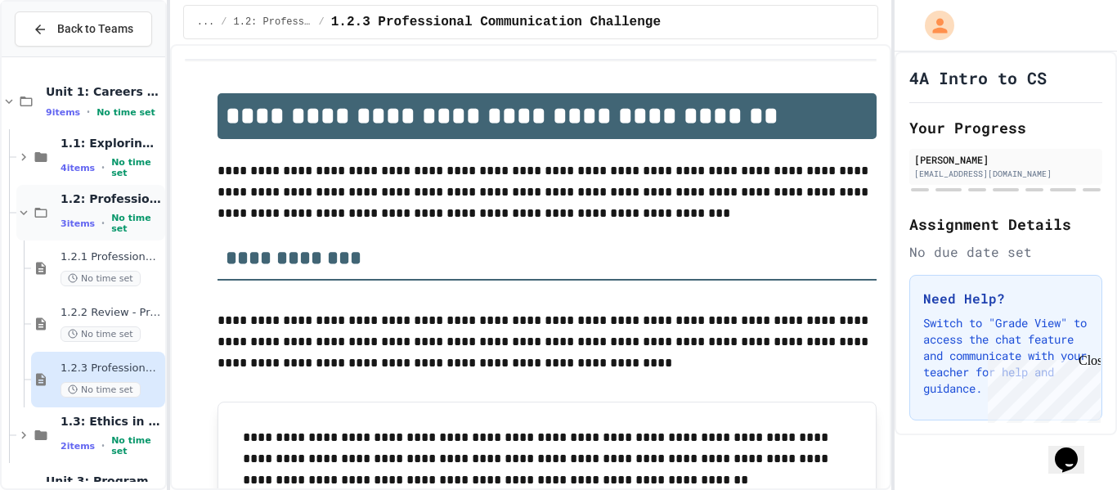
click at [107, 215] on div "1.2: Professional Communication 3 items • No time set" at bounding box center [111, 212] width 101 height 43
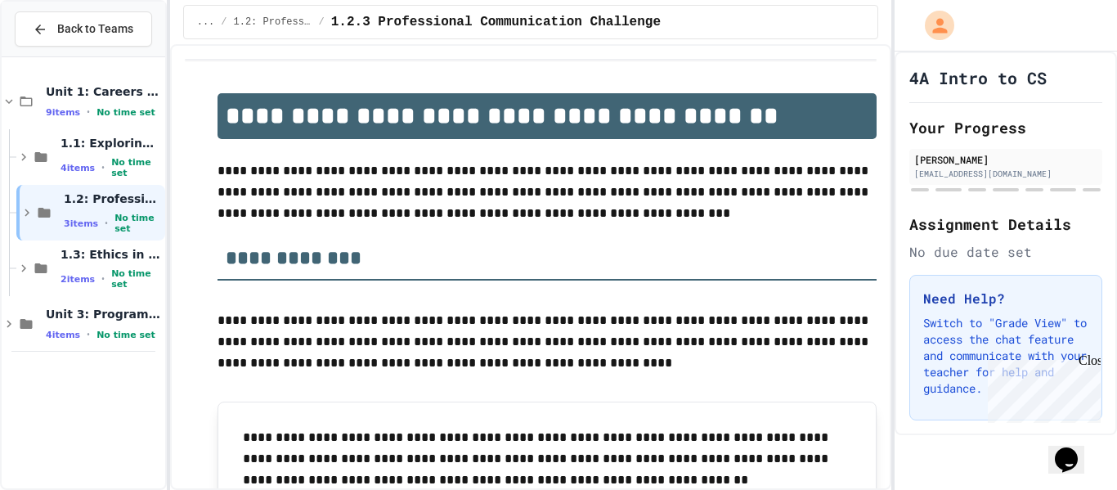
click at [107, 215] on div "1.2: Professional Communication 3 items • No time set" at bounding box center [113, 212] width 98 height 43
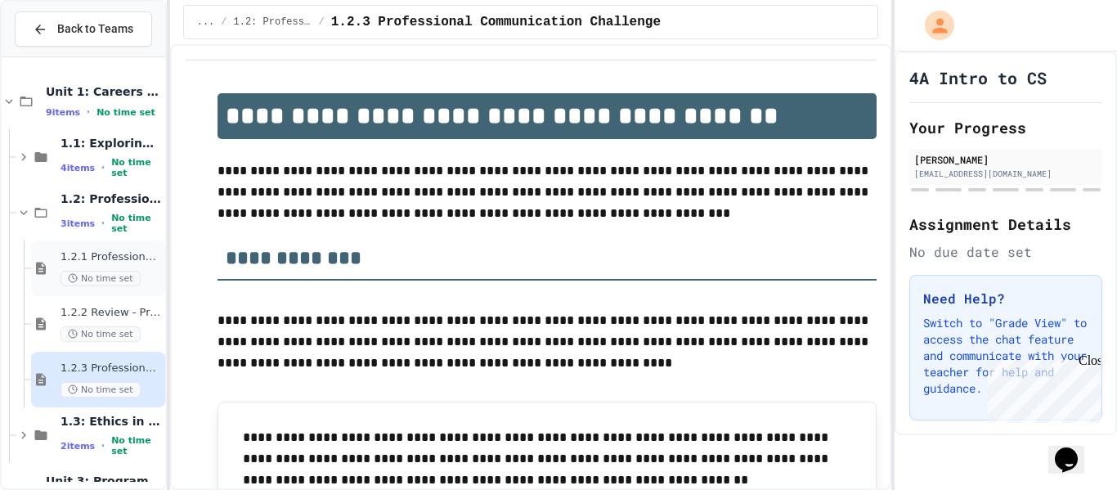
click at [119, 284] on span "No time set" at bounding box center [101, 279] width 80 height 16
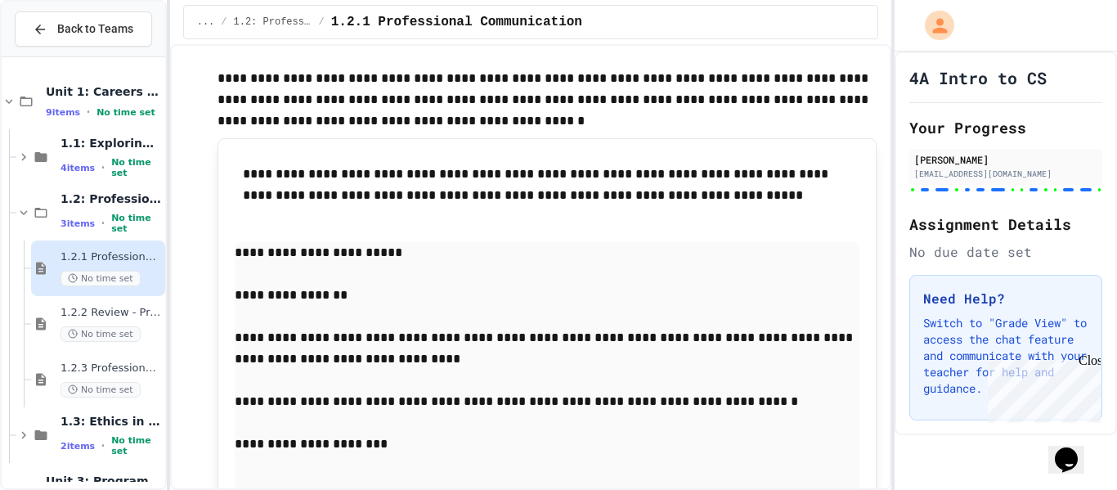
scroll to position [2121, 0]
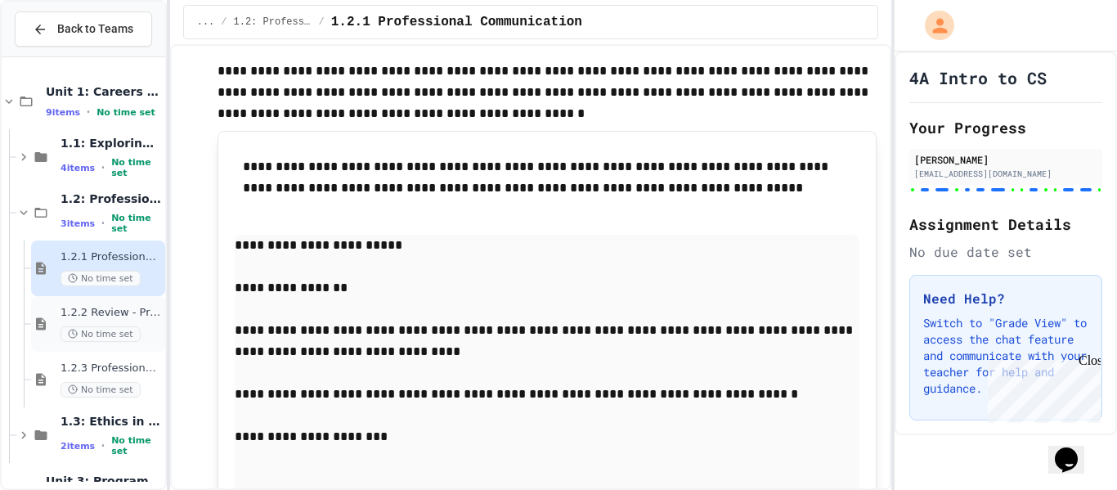
click at [101, 343] on div "1.2.2 Review - Professional Communication No time set" at bounding box center [98, 324] width 134 height 56
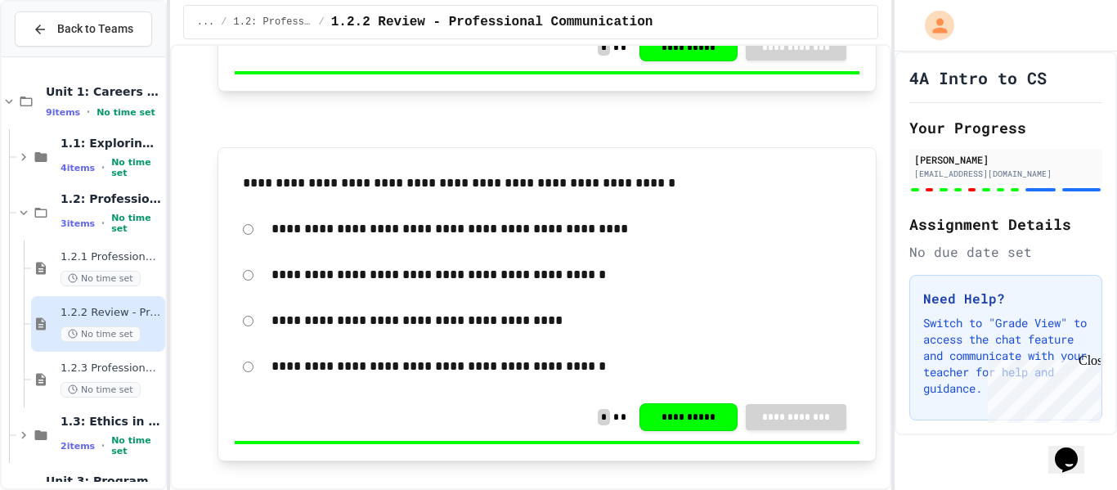
scroll to position [3406, 0]
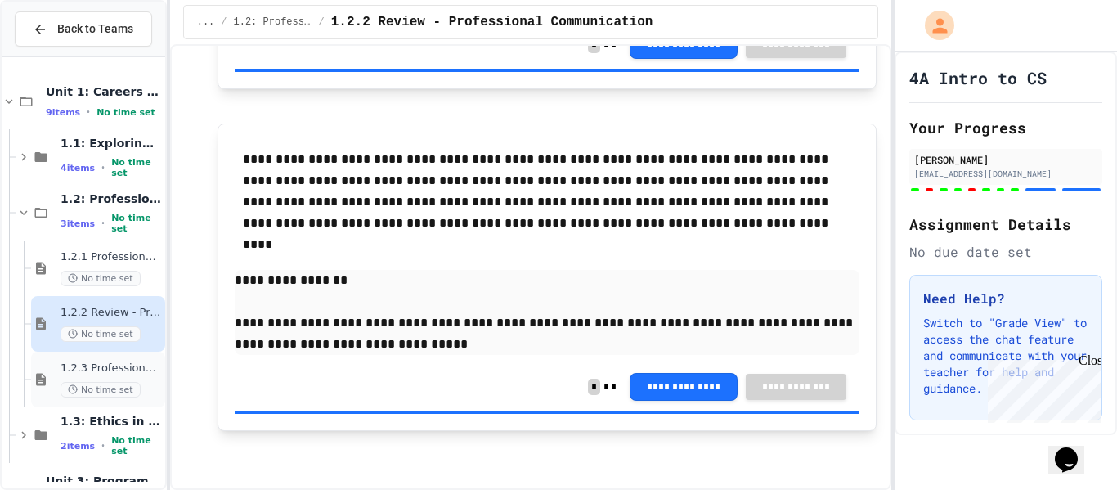
click at [134, 384] on div "No time set" at bounding box center [111, 390] width 101 height 16
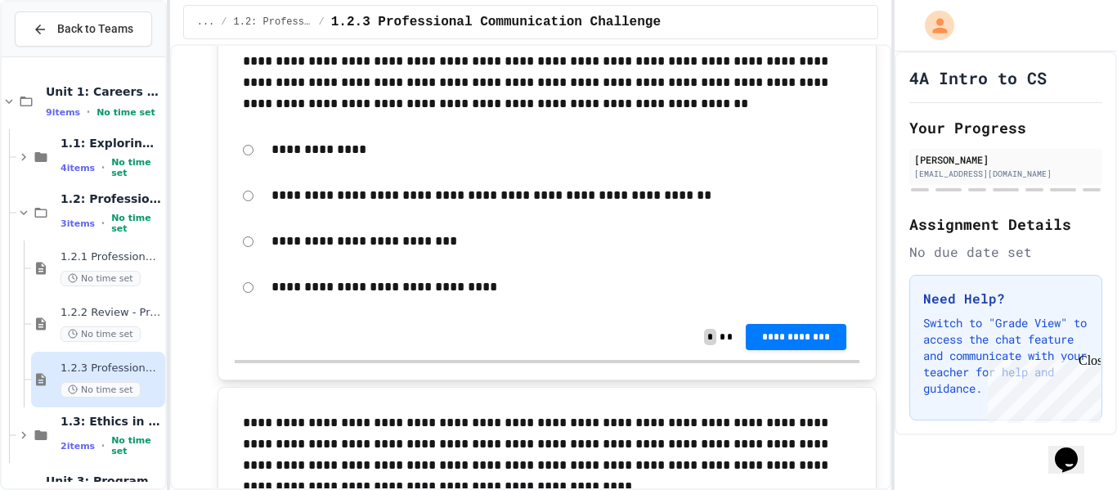
scroll to position [371, 0]
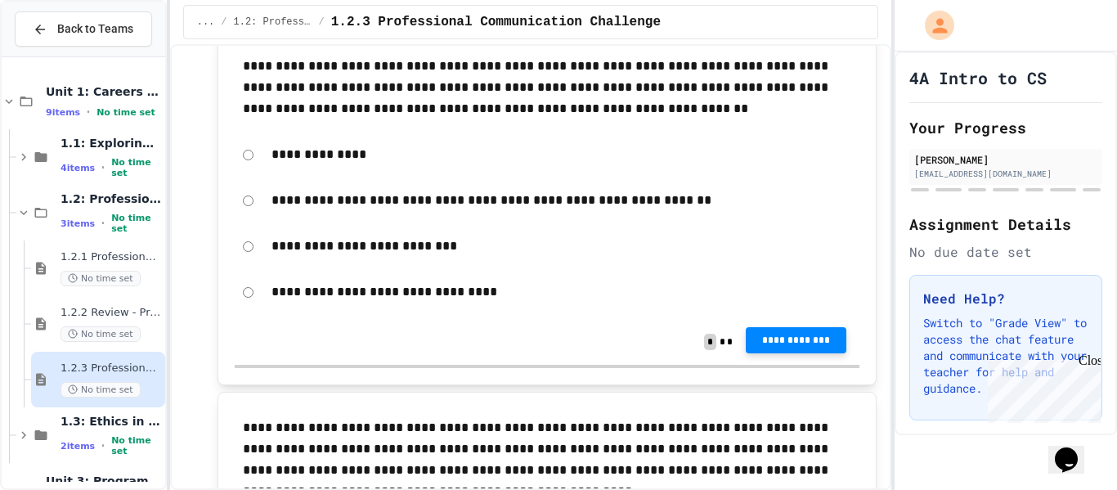
click at [770, 337] on span "**********" at bounding box center [796, 340] width 74 height 13
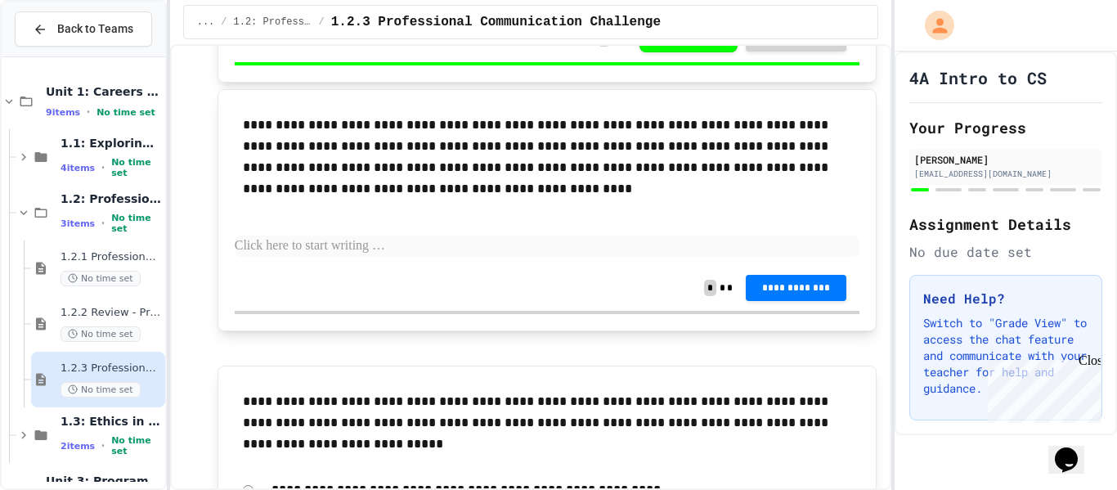
scroll to position [678, 0]
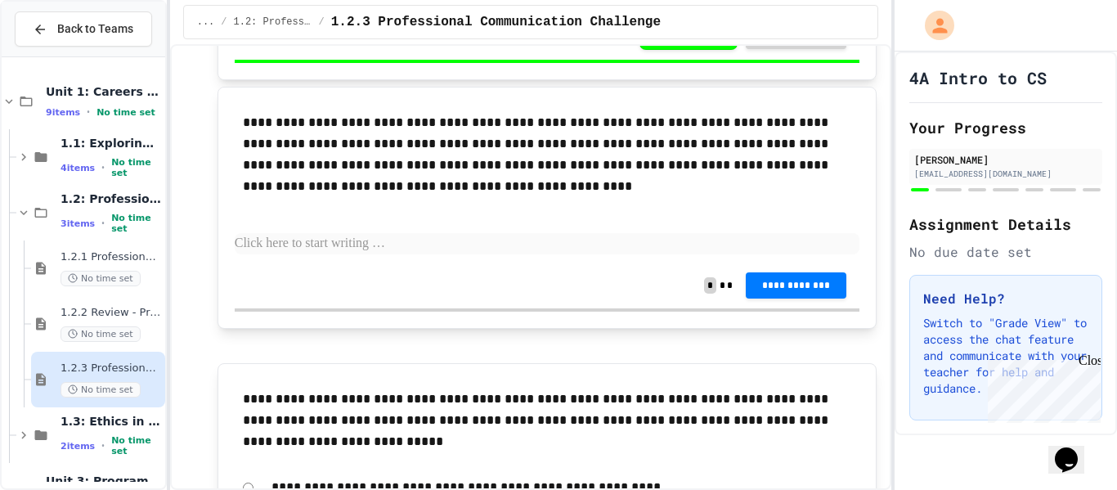
click at [482, 236] on p at bounding box center [548, 243] width 626 height 21
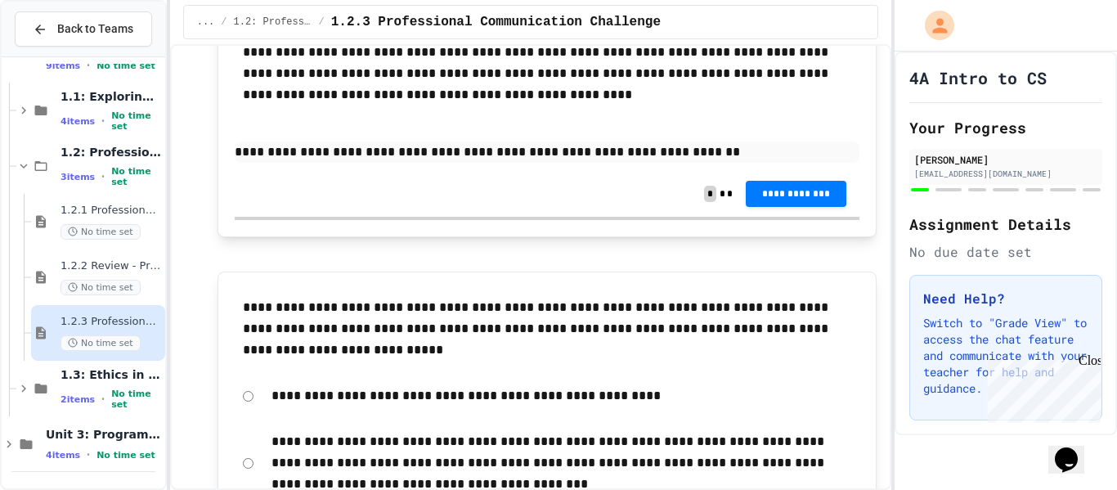
scroll to position [771, 0]
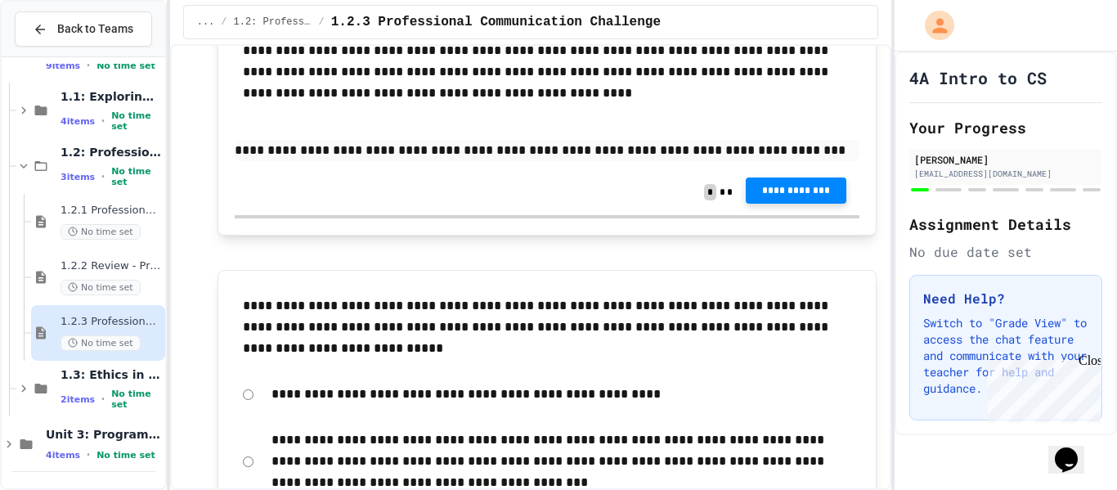
click at [761, 200] on button "**********" at bounding box center [796, 190] width 101 height 26
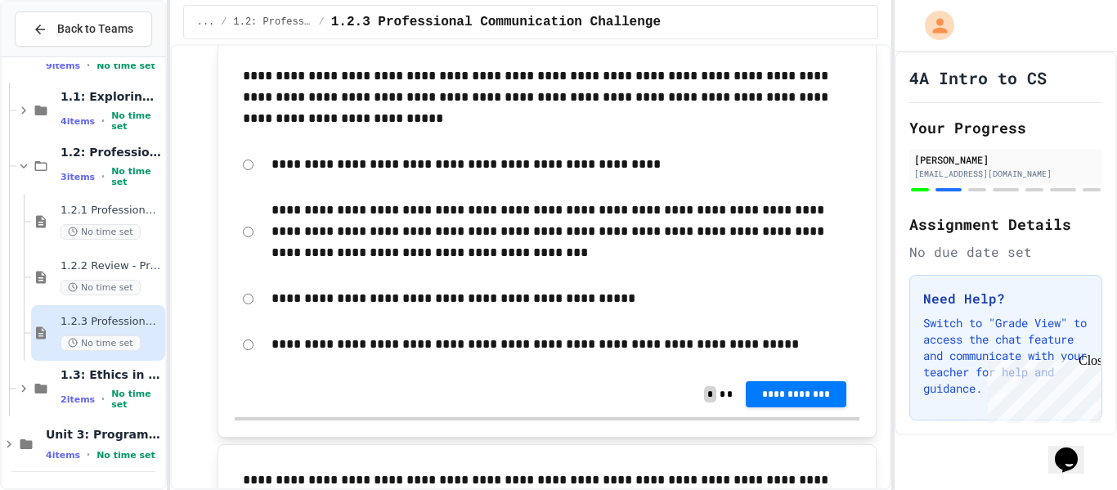
scroll to position [951, 0]
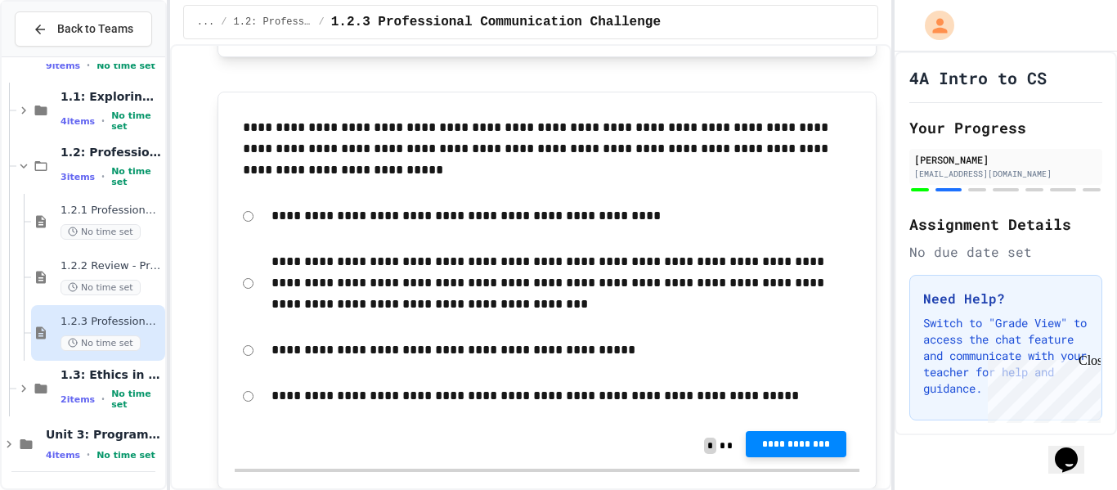
click at [782, 450] on span "**********" at bounding box center [796, 444] width 74 height 13
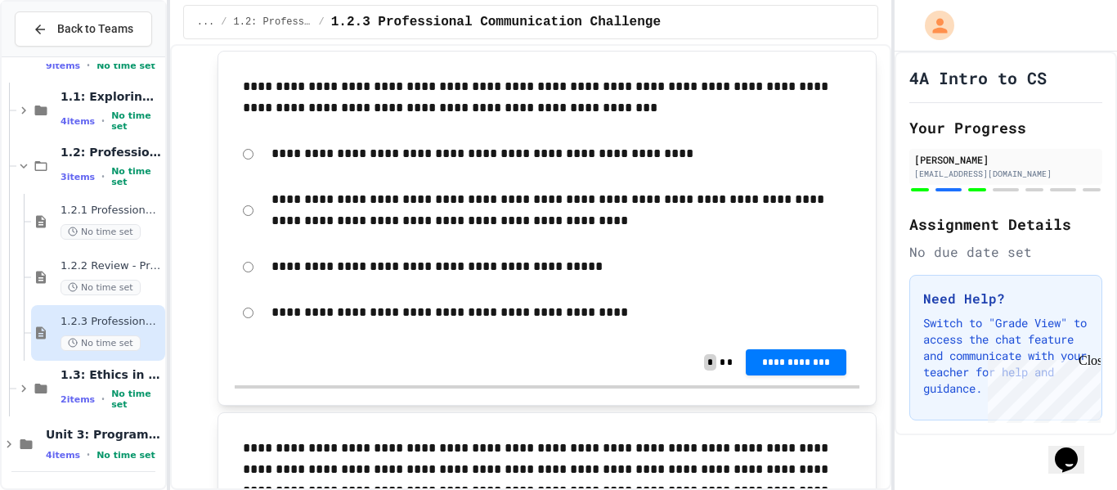
scroll to position [1672, 0]
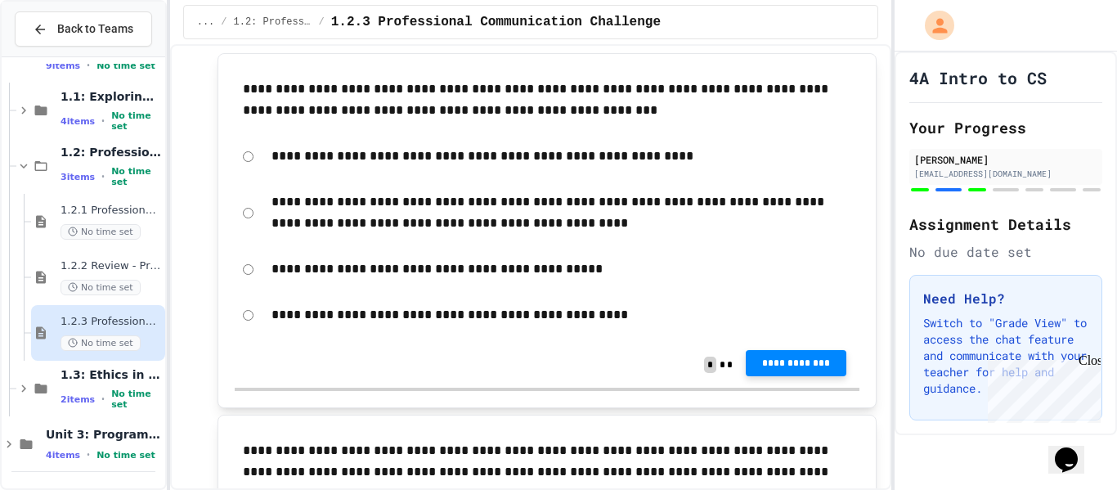
click at [776, 371] on button "**********" at bounding box center [796, 363] width 101 height 26
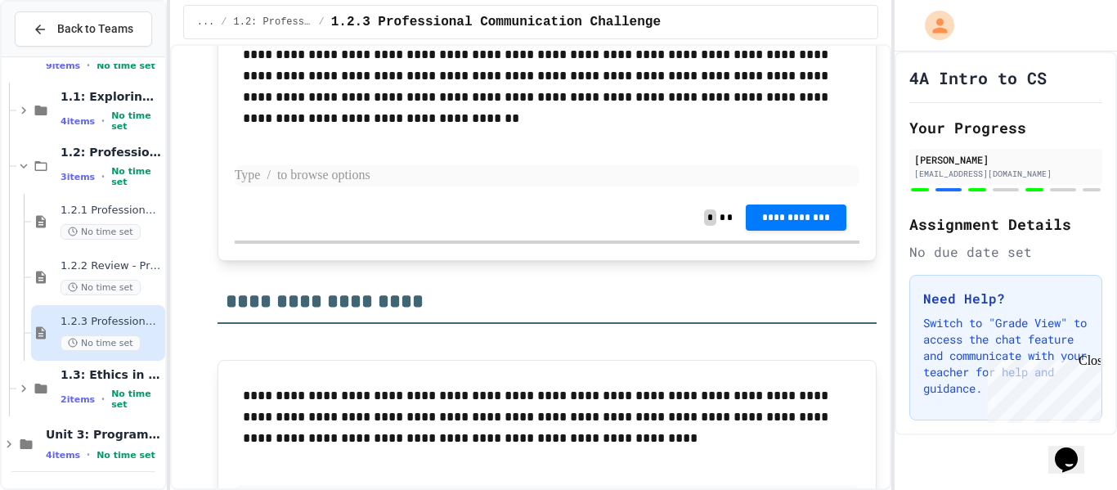
click at [694, 182] on p at bounding box center [548, 175] width 626 height 21
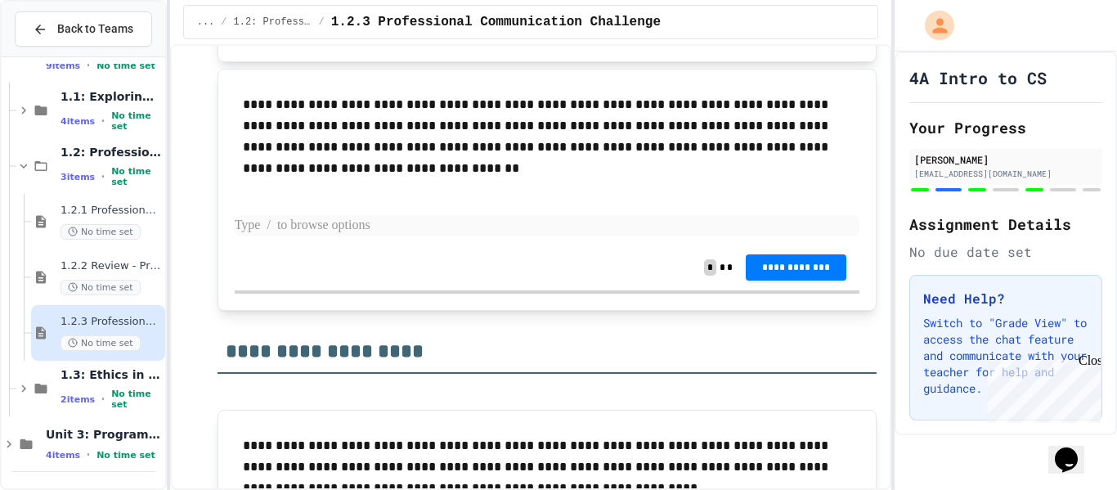
scroll to position [2017, 0]
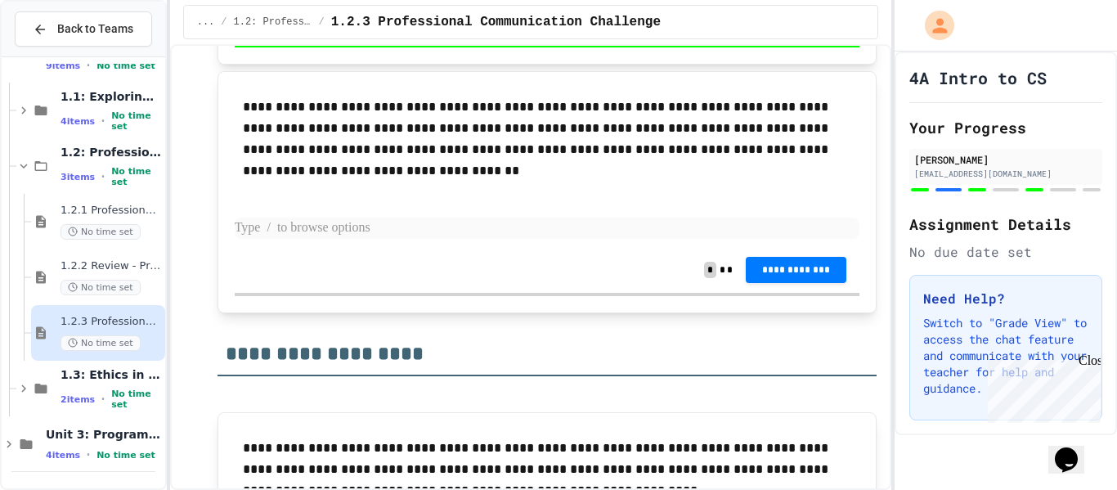
click at [584, 221] on p at bounding box center [548, 228] width 626 height 21
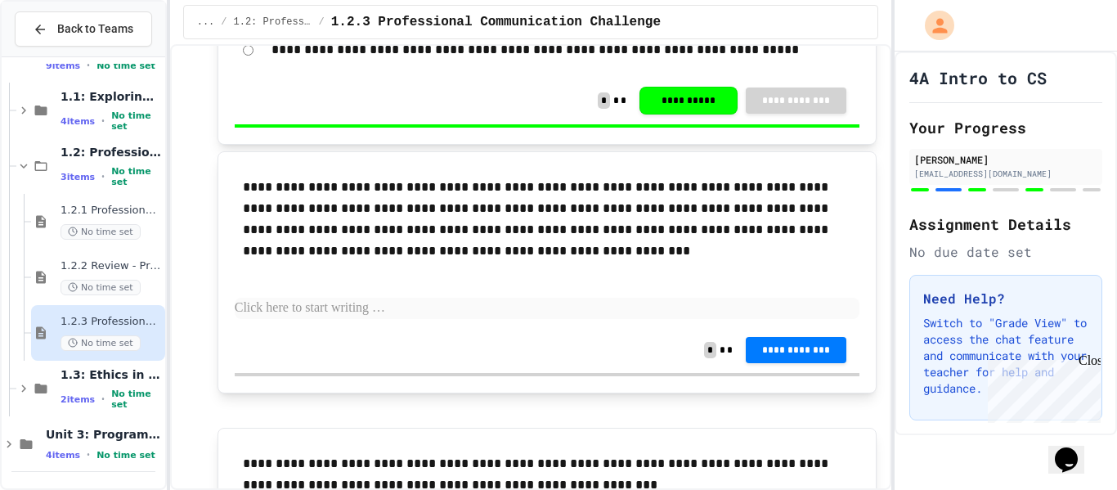
scroll to position [1299, 0]
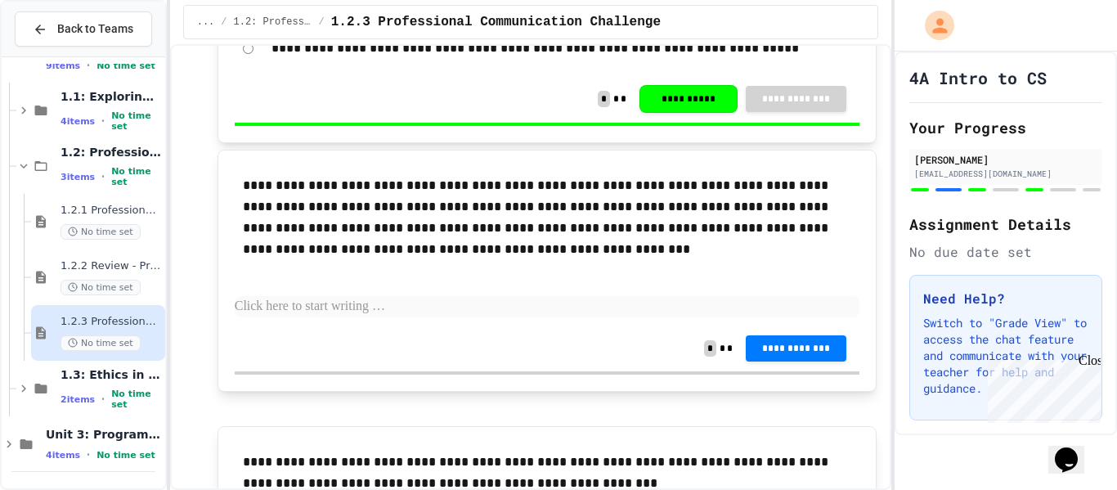
click at [633, 300] on p at bounding box center [548, 306] width 626 height 21
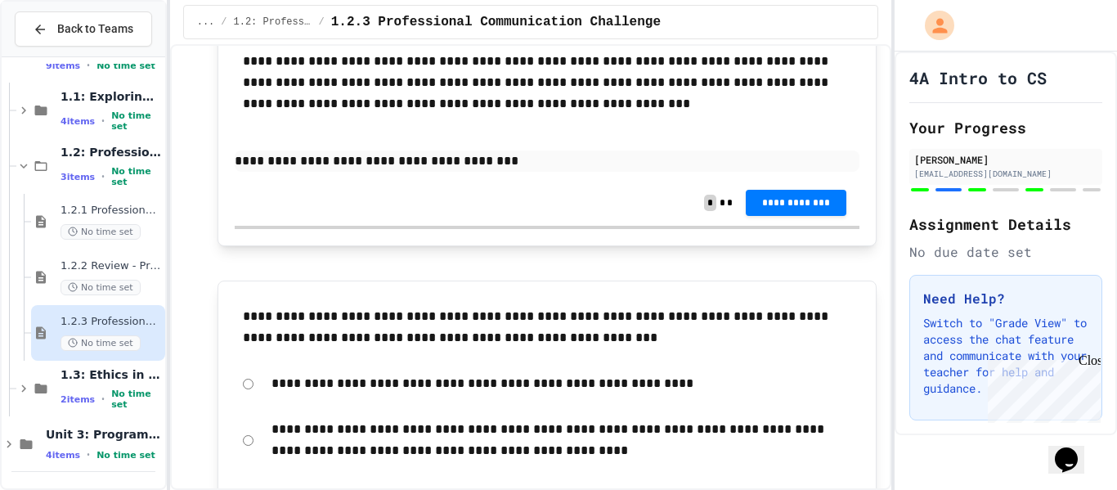
scroll to position [1462, 0]
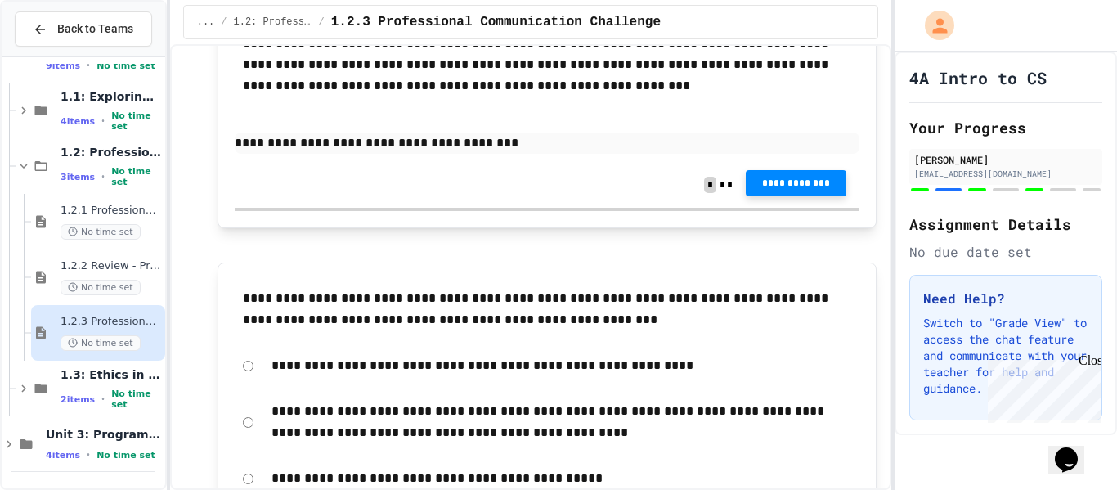
click at [802, 184] on span "**********" at bounding box center [796, 183] width 74 height 13
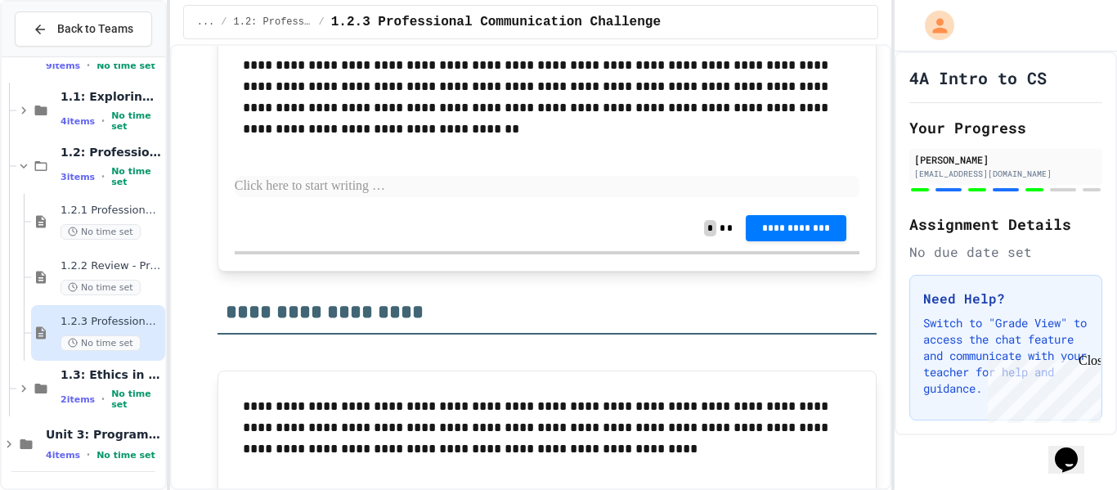
scroll to position [2051, 0]
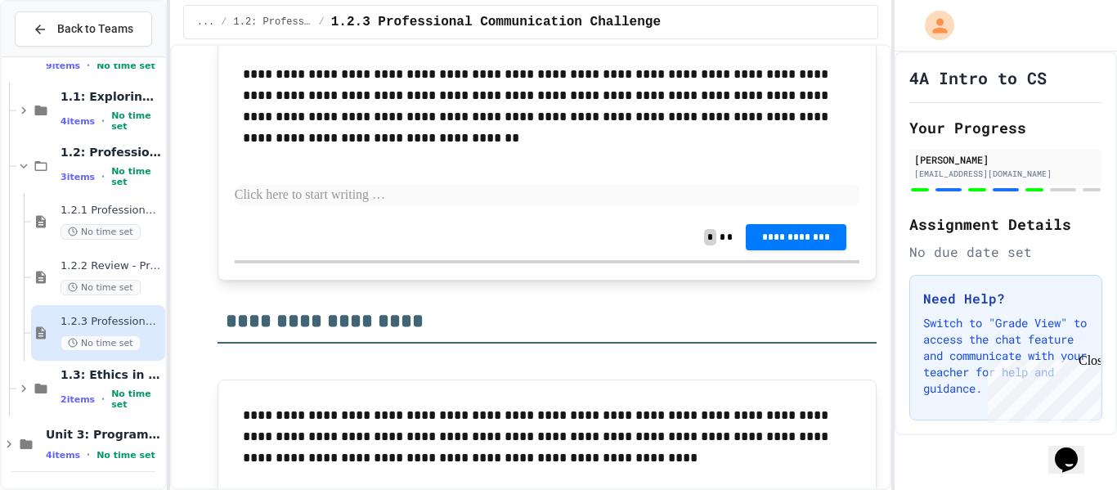
click at [701, 209] on div "**********" at bounding box center [548, 135] width 626 height 159
click at [553, 191] on p at bounding box center [548, 195] width 626 height 21
click at [561, 206] on div "**********" at bounding box center [548, 135] width 626 height 159
click at [563, 202] on p at bounding box center [548, 195] width 626 height 21
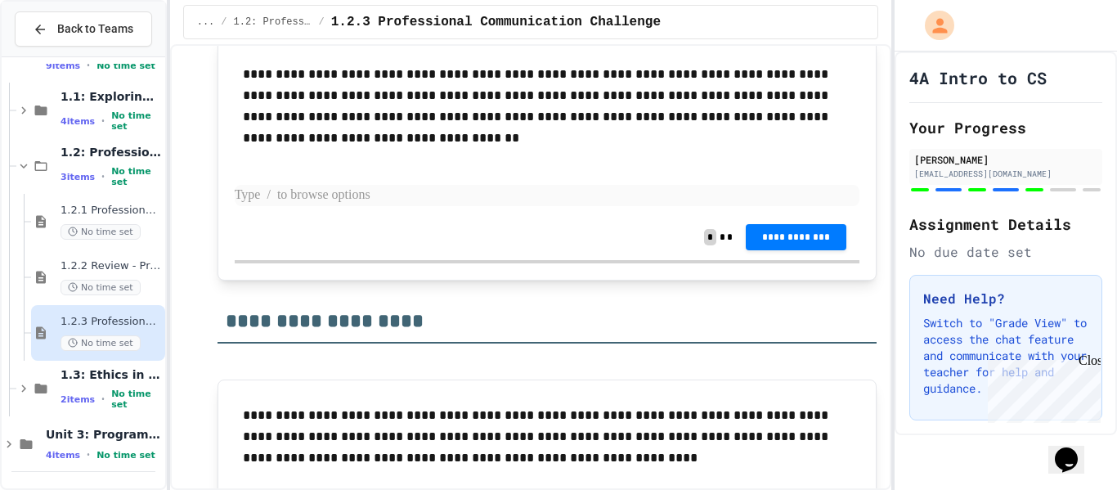
click at [437, 190] on p at bounding box center [548, 195] width 626 height 21
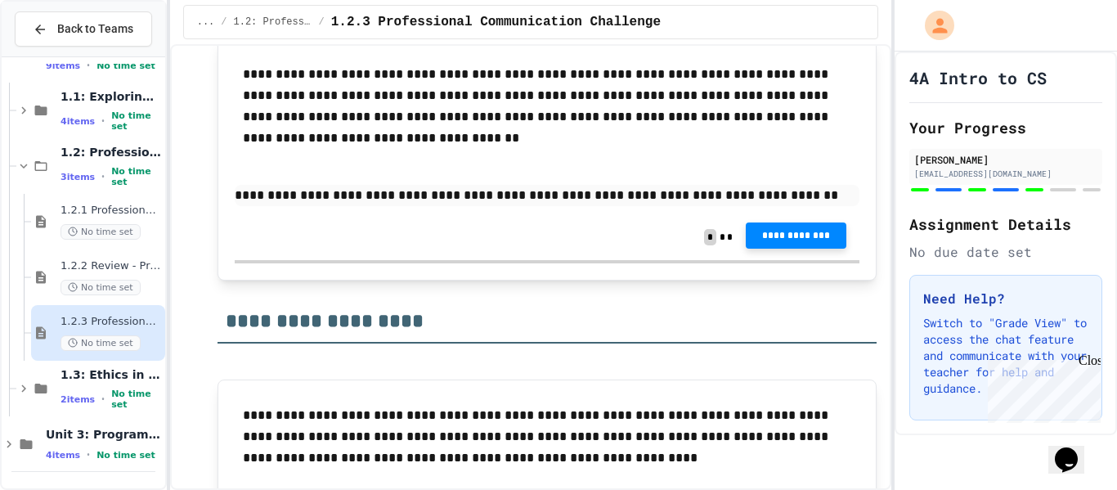
click at [777, 227] on button "**********" at bounding box center [796, 235] width 101 height 26
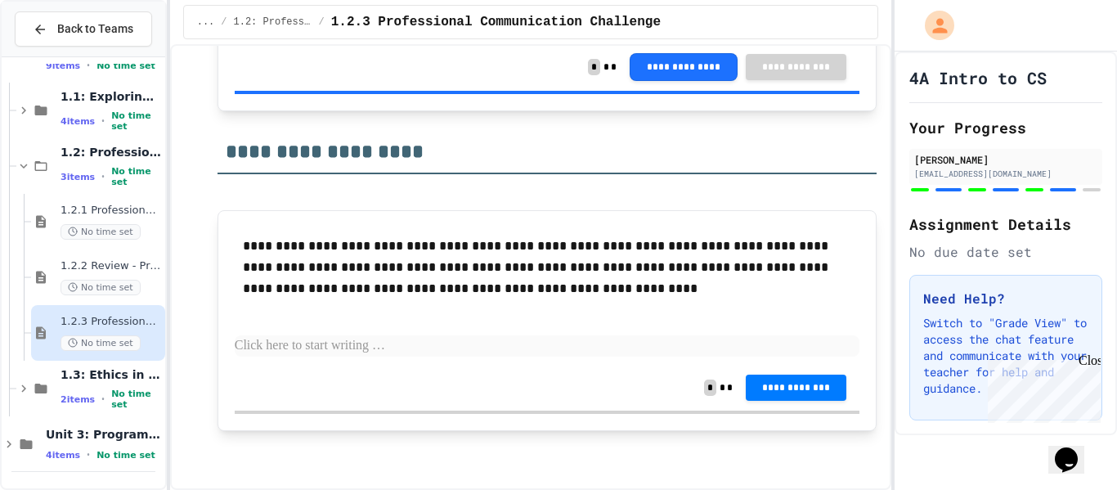
click at [474, 348] on p at bounding box center [548, 345] width 626 height 21
click at [546, 343] on p at bounding box center [548, 345] width 626 height 21
click at [729, 338] on p at bounding box center [548, 345] width 626 height 21
click at [641, 357] on div "**********" at bounding box center [548, 295] width 626 height 137
click at [632, 352] on p at bounding box center [548, 345] width 626 height 21
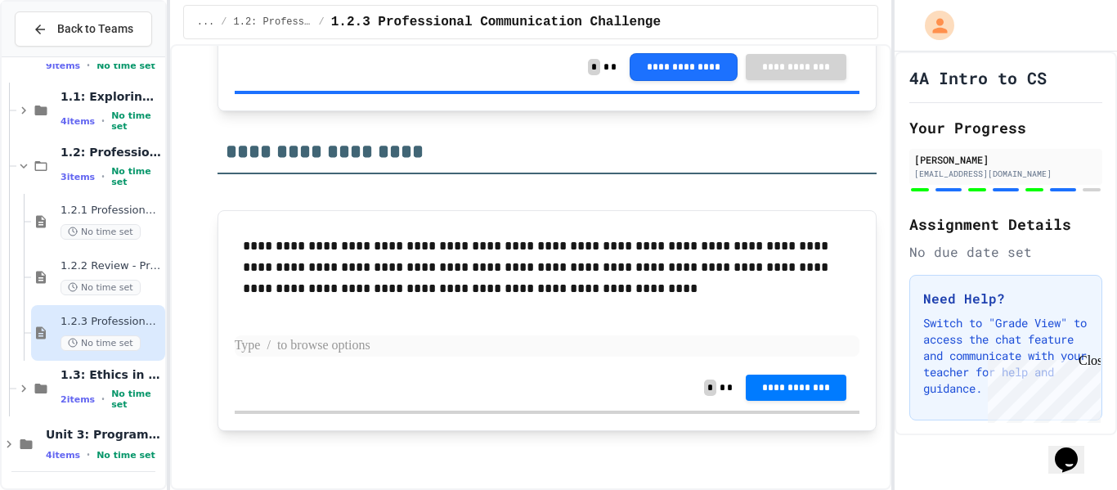
click at [632, 352] on p at bounding box center [548, 345] width 626 height 21
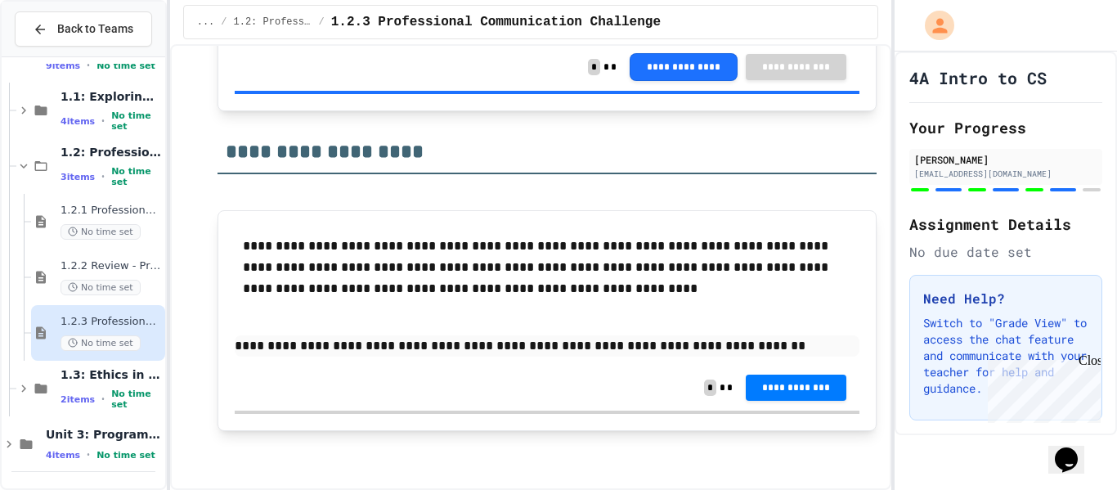
click at [810, 370] on div "**********" at bounding box center [548, 388] width 626 height 46
click at [806, 388] on span "**********" at bounding box center [796, 385] width 74 height 13
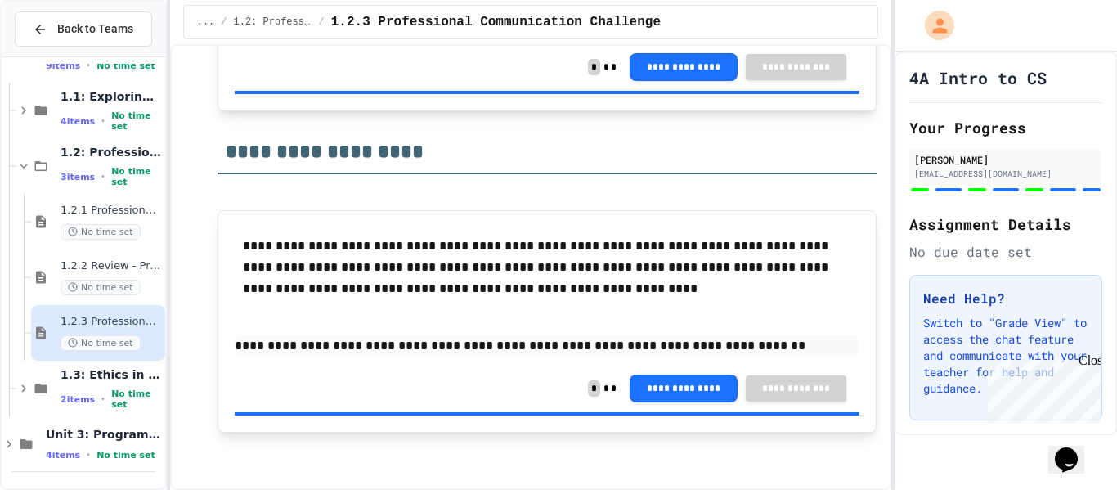
click at [92, 411] on div "1.3: Ethics in Computing 2 items • No time set" at bounding box center [90, 389] width 149 height 56
click at [101, 400] on span "•" at bounding box center [102, 399] width 3 height 13
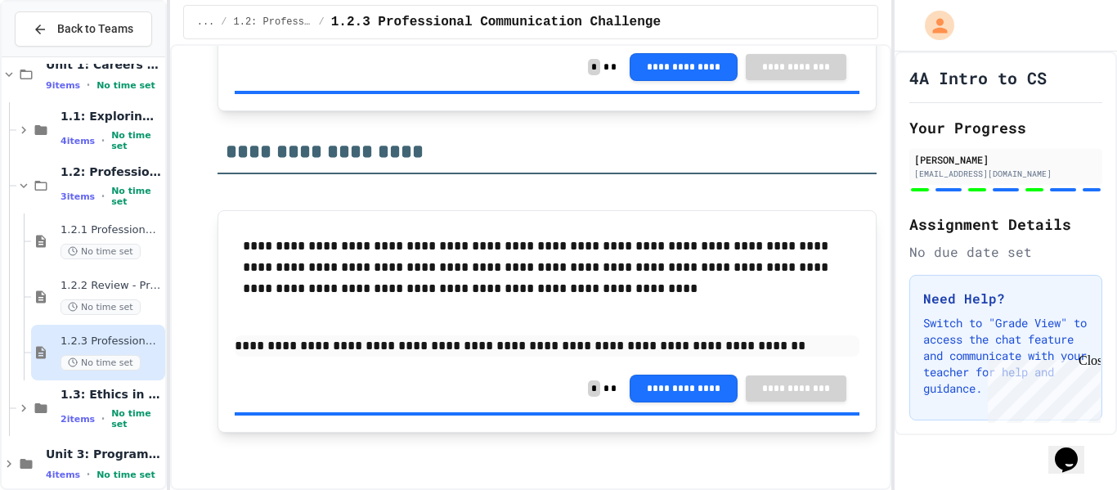
scroll to position [47, 0]
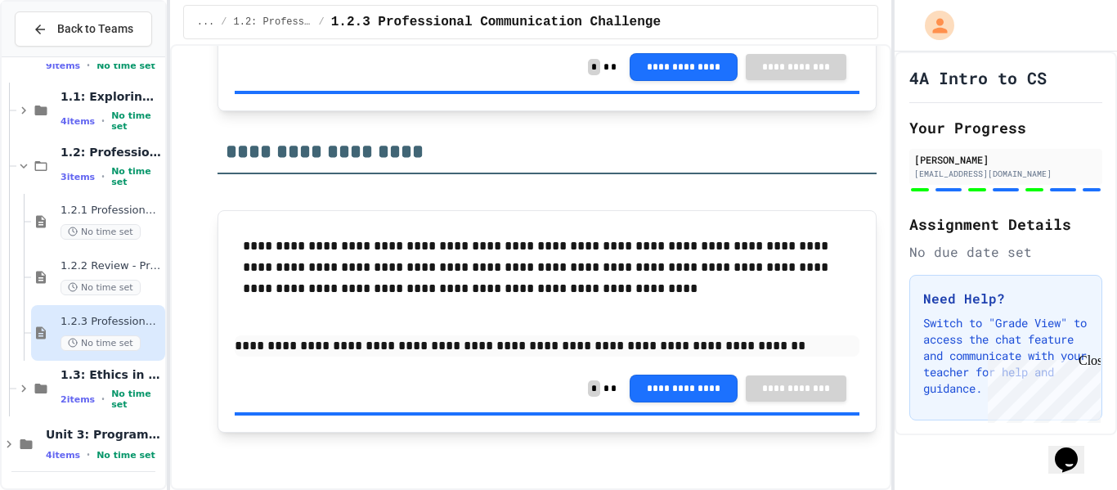
click at [101, 400] on span "•" at bounding box center [102, 399] width 3 height 13
click at [101, 399] on span "•" at bounding box center [102, 399] width 3 height 13
click at [101, 401] on span "•" at bounding box center [102, 399] width 3 height 13
click at [118, 438] on span "1.3.1 Ethics in Computer Science" at bounding box center [111, 433] width 101 height 14
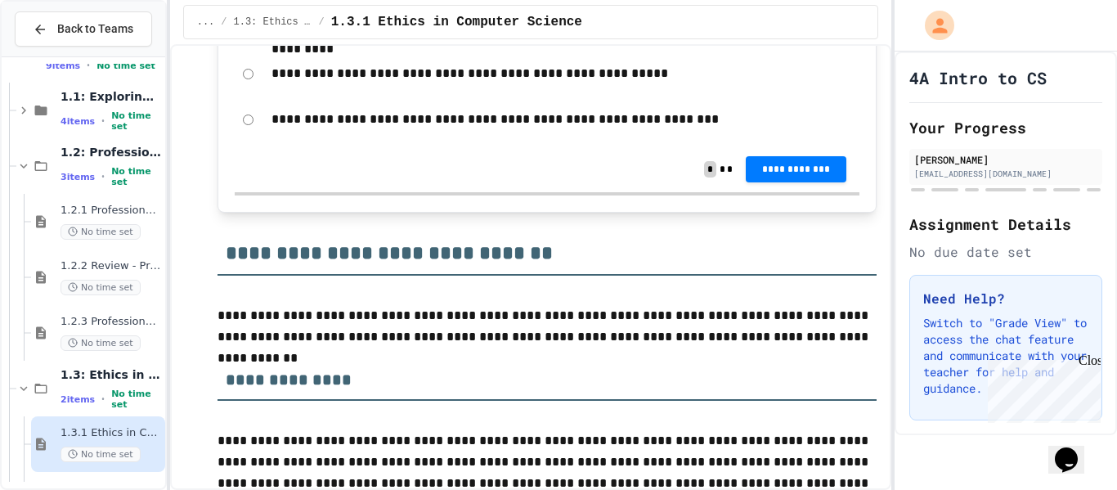
scroll to position [3876, 0]
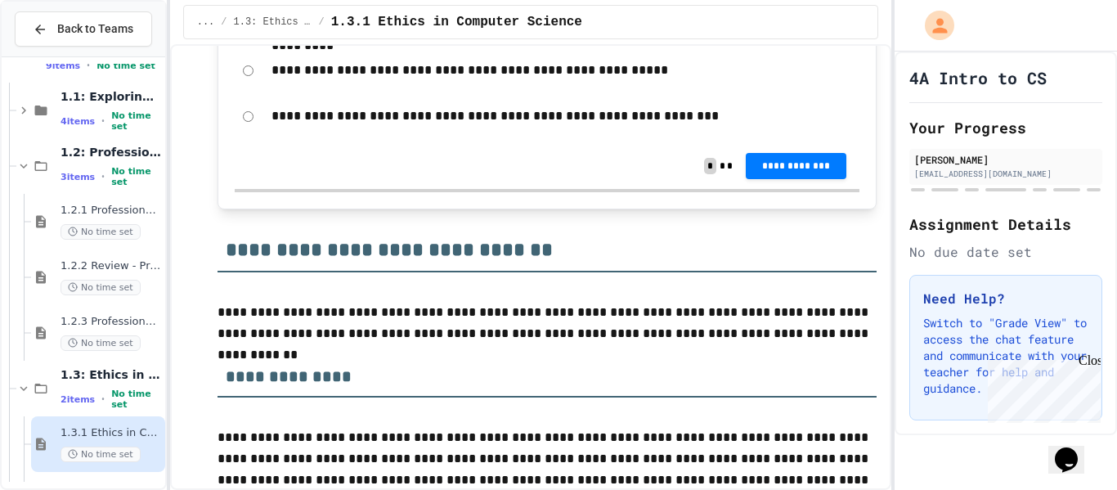
click at [624, 267] on h2 "**********" at bounding box center [548, 244] width 660 height 56
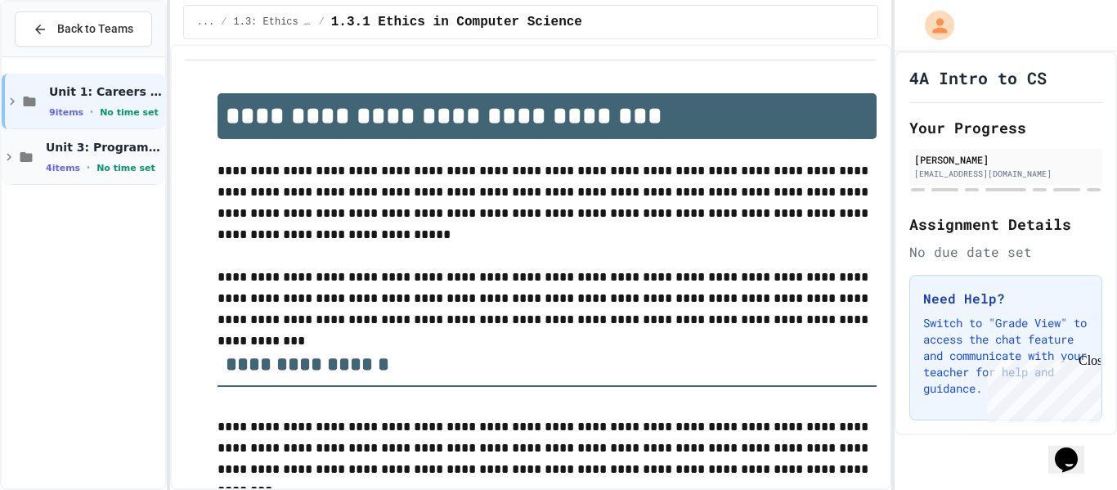
click at [116, 142] on span "Unit 3: Programming Fundamentals" at bounding box center [104, 147] width 116 height 15
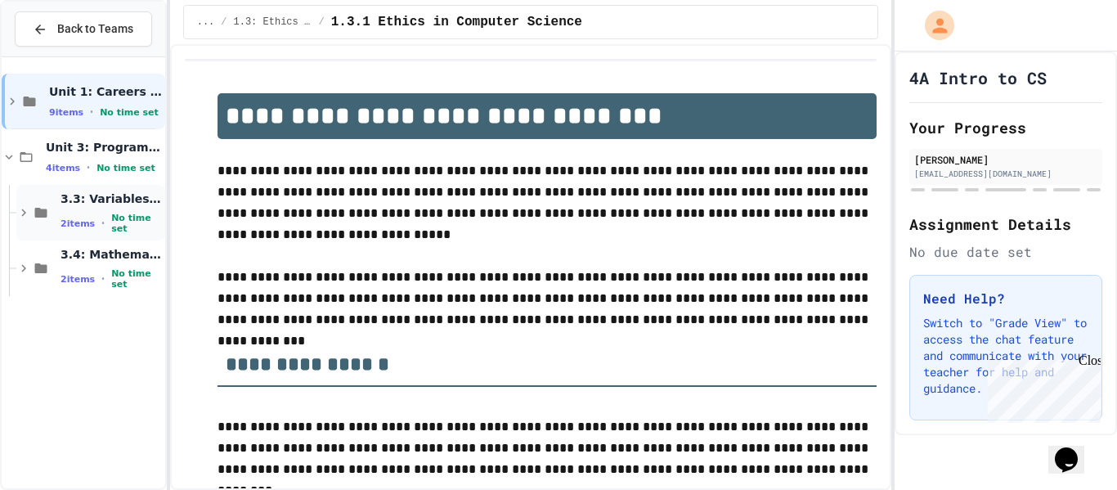
click at [138, 206] on span "3.3: Variables and Data Types" at bounding box center [111, 198] width 101 height 15
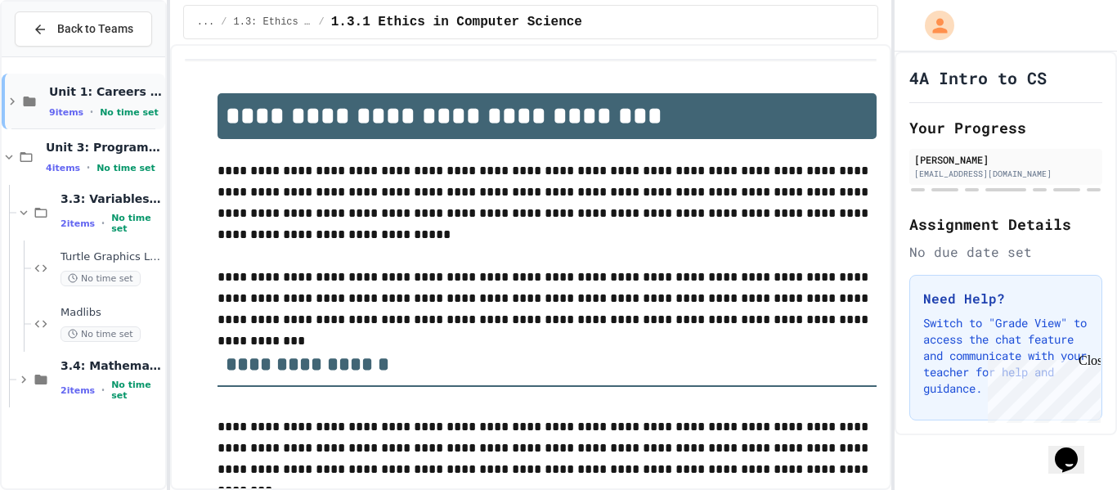
click at [137, 100] on div "Unit 1: Careers & Professionalism 9 items • No time set" at bounding box center [105, 101] width 113 height 34
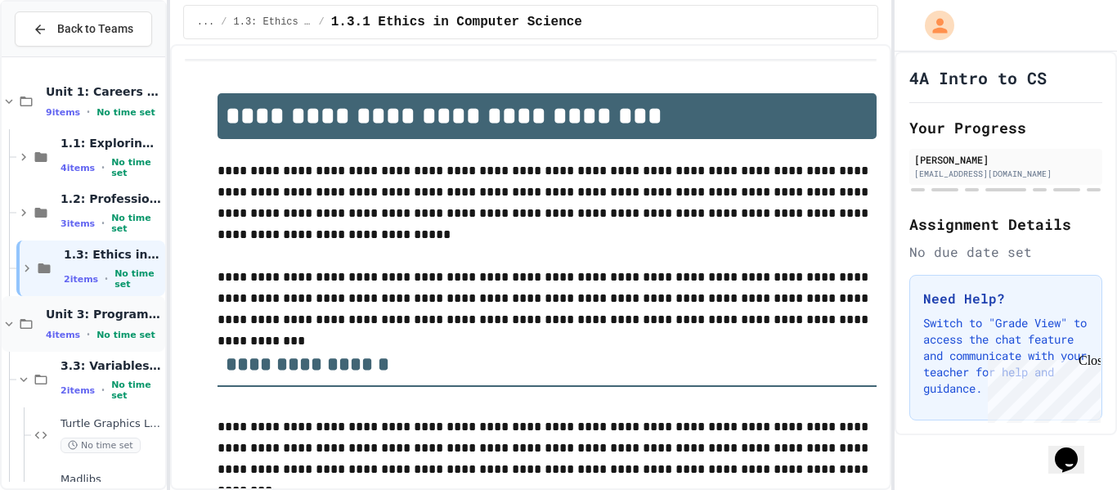
click at [157, 317] on span "Unit 3: Programming Fundamentals" at bounding box center [104, 314] width 116 height 15
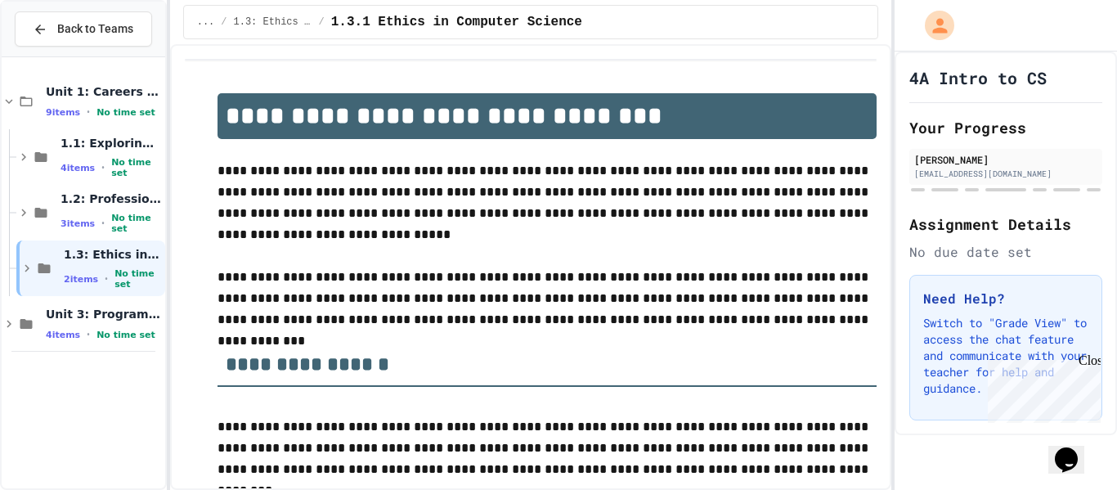
click at [157, 317] on span "Unit 3: Programming Fundamentals" at bounding box center [104, 314] width 116 height 15
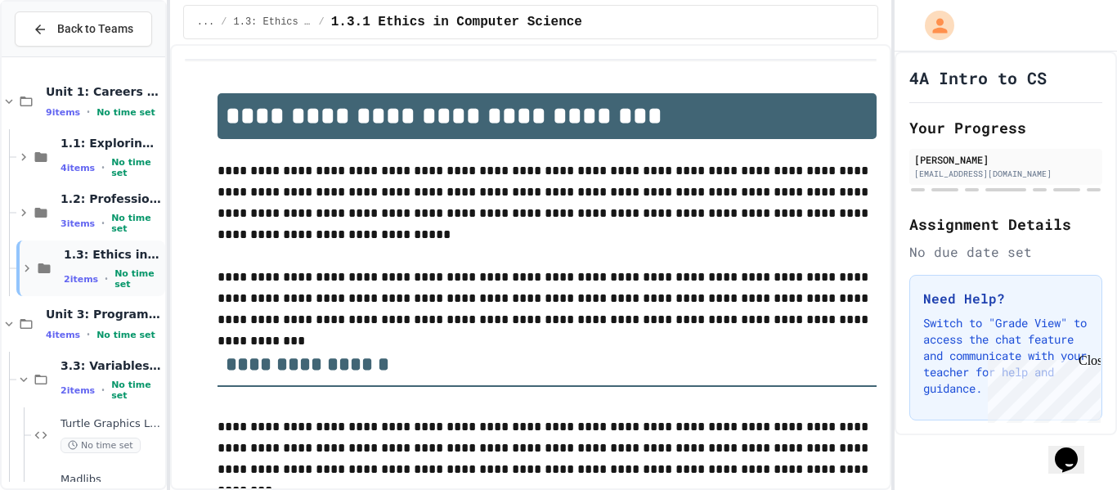
click at [155, 275] on span "No time set" at bounding box center [137, 278] width 47 height 21
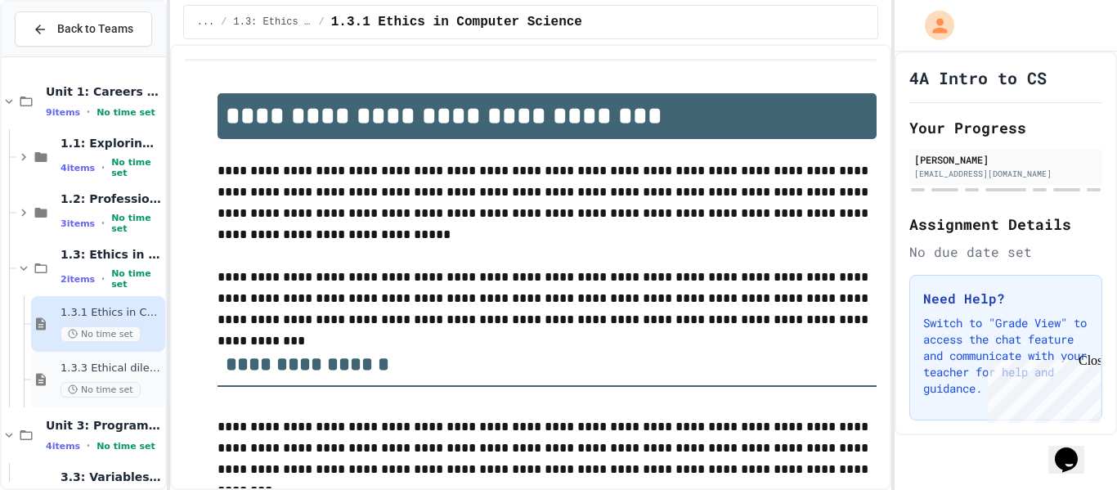
click at [136, 372] on span "1.3.3 Ethical dilemma reflections" at bounding box center [111, 368] width 101 height 14
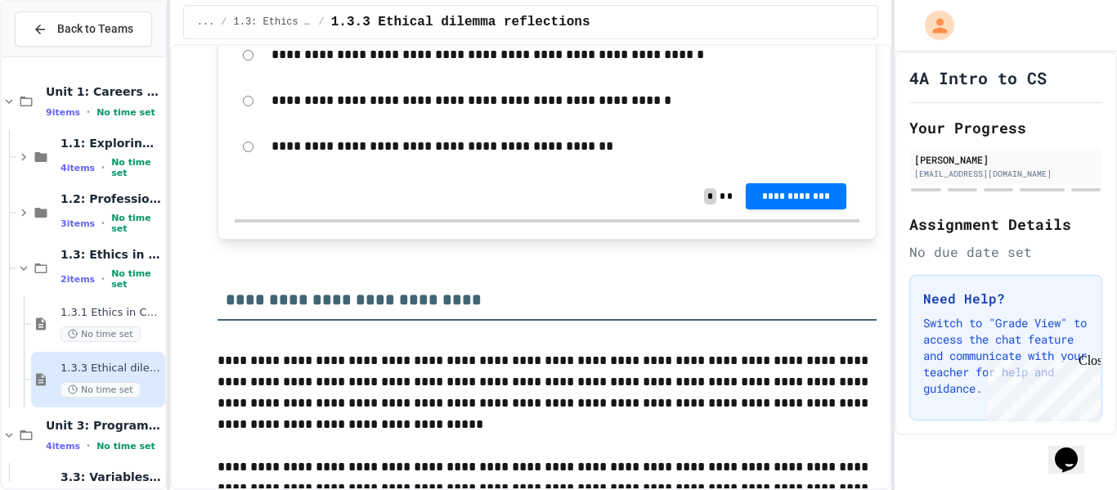
scroll to position [871, 0]
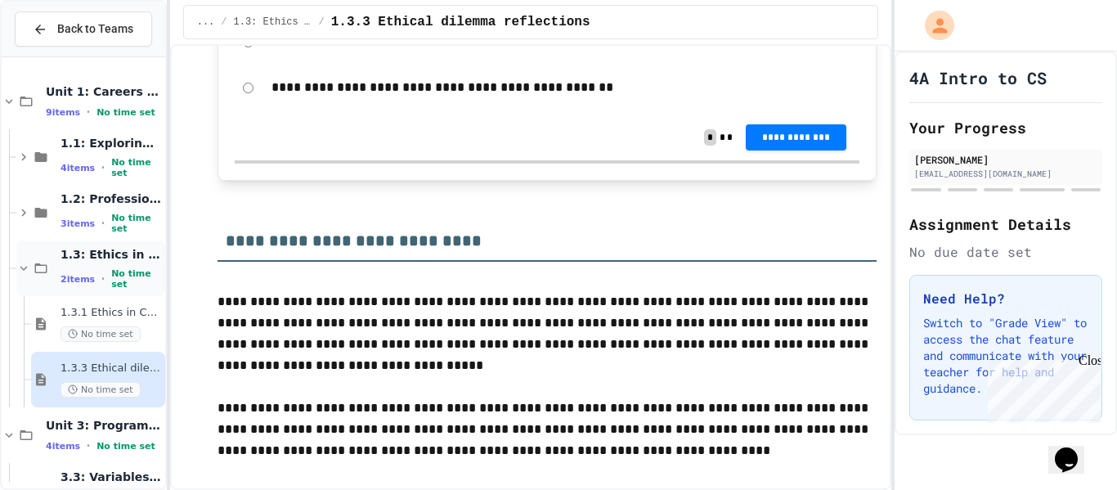
click at [112, 287] on div "1.3: Ethics in Computing 2 items • No time set" at bounding box center [90, 268] width 149 height 56
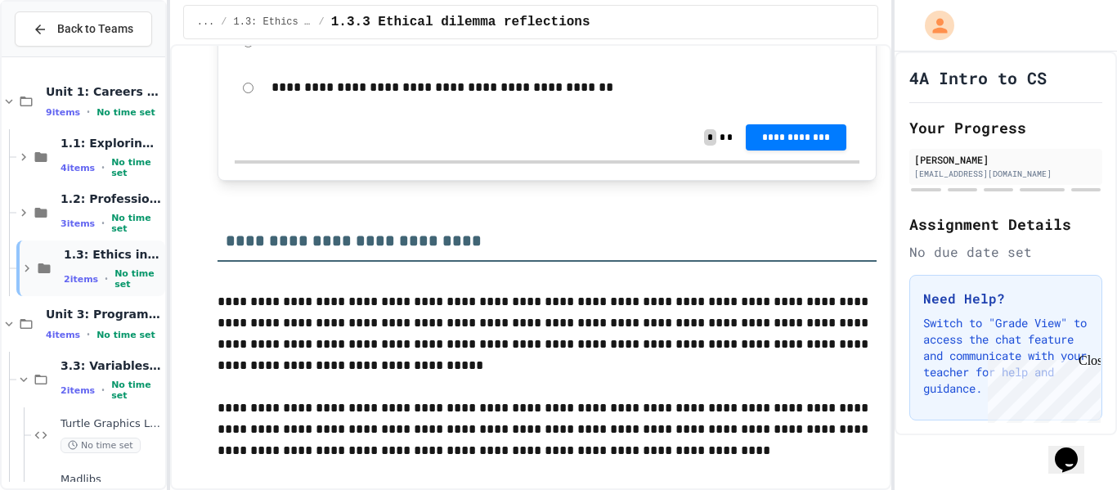
click at [125, 261] on span "1.3: Ethics in Computing" at bounding box center [113, 254] width 98 height 15
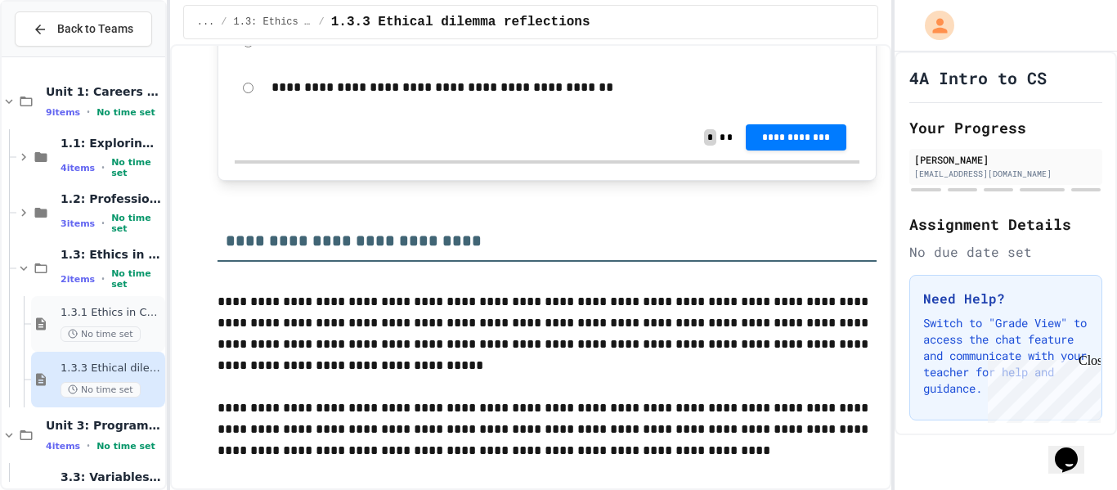
click at [129, 325] on div "1.3.1 Ethics in Computer Science No time set" at bounding box center [111, 324] width 101 height 36
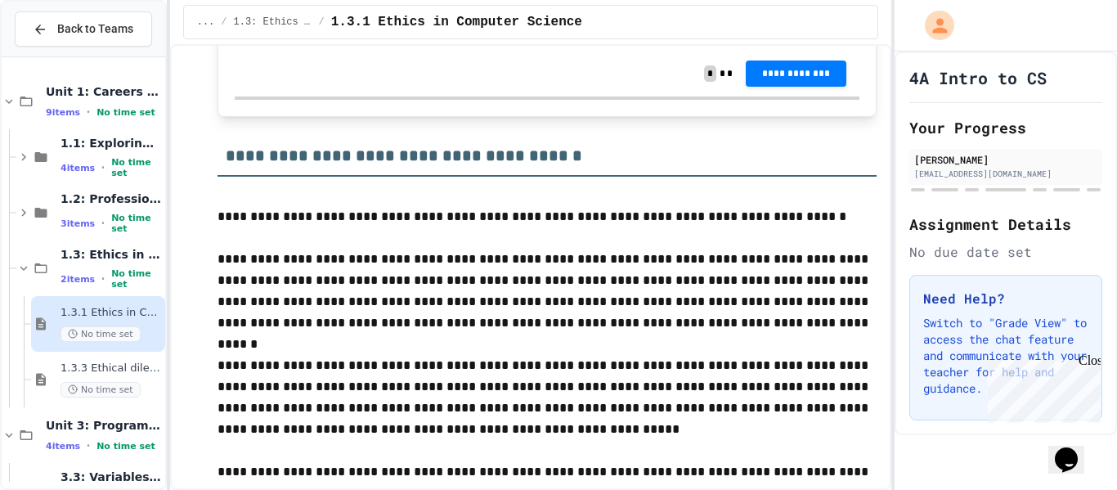
scroll to position [1443, 0]
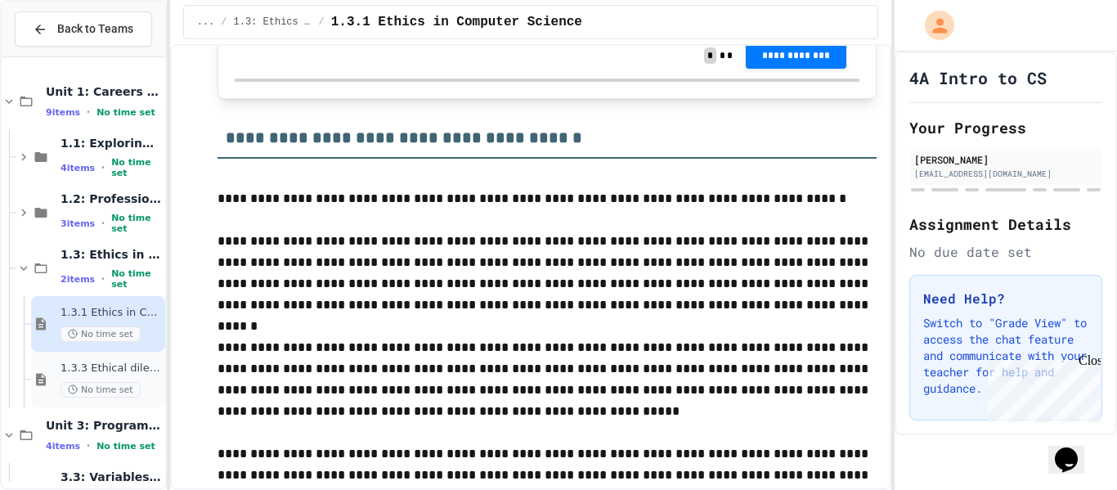
click at [115, 364] on span "1.3.3 Ethical dilemma reflections" at bounding box center [111, 368] width 101 height 14
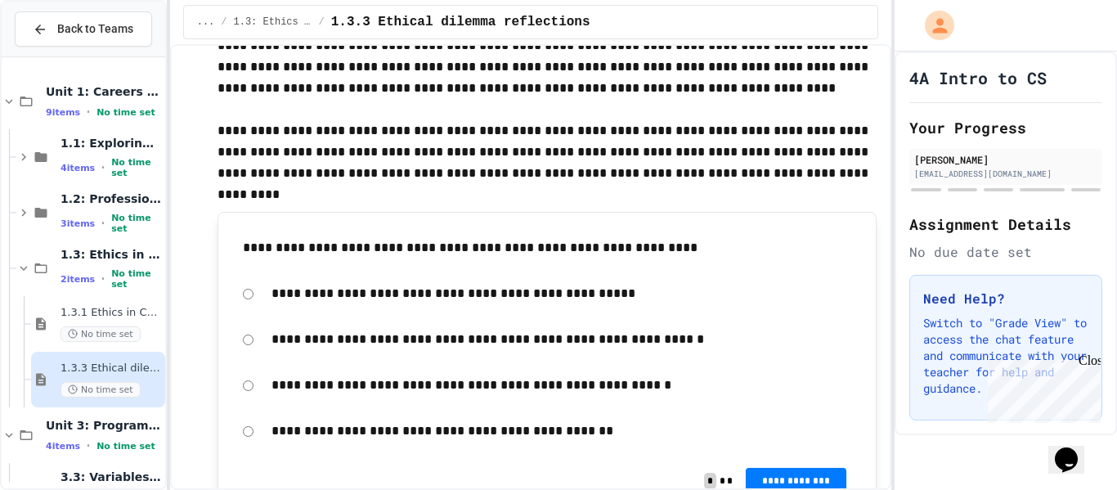
scroll to position [533, 0]
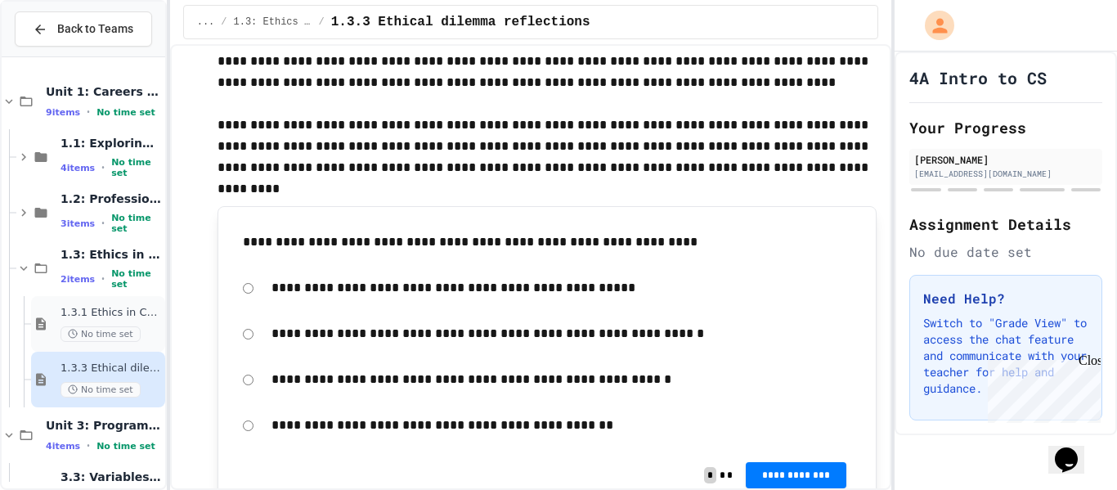
click at [104, 334] on span "No time set" at bounding box center [101, 334] width 80 height 16
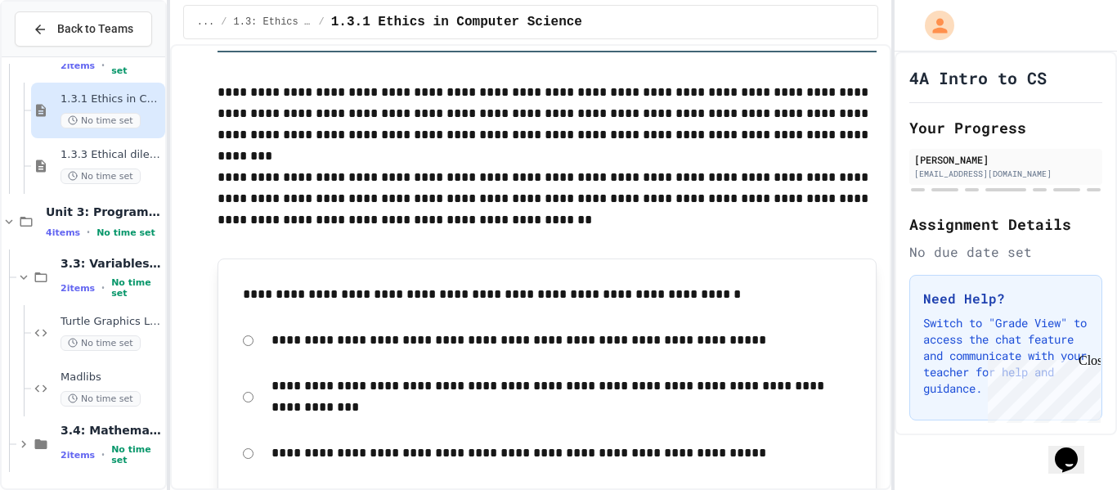
scroll to position [338, 0]
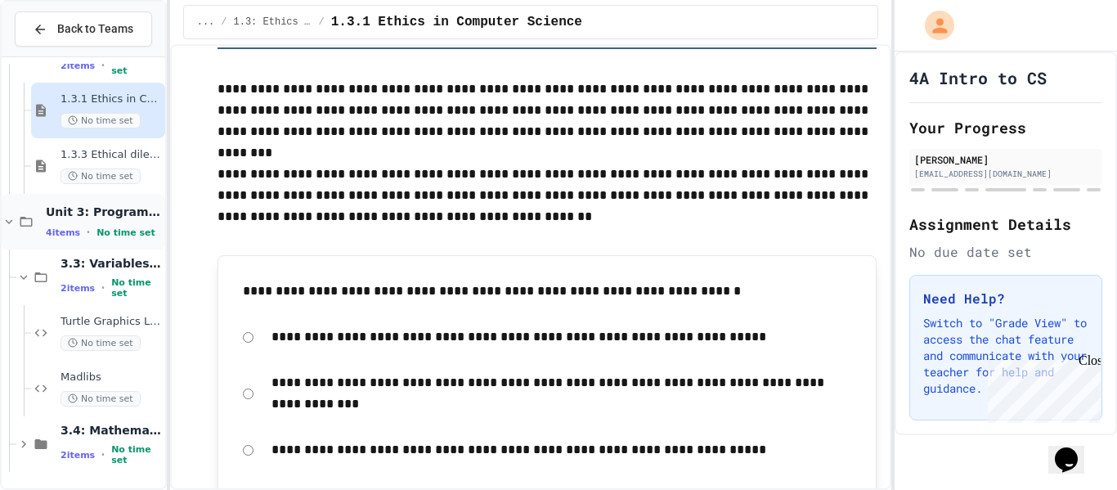
click at [88, 240] on div "Unit 3: Programming Fundamentals 4 items • No time set" at bounding box center [84, 222] width 164 height 56
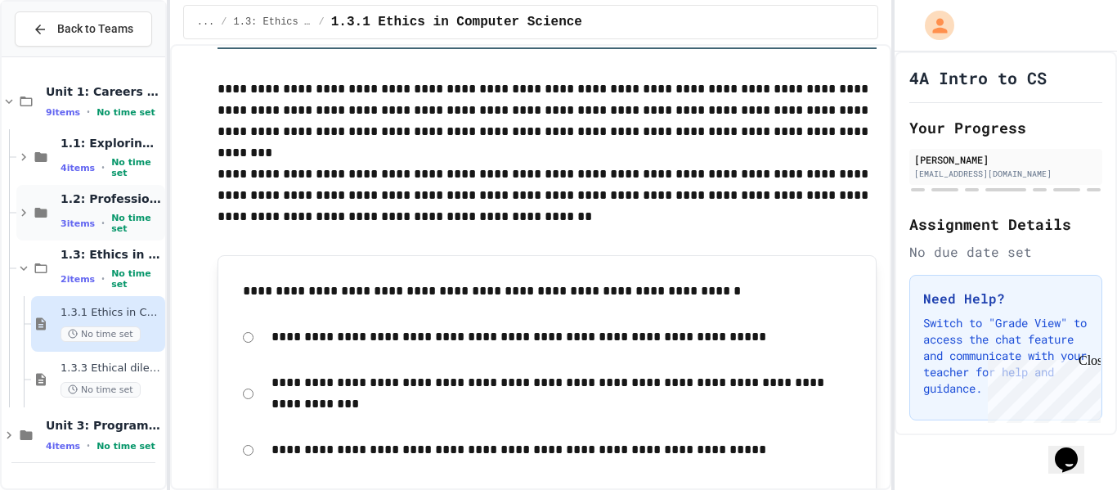
click at [150, 206] on span "1.2: Professional Communication" at bounding box center [111, 198] width 101 height 15
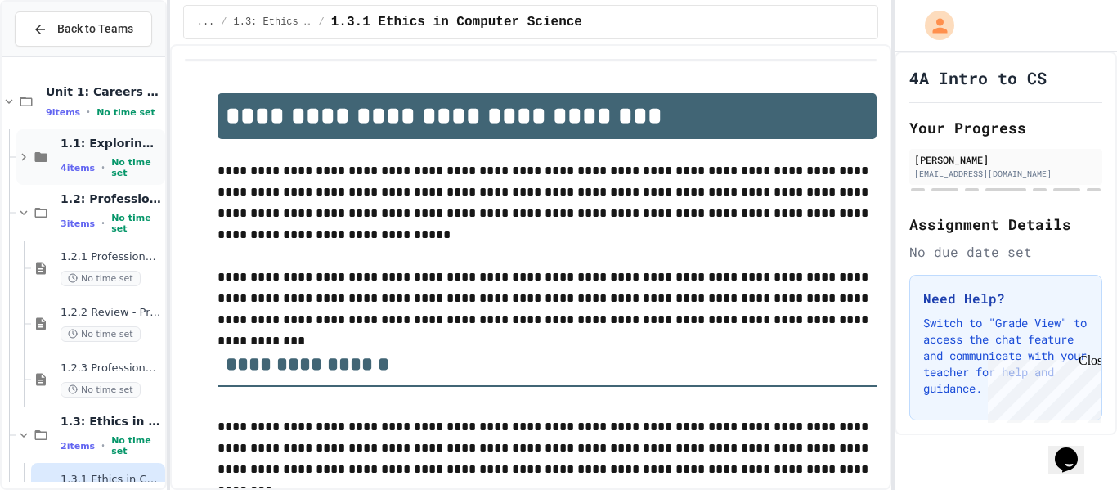
click at [115, 150] on span "1.1: Exploring CS Careers" at bounding box center [111, 143] width 101 height 15
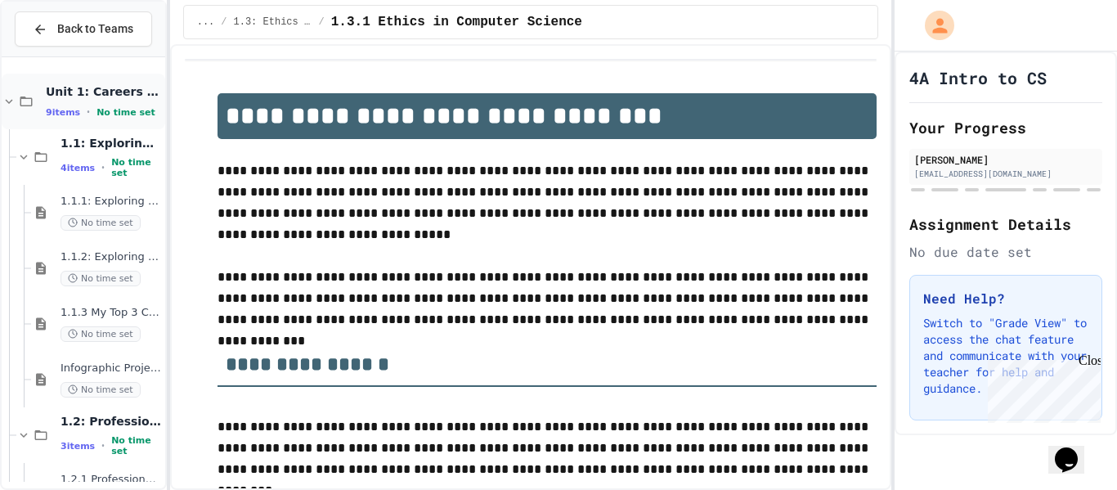
click at [138, 99] on div "Unit 1: Careers & Professionalism 9 items • No time set" at bounding box center [104, 101] width 116 height 34
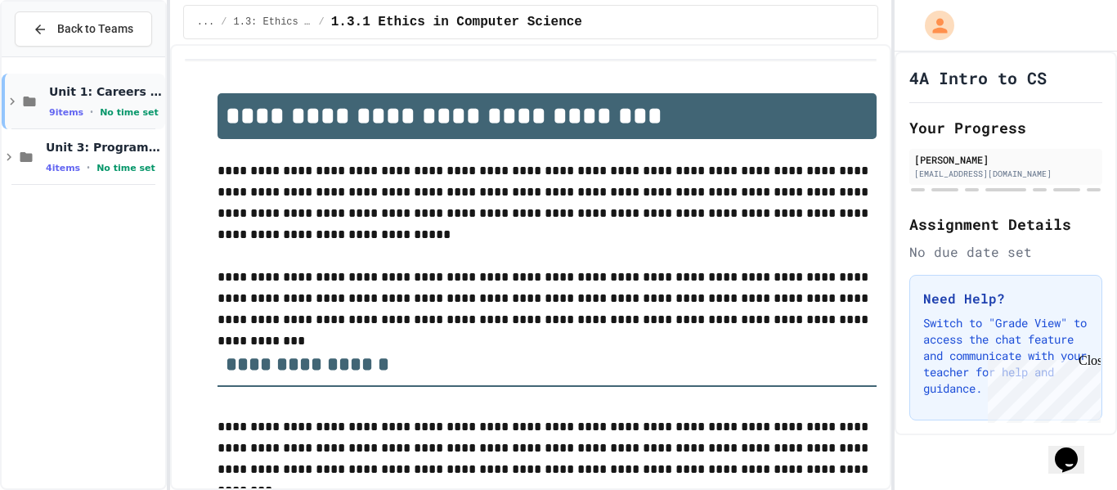
click at [129, 118] on div "9 items • No time set" at bounding box center [105, 111] width 113 height 13
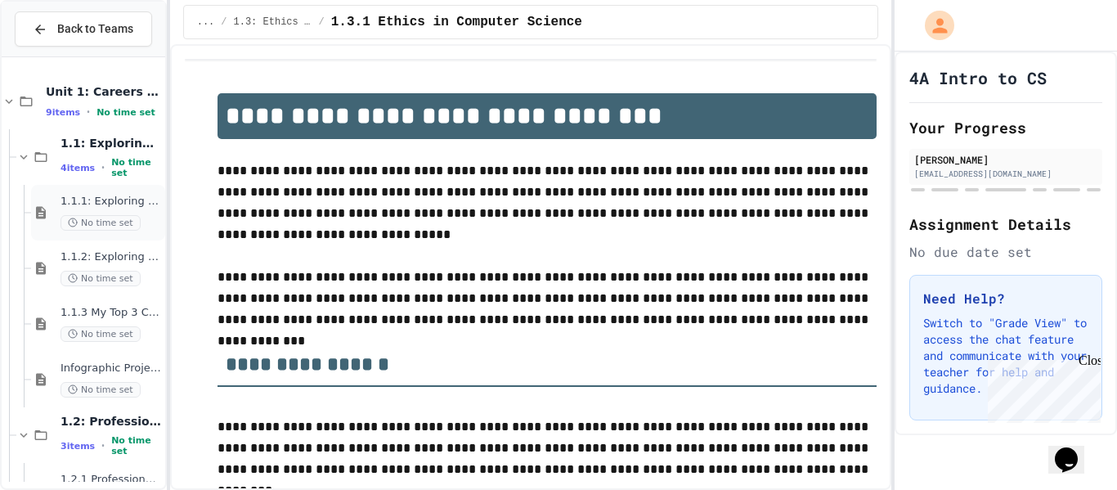
click at [132, 209] on div "1.1.1: Exploring CS Careers No time set" at bounding box center [111, 213] width 101 height 36
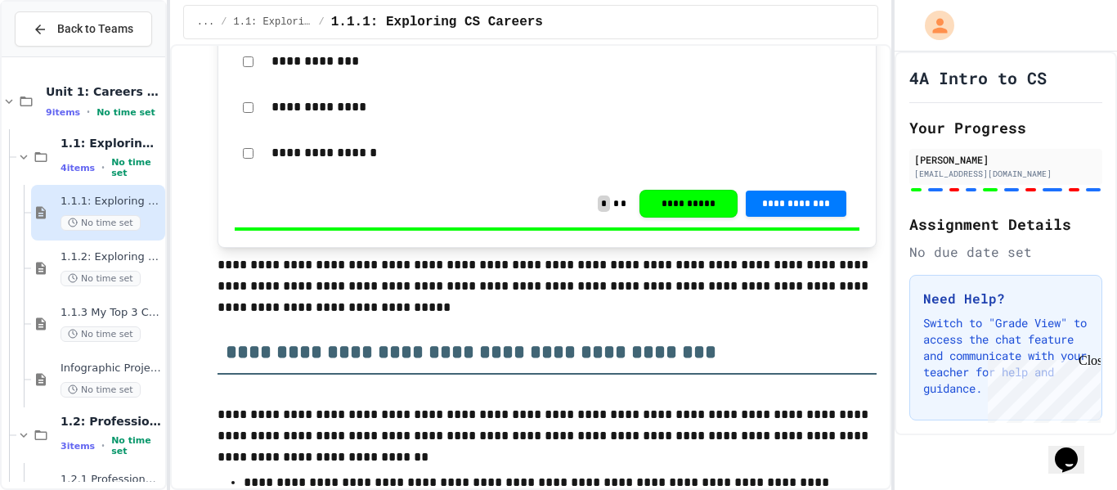
scroll to position [426, 0]
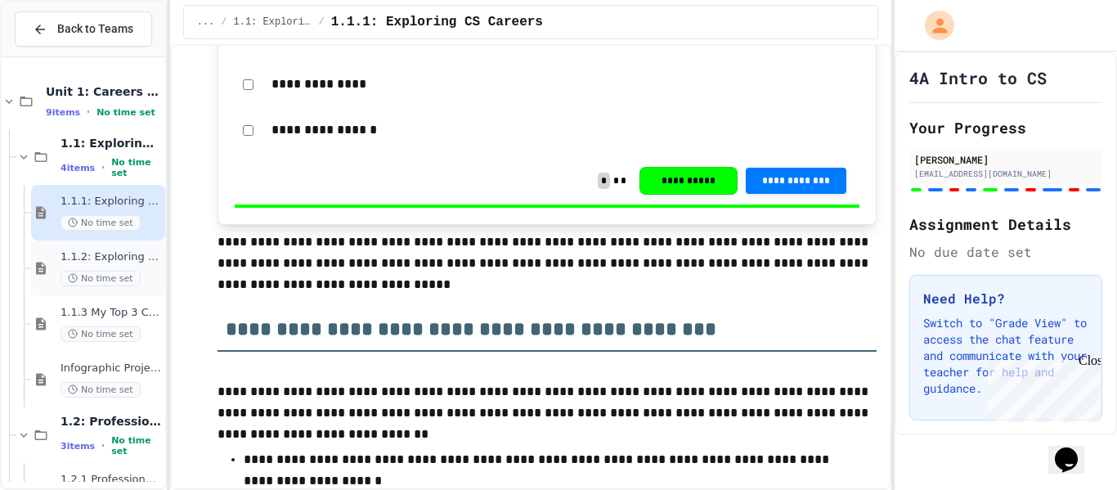
click at [132, 257] on span "1.1.2: Exploring CS Careers - Review" at bounding box center [111, 257] width 101 height 14
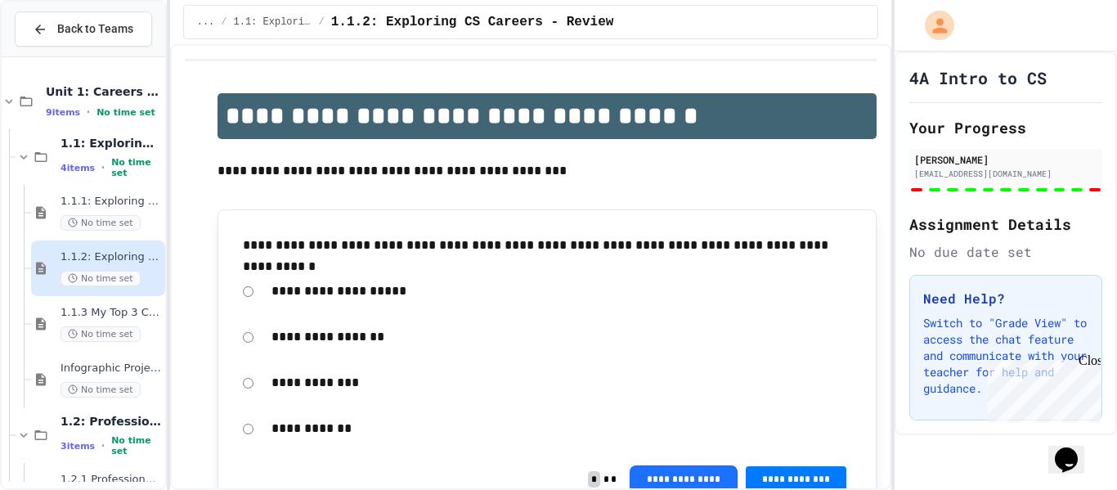
scroll to position [1258, 0]
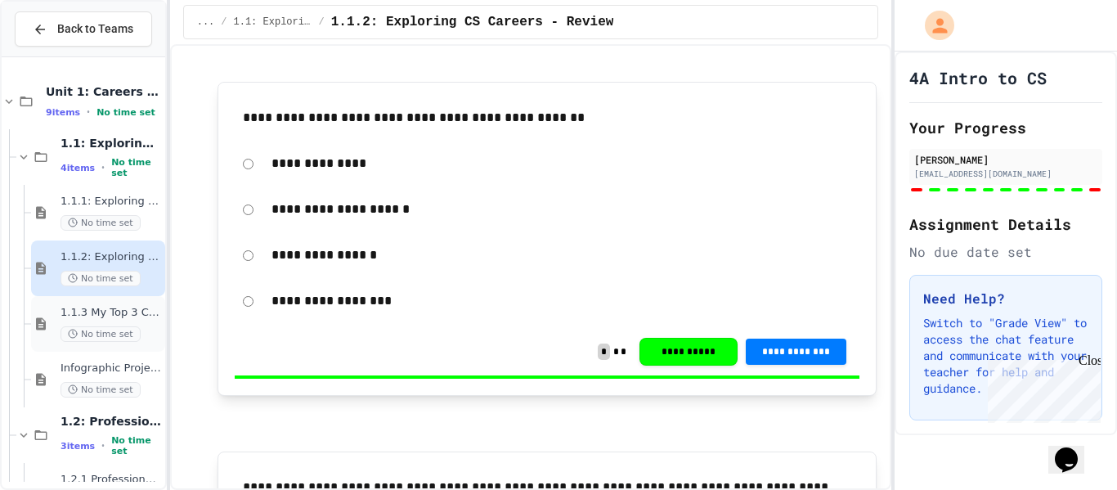
click at [155, 318] on span "1.1.3 My Top 3 CS Careers!" at bounding box center [111, 313] width 101 height 14
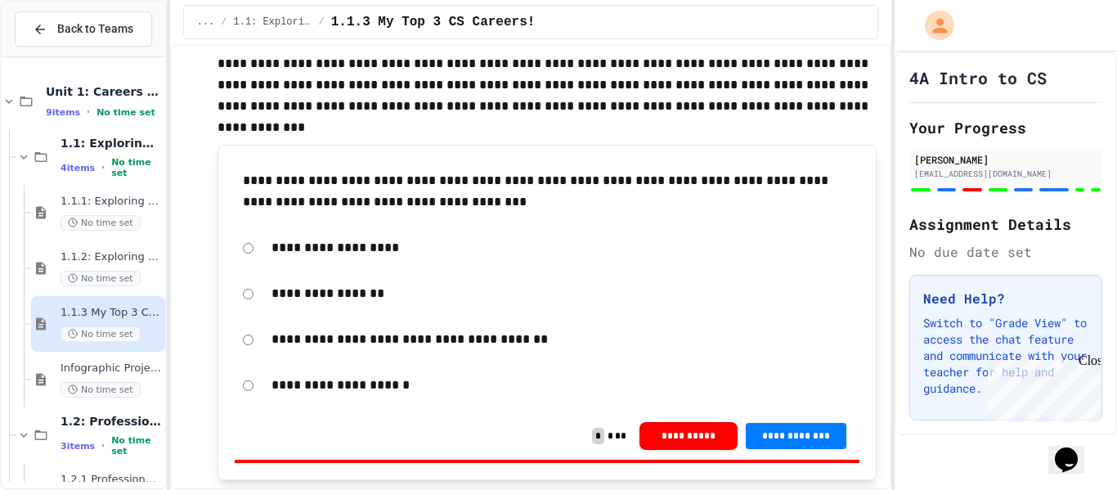
scroll to position [1249, 0]
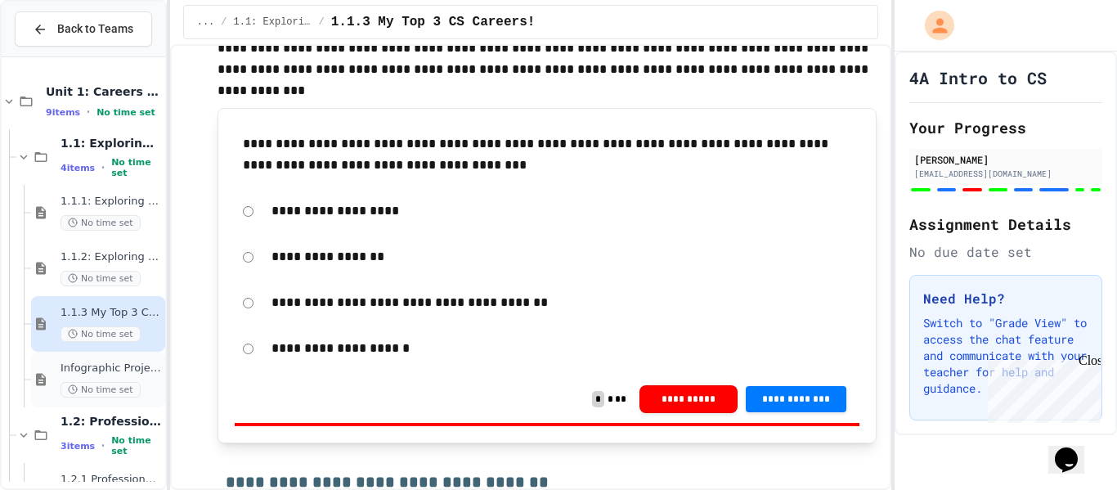
click at [132, 380] on div "Infographic Project: Your favorite CS No time set" at bounding box center [111, 379] width 101 height 36
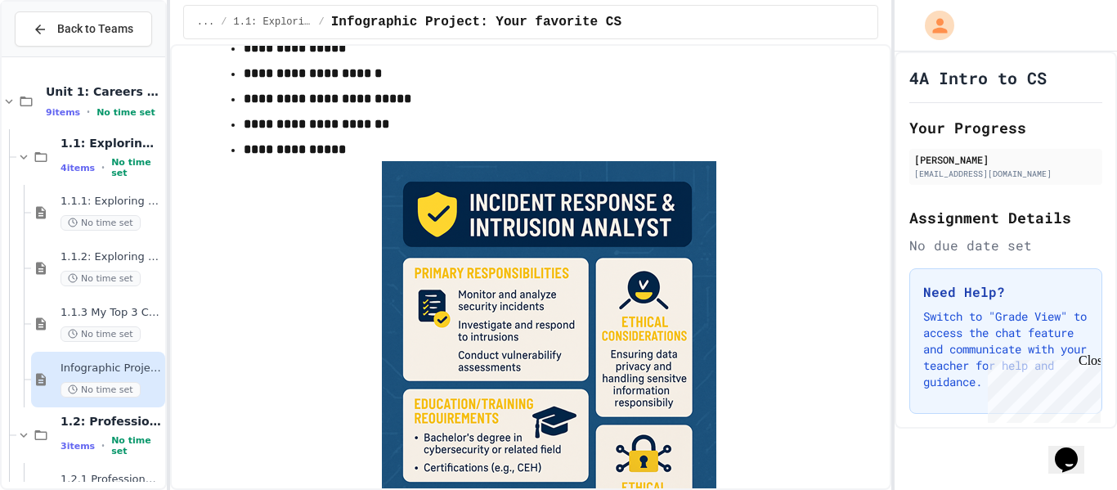
scroll to position [2263, 0]
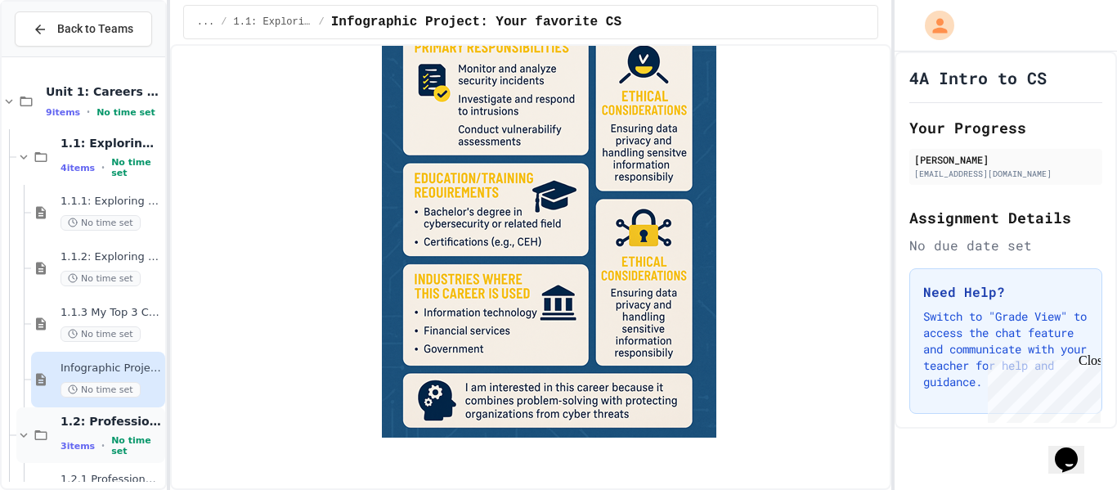
click at [105, 453] on div "1.2: Professional Communication 3 items • No time set" at bounding box center [90, 435] width 149 height 56
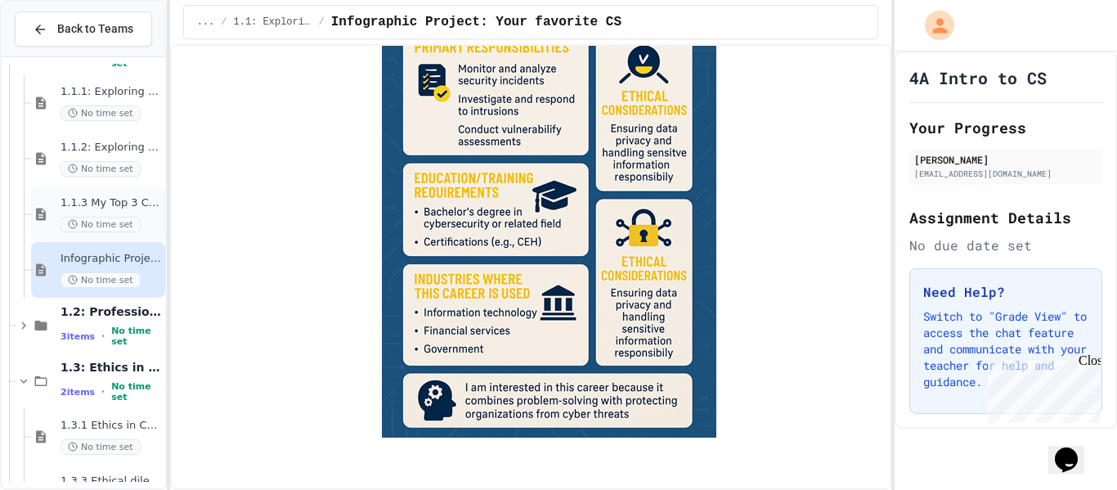
scroll to position [137, 0]
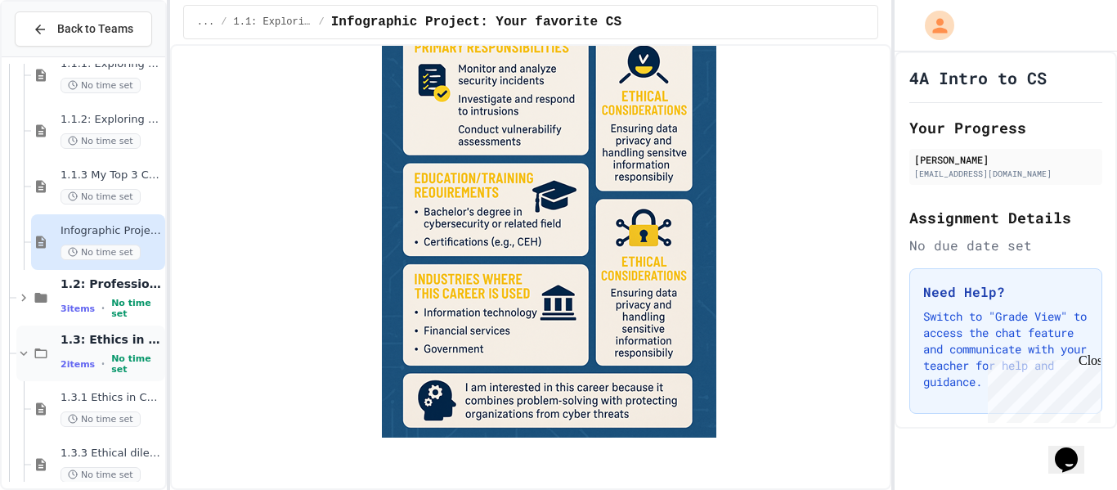
click at [108, 346] on span "1.3: Ethics in Computing" at bounding box center [111, 339] width 101 height 15
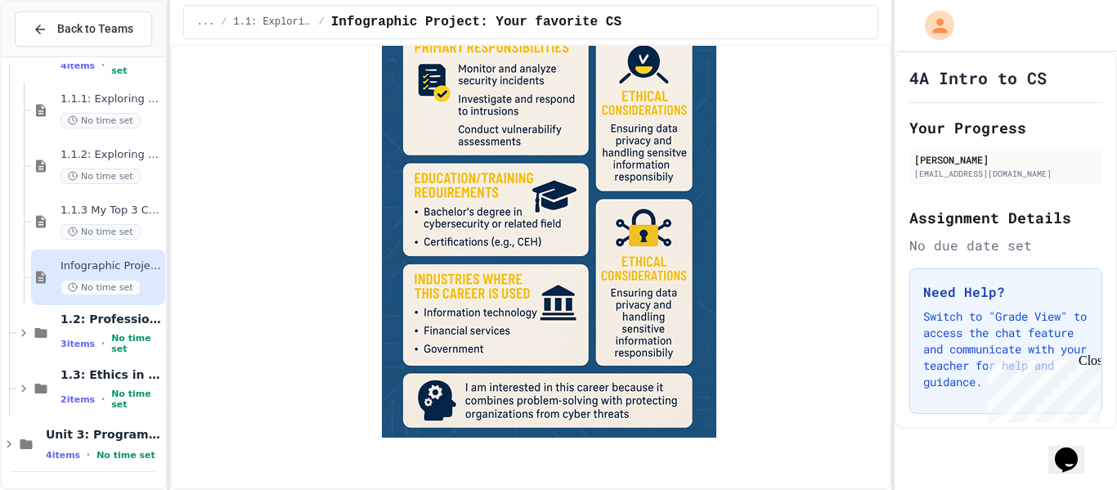
scroll to position [83, 0]
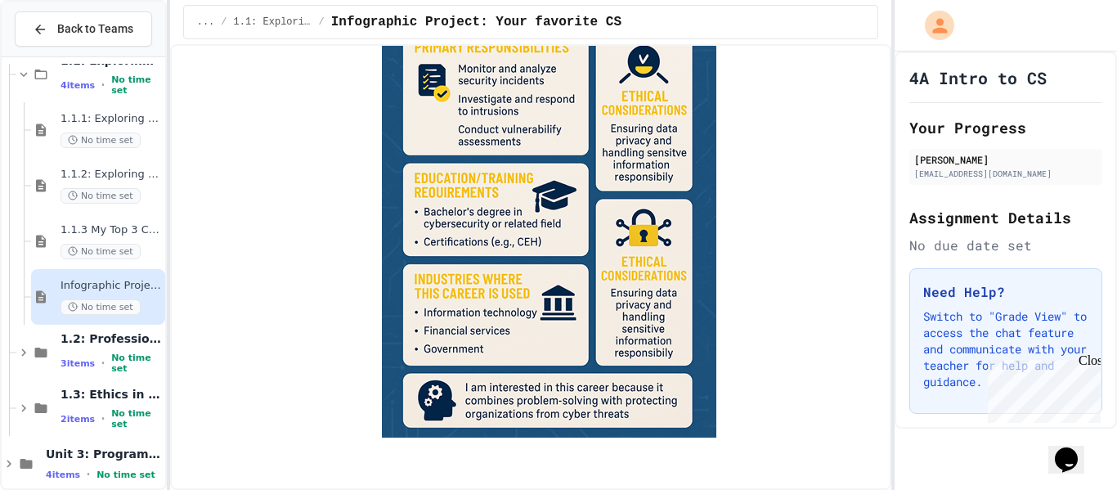
click at [108, 346] on span "1.2: Professional Communication" at bounding box center [111, 338] width 101 height 15
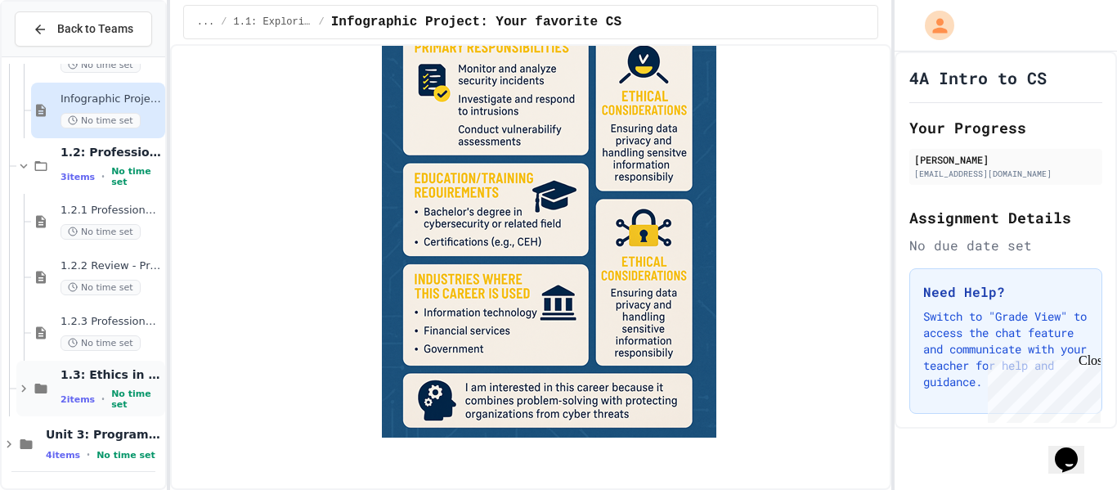
click at [140, 402] on span "No time set" at bounding box center [136, 398] width 51 height 21
click at [128, 447] on span "No time set" at bounding box center [101, 455] width 80 height 16
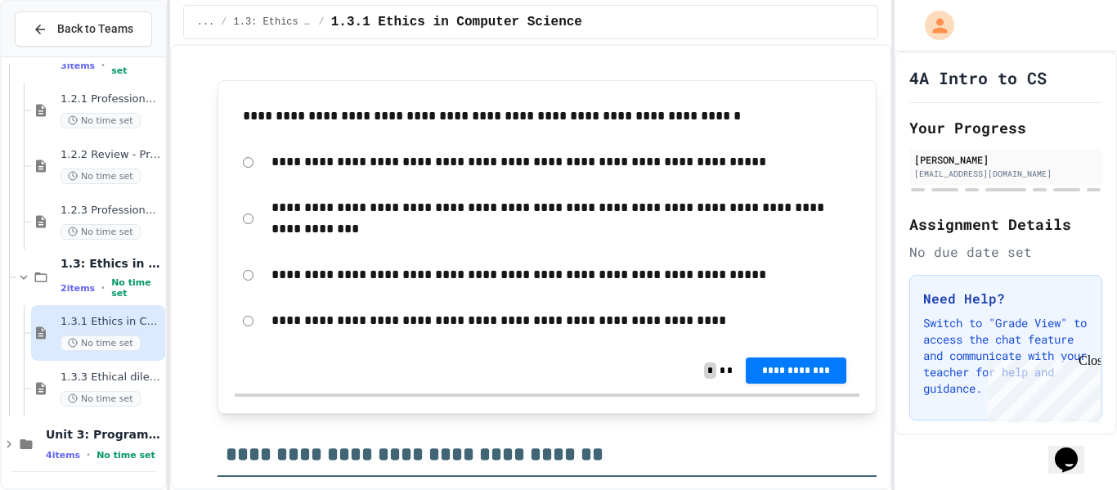
scroll to position [511, 0]
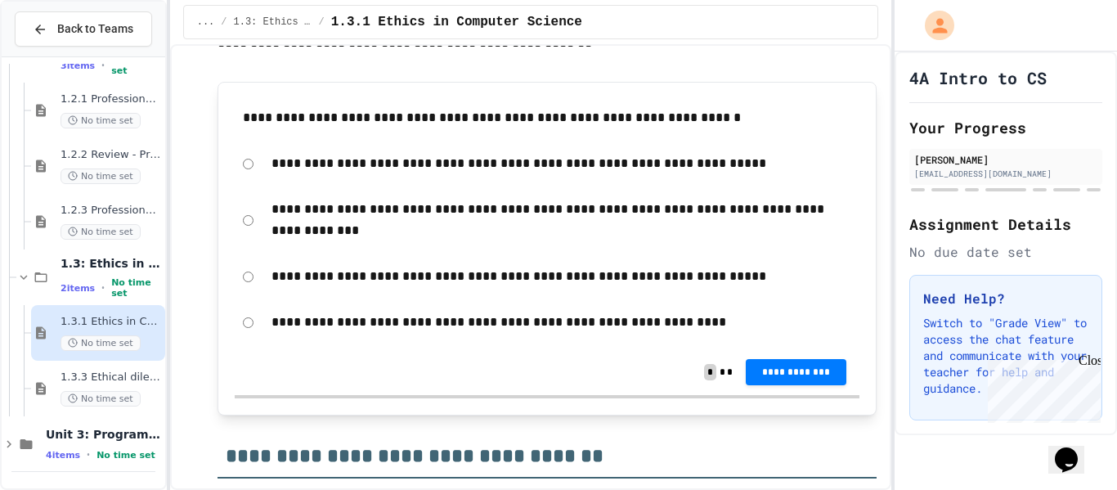
click at [794, 387] on div "**********" at bounding box center [548, 372] width 626 height 46
click at [791, 375] on span "**********" at bounding box center [796, 370] width 74 height 13
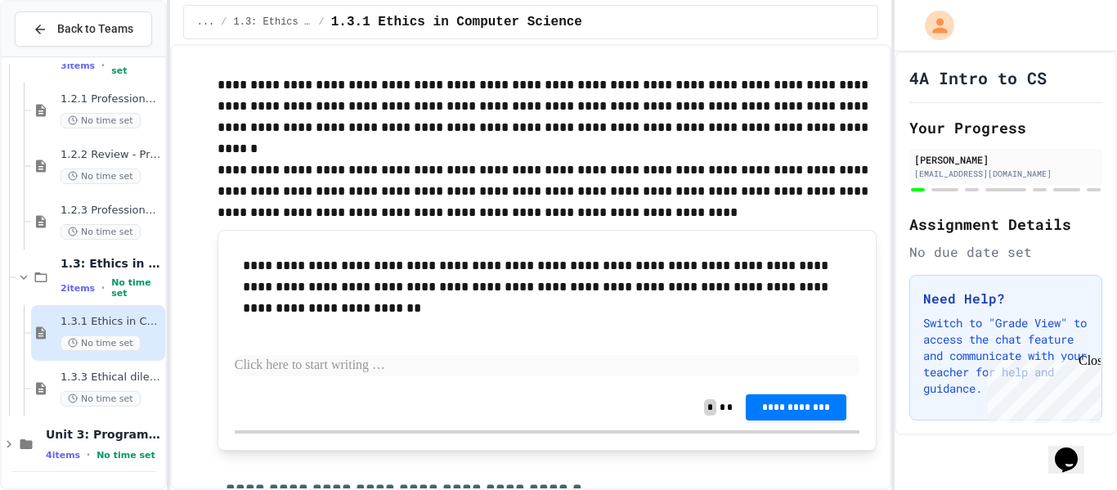
scroll to position [1089, 0]
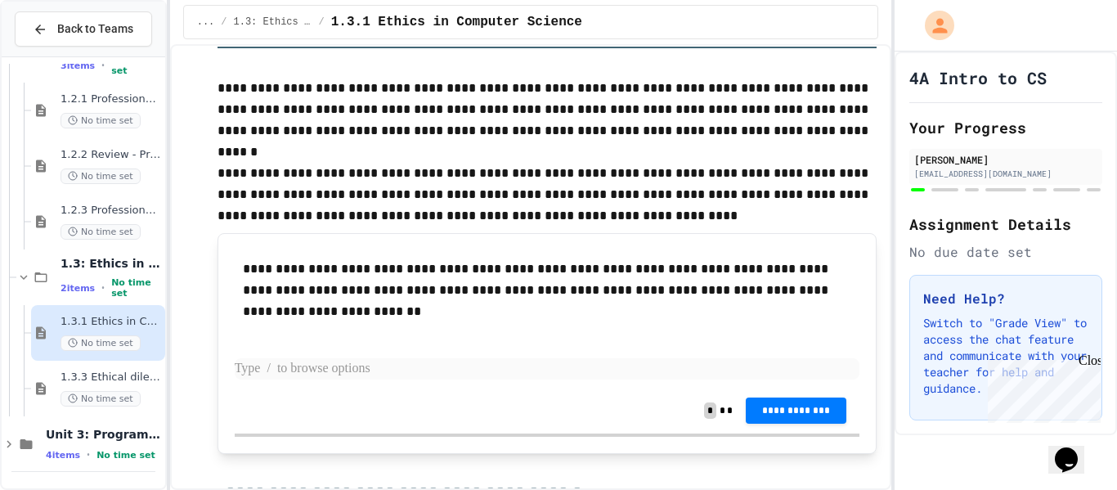
click at [429, 365] on p at bounding box center [548, 368] width 626 height 21
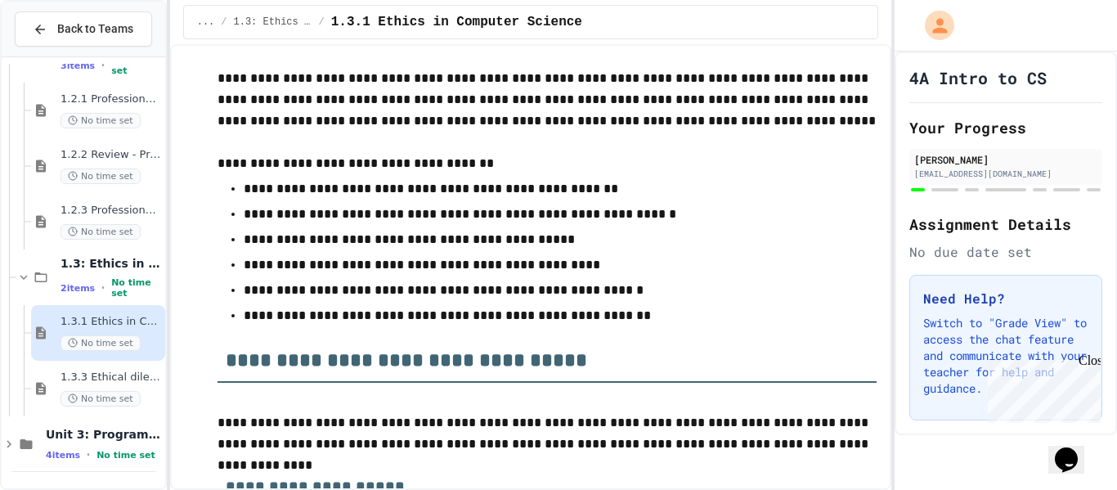
scroll to position [2421, 0]
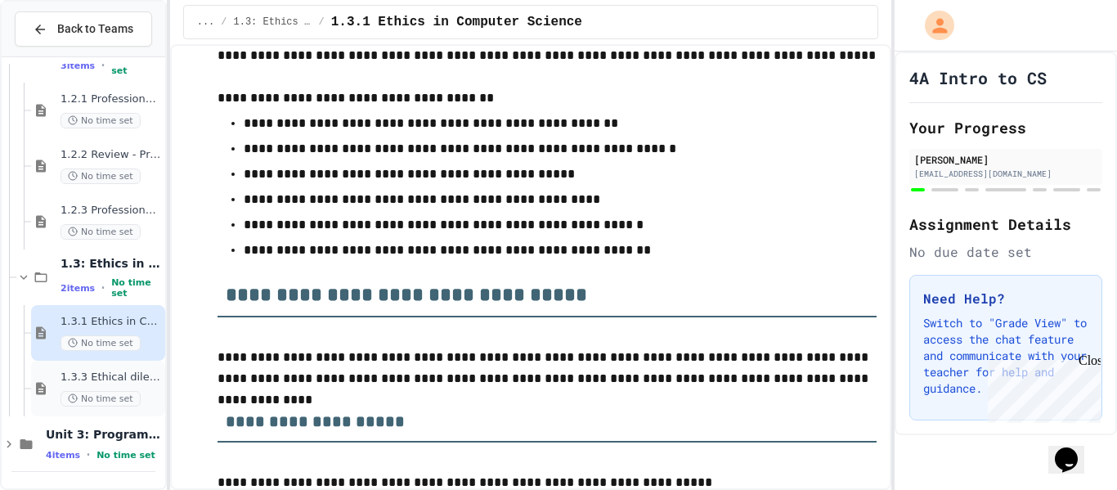
click at [135, 379] on span "1.3.3 Ethical dilemma reflections" at bounding box center [111, 377] width 101 height 14
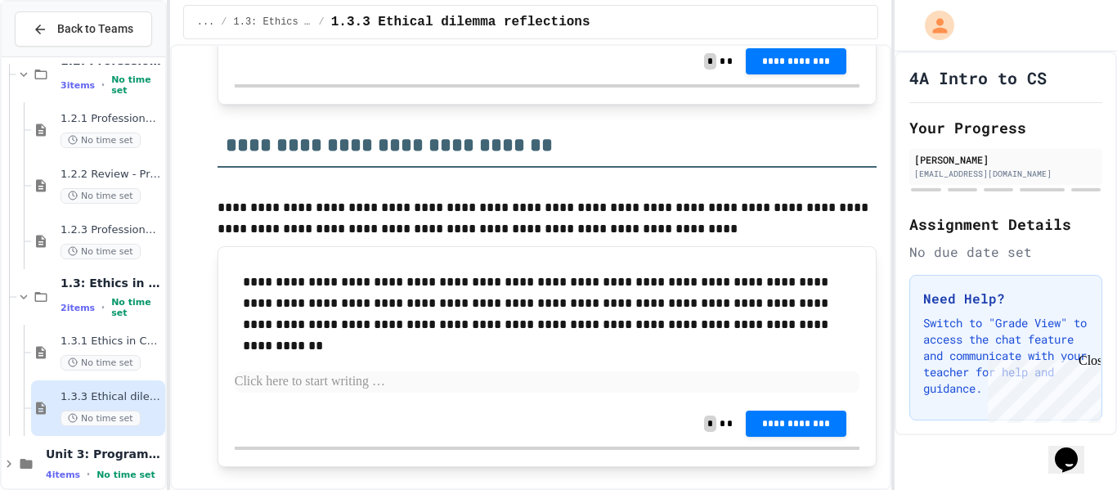
scroll to position [2431, 0]
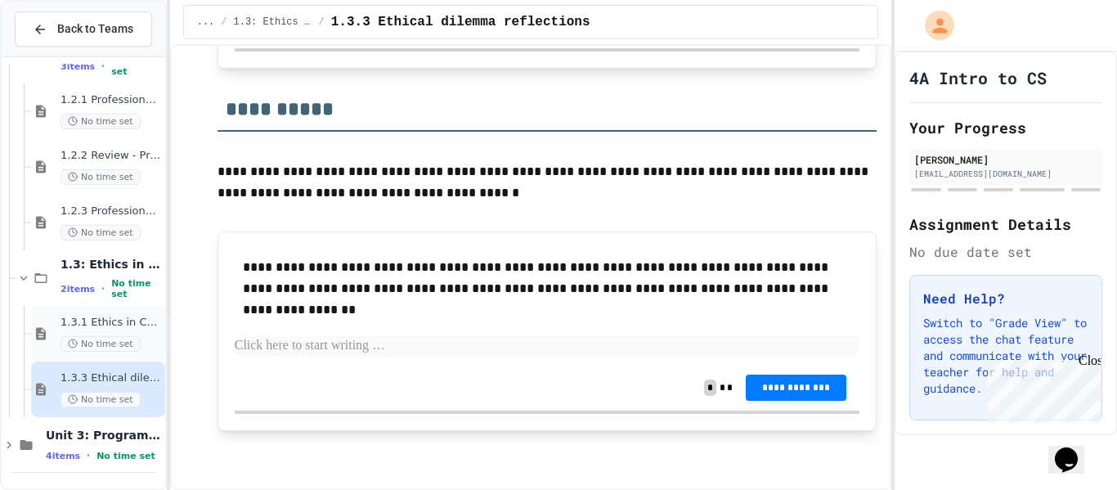
click at [116, 312] on div "1.3.1 Ethics in Computer Science No time set" at bounding box center [98, 334] width 134 height 56
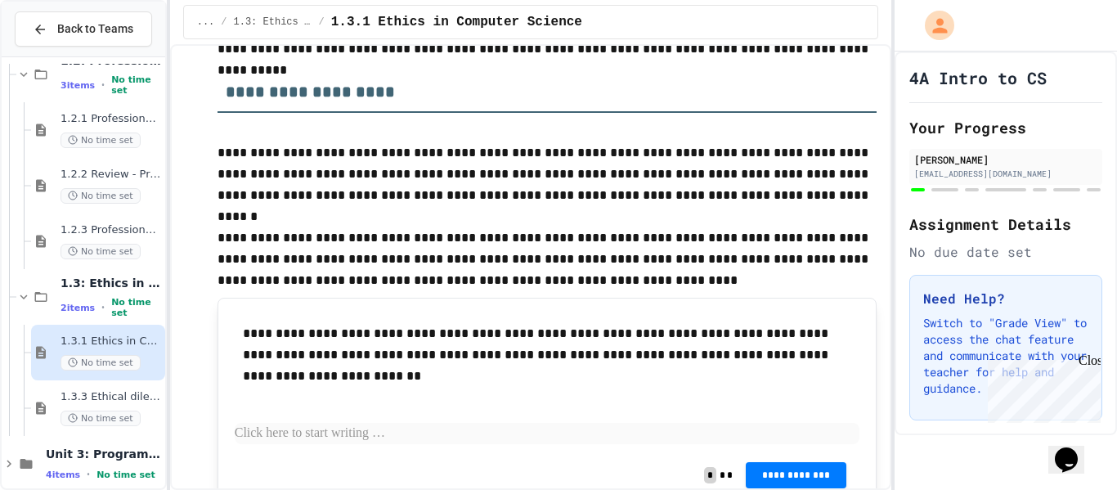
scroll to position [1035, 0]
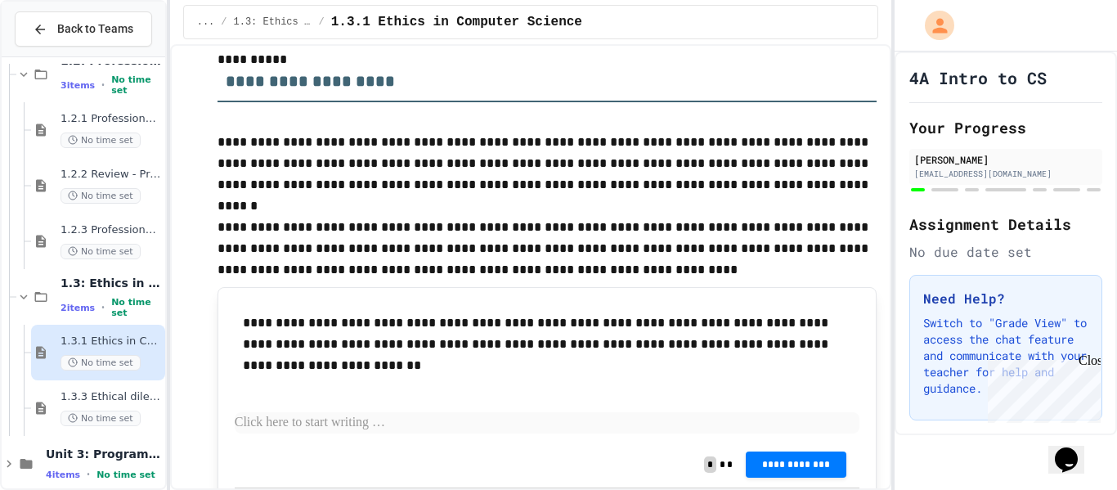
click at [286, 309] on div "**********" at bounding box center [548, 344] width 626 height 80
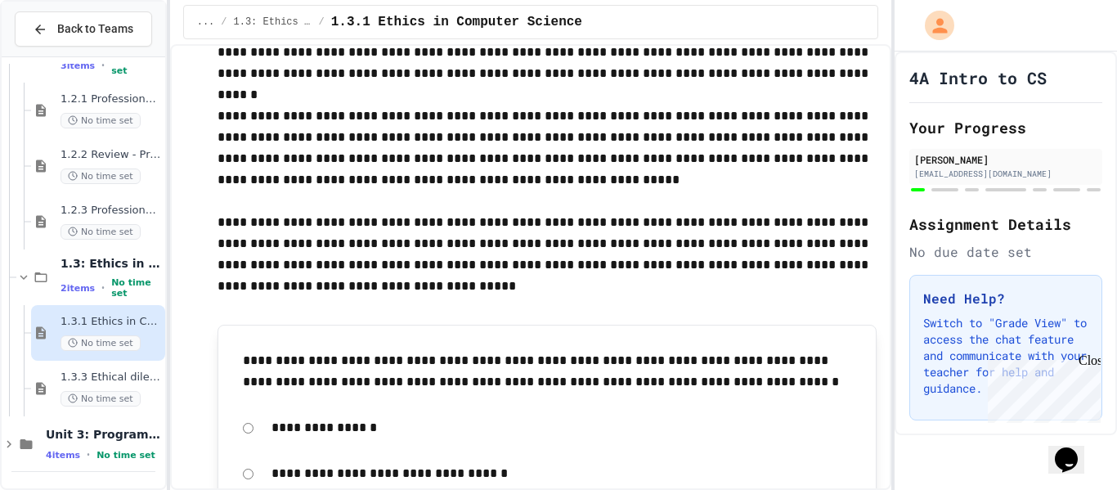
scroll to position [1699, 0]
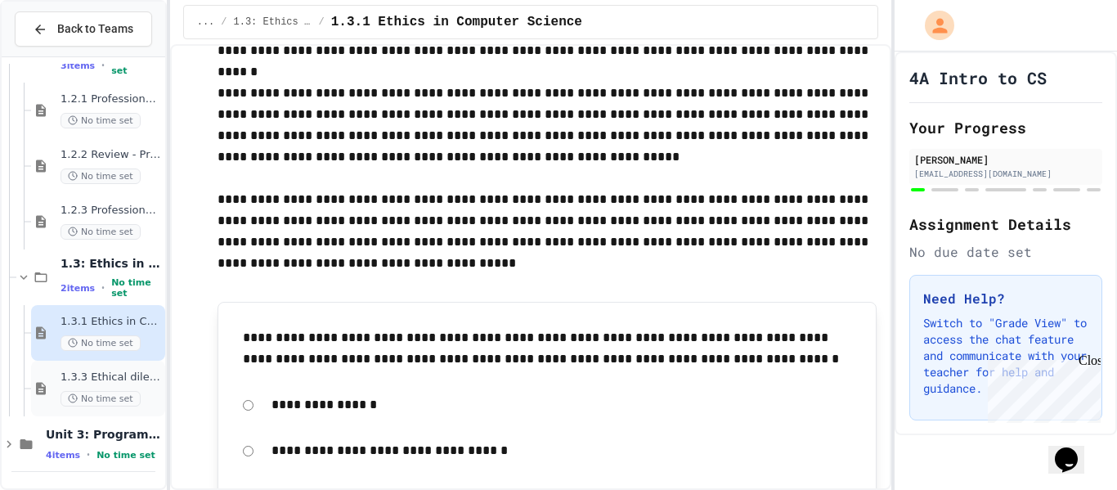
click at [140, 407] on div "1.3.3 Ethical dilemma reflections No time set" at bounding box center [98, 389] width 134 height 56
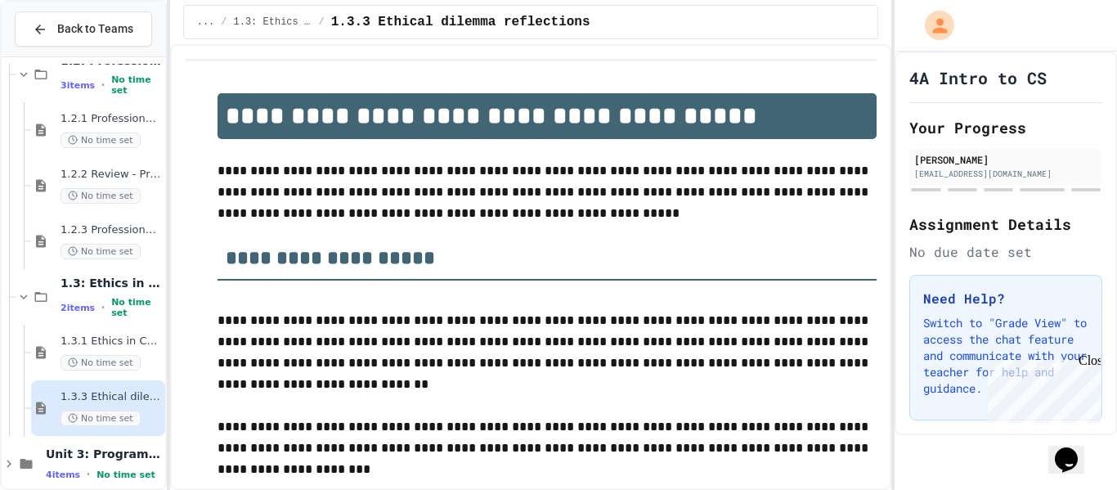
scroll to position [380, 0]
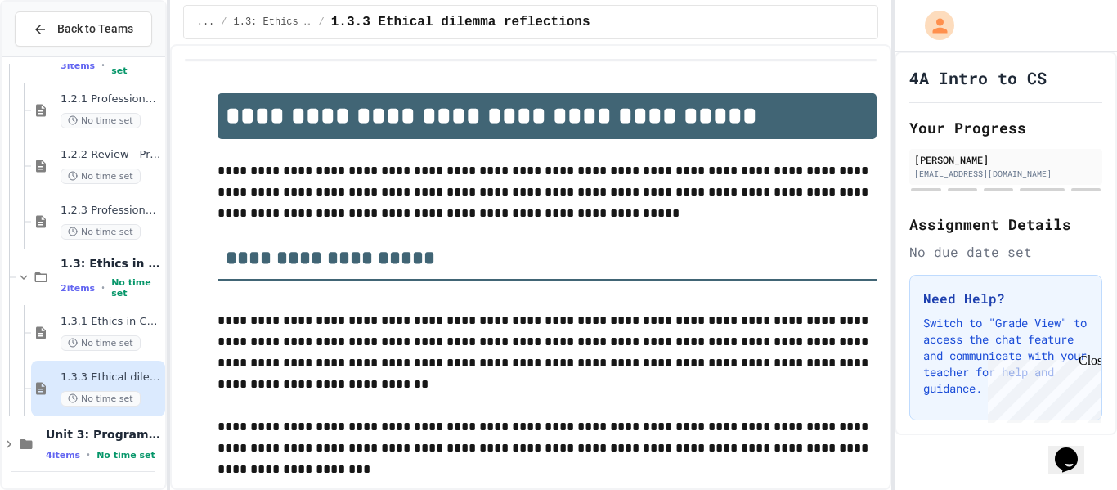
click at [128, 445] on div "Unit 3: Programming Fundamentals 4 items • No time set" at bounding box center [104, 444] width 116 height 34
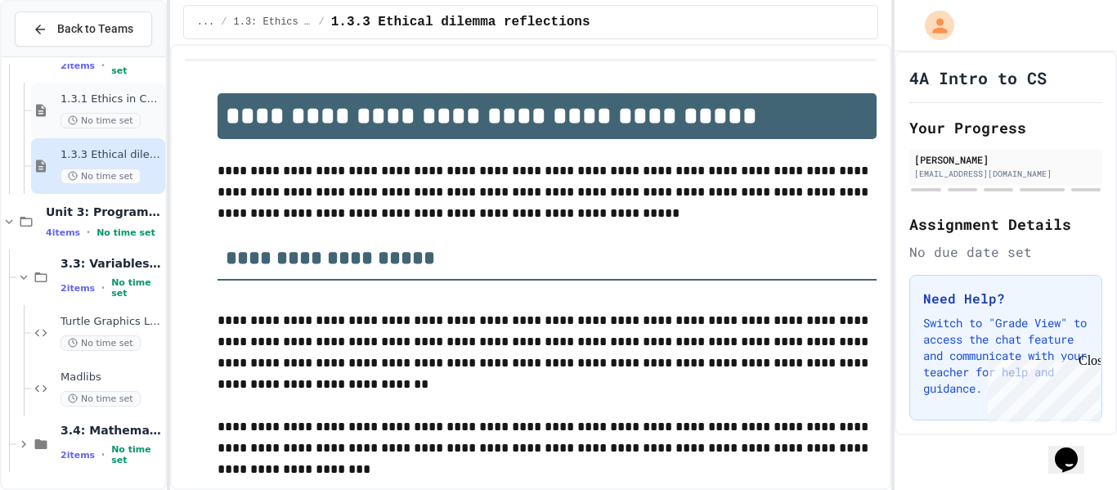
click at [130, 113] on span "No time set" at bounding box center [101, 121] width 80 height 16
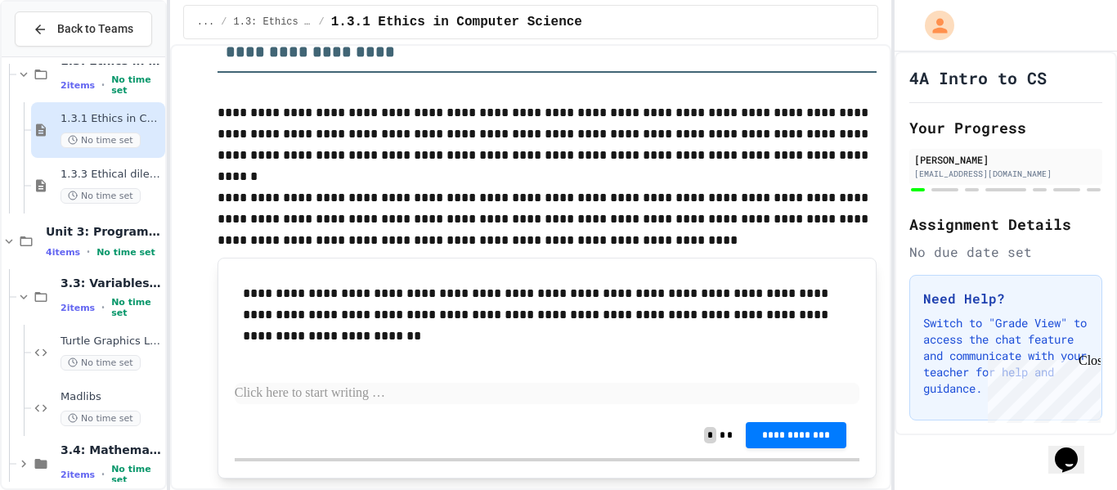
scroll to position [1059, 0]
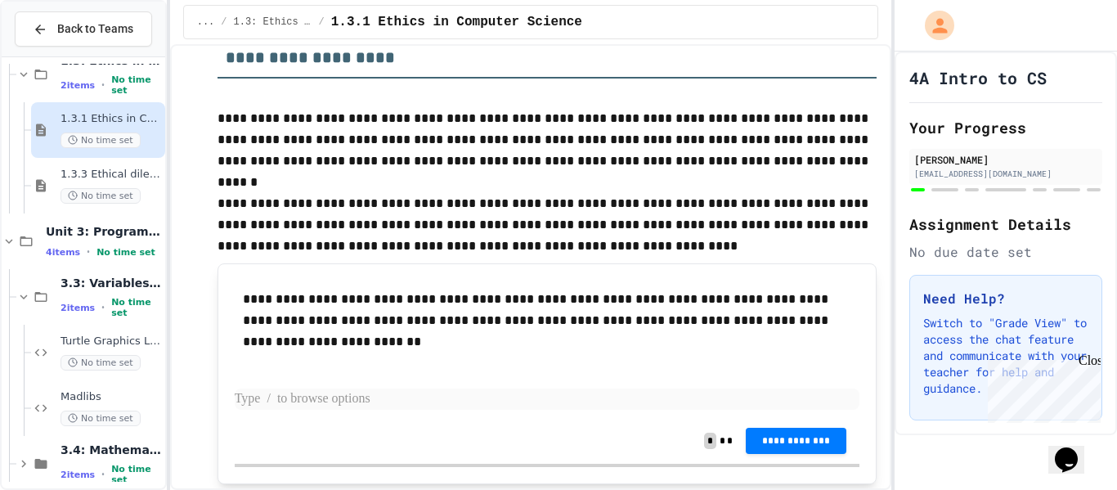
click at [407, 396] on p at bounding box center [548, 398] width 626 height 21
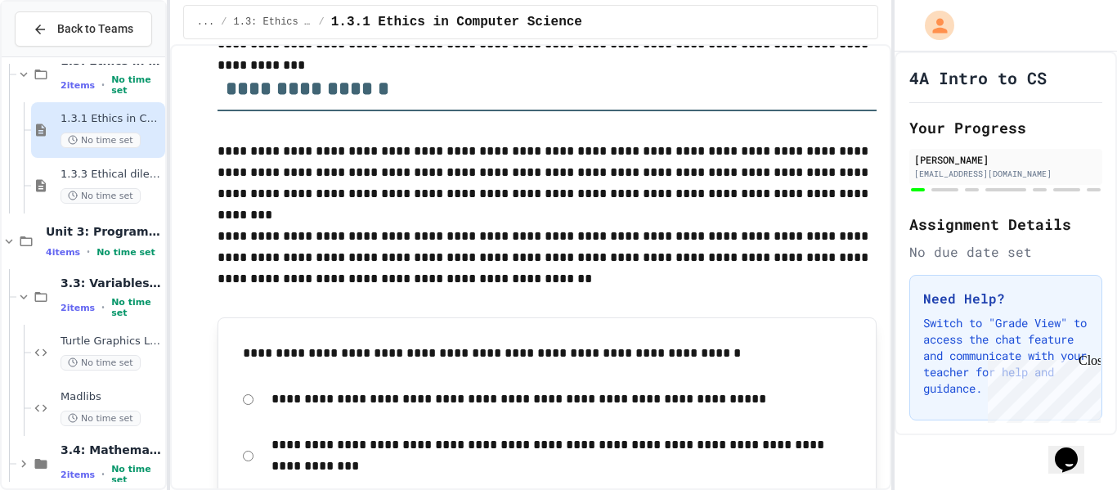
scroll to position [0, 0]
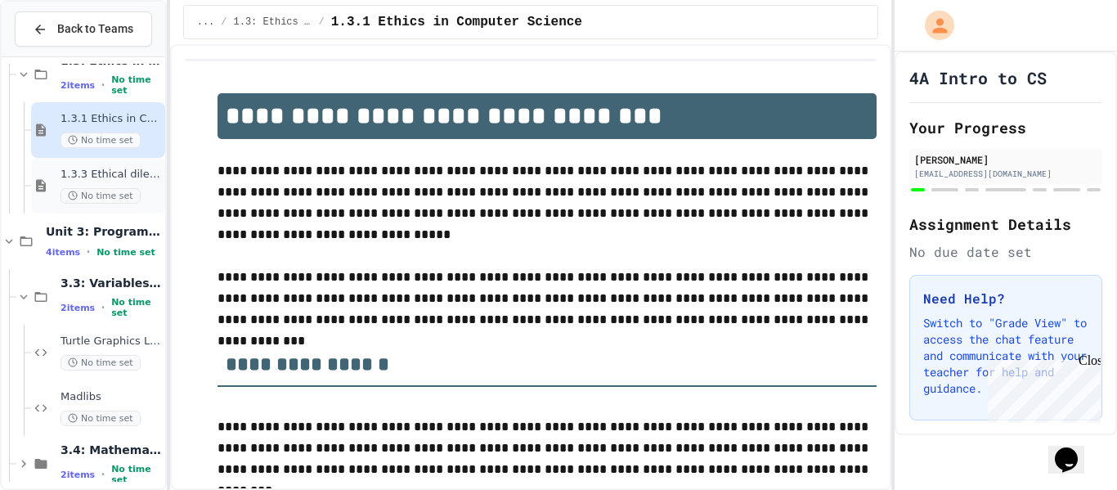
click at [130, 186] on div "1.3.3 Ethical dilemma reflections No time set" at bounding box center [111, 186] width 101 height 36
